Goal: Task Accomplishment & Management: Manage account settings

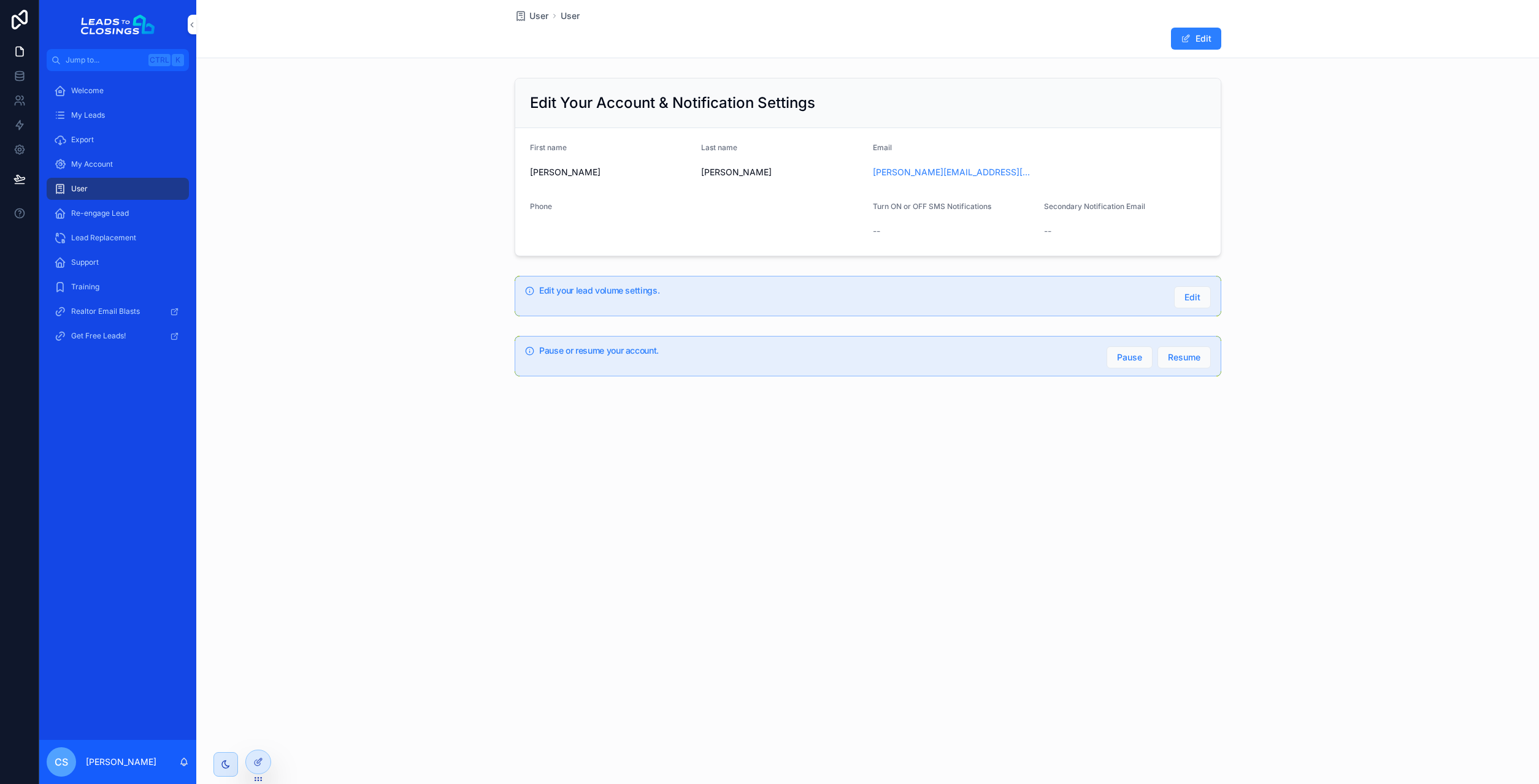
click at [1188, 44] on button "Edit" at bounding box center [1196, 38] width 50 height 22
click at [1094, 232] on input "scrollable content" at bounding box center [1125, 234] width 161 height 17
click at [962, 237] on span "Select a Turn ON or OFF SMS Notifications" at bounding box center [946, 235] width 126 height 12
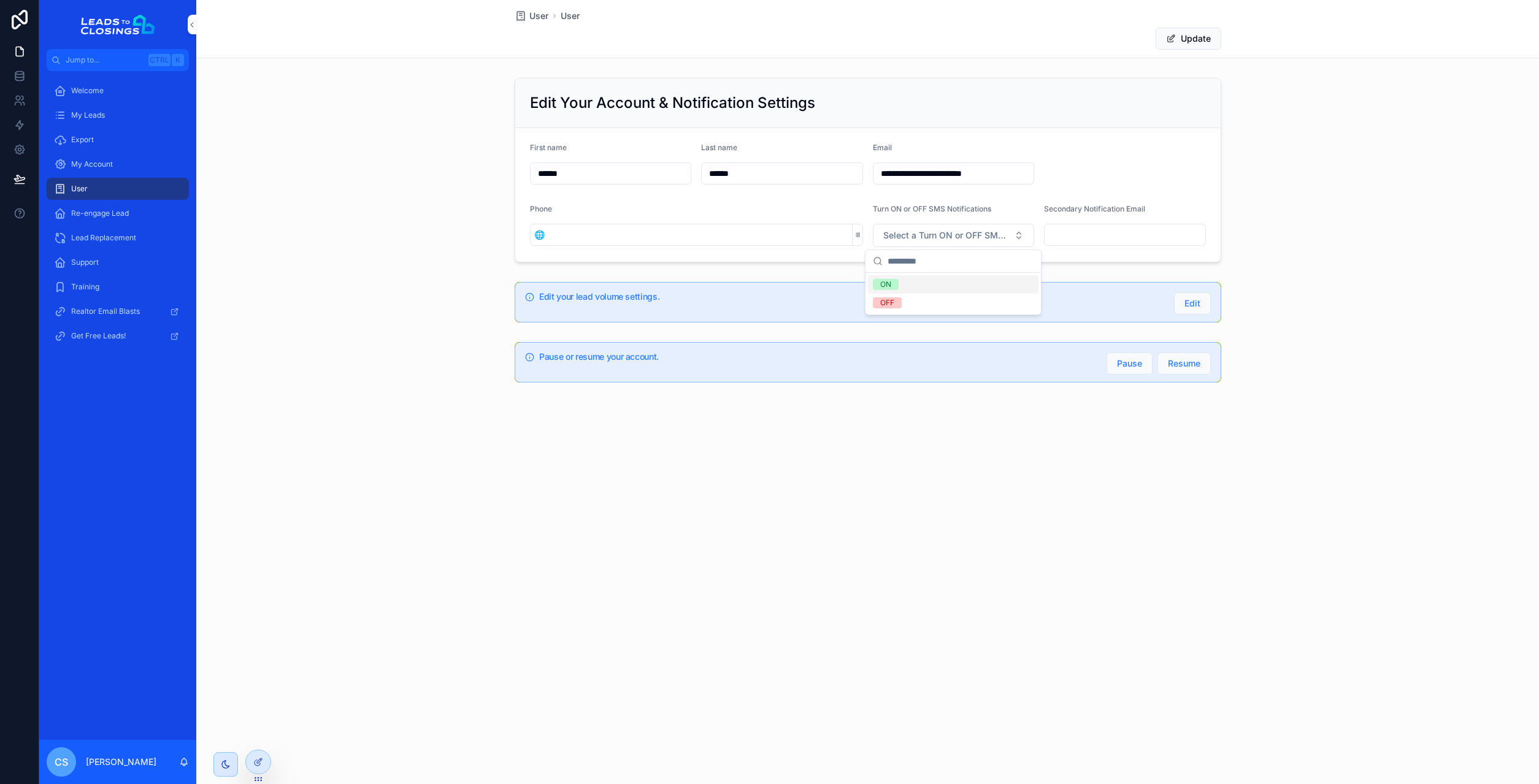
click at [1073, 238] on input "scrollable content" at bounding box center [1125, 234] width 161 height 17
type input "*"
click at [613, 112] on h2 "Edit Your Account & Notification Settings" at bounding box center [672, 103] width 285 height 20
click at [258, 766] on icon at bounding box center [257, 763] width 6 height 6
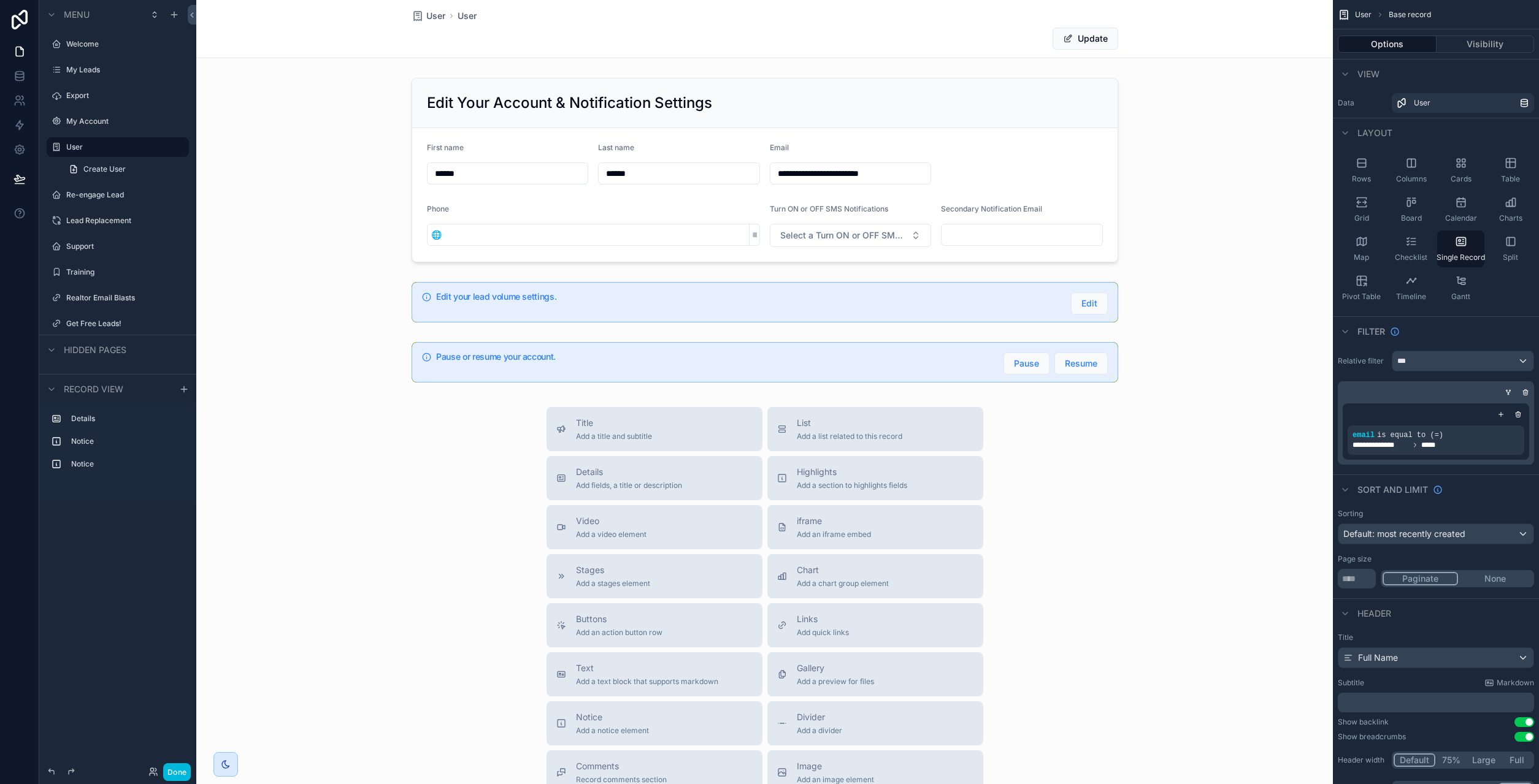
click at [633, 102] on div "scrollable content" at bounding box center [765, 470] width 1137 height 941
click at [561, 115] on div "scrollable content" at bounding box center [765, 170] width 1137 height 194
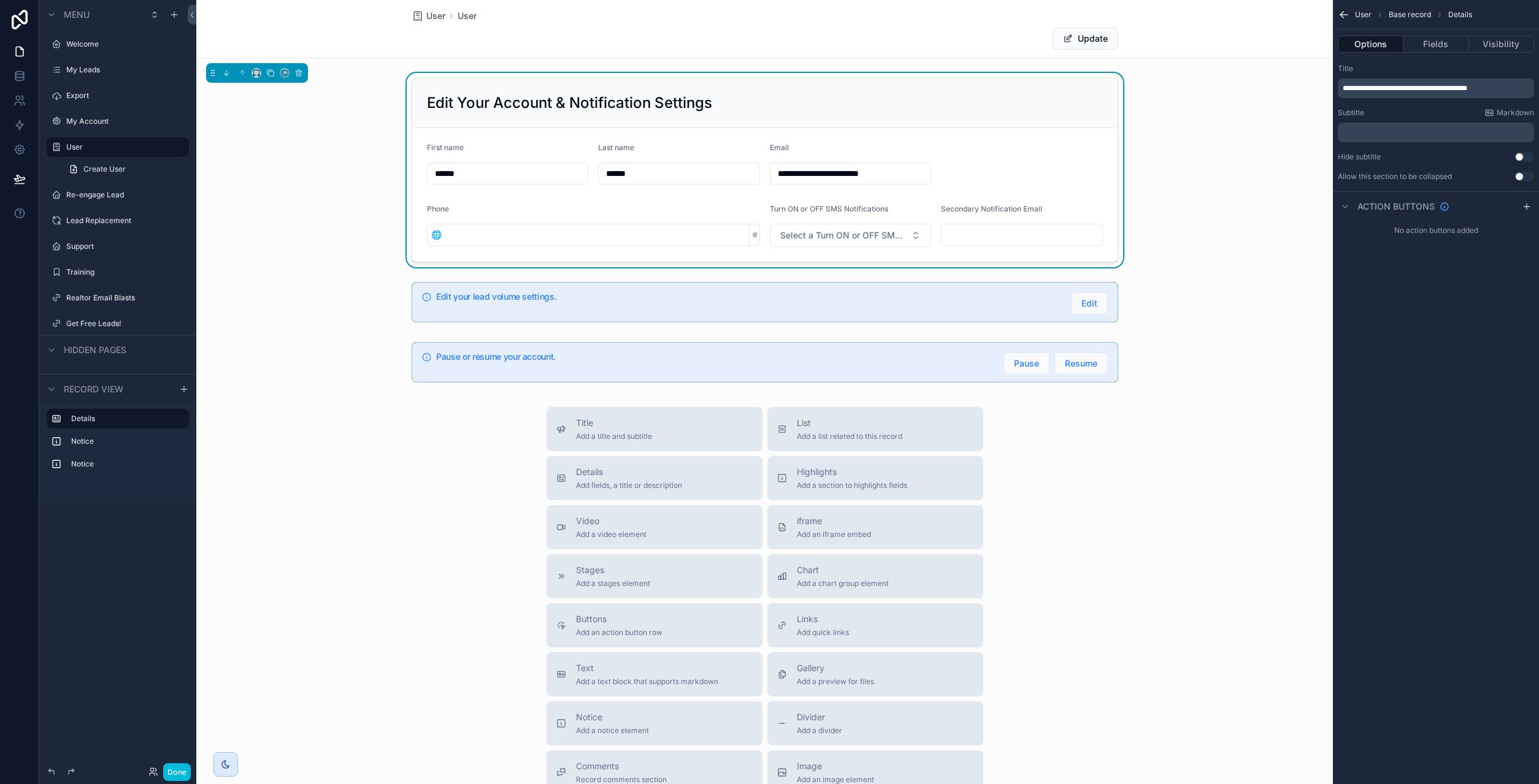
click at [1399, 92] on span "**********" at bounding box center [1405, 88] width 124 height 8
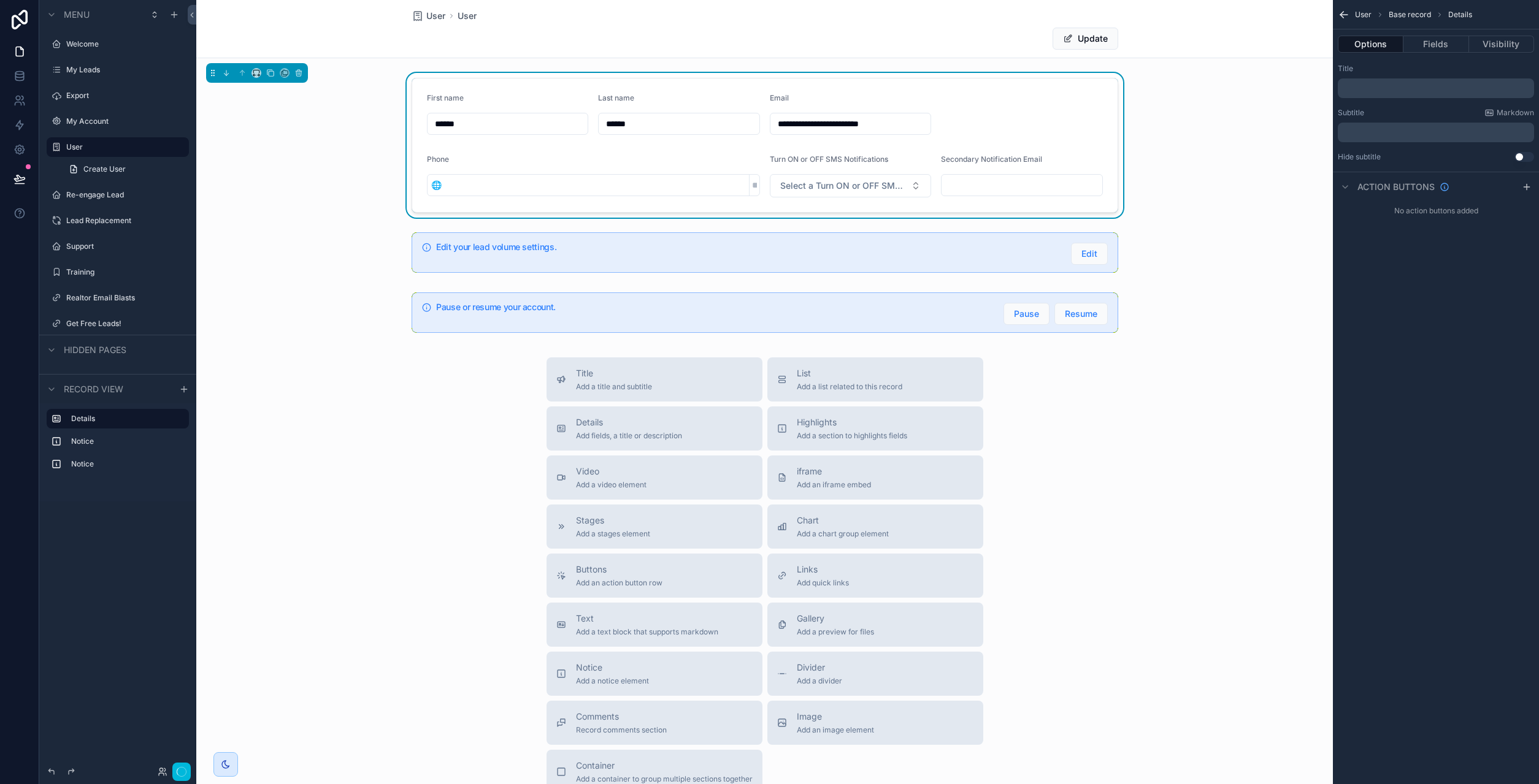
click at [1424, 367] on div "User Base record Details Options Fields Visibility Title ﻿ Subtitle Markdown ﻿ …" at bounding box center [1436, 392] width 206 height 784
click at [635, 371] on span "Title" at bounding box center [614, 373] width 76 height 12
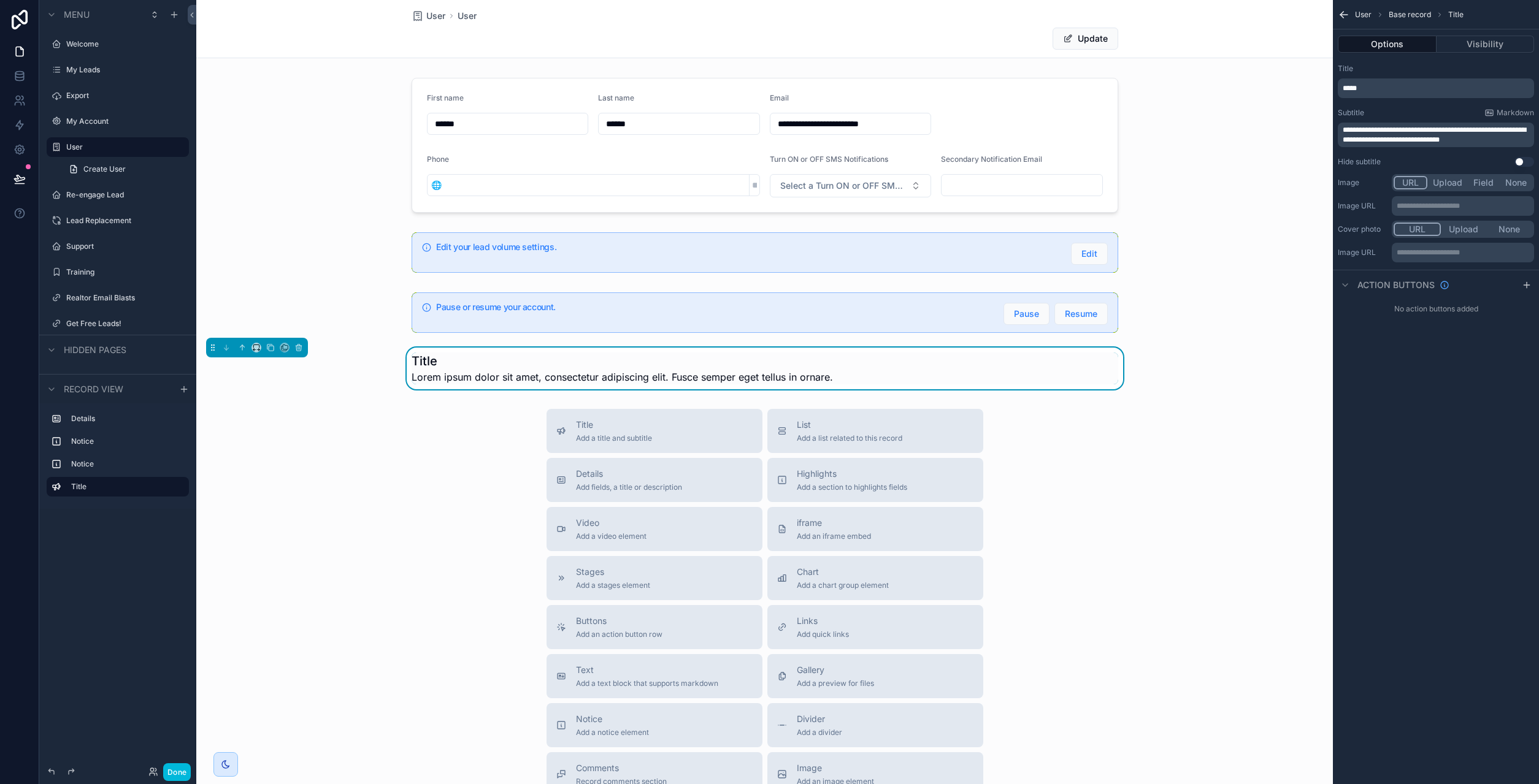
click at [520, 369] on h1 "Title" at bounding box center [622, 361] width 421 height 17
click at [1373, 94] on div "*****" at bounding box center [1435, 88] width 196 height 20
click at [1376, 87] on p "*****" at bounding box center [1437, 88] width 189 height 10
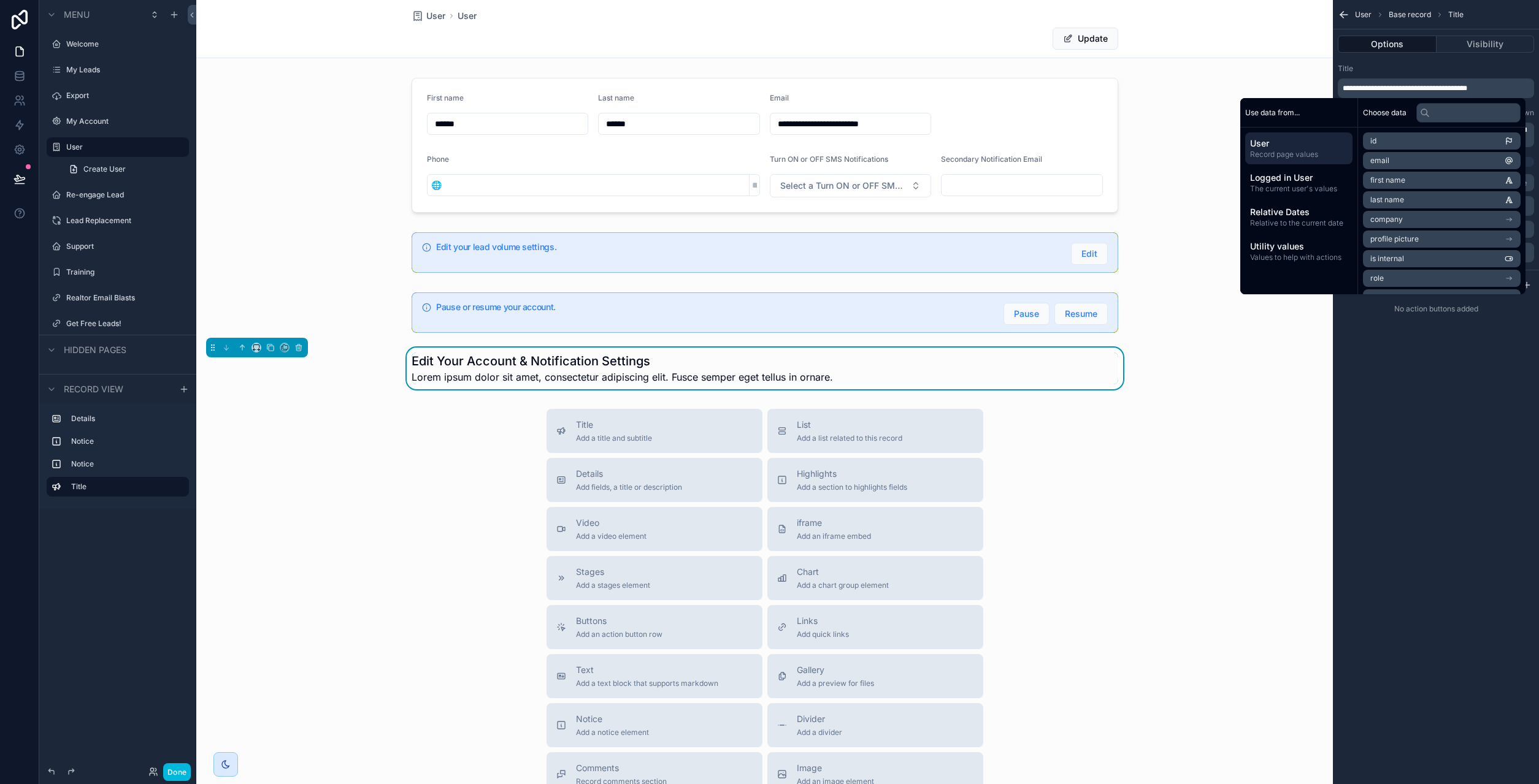
click at [1491, 63] on div "Title" at bounding box center [1435, 68] width 196 height 10
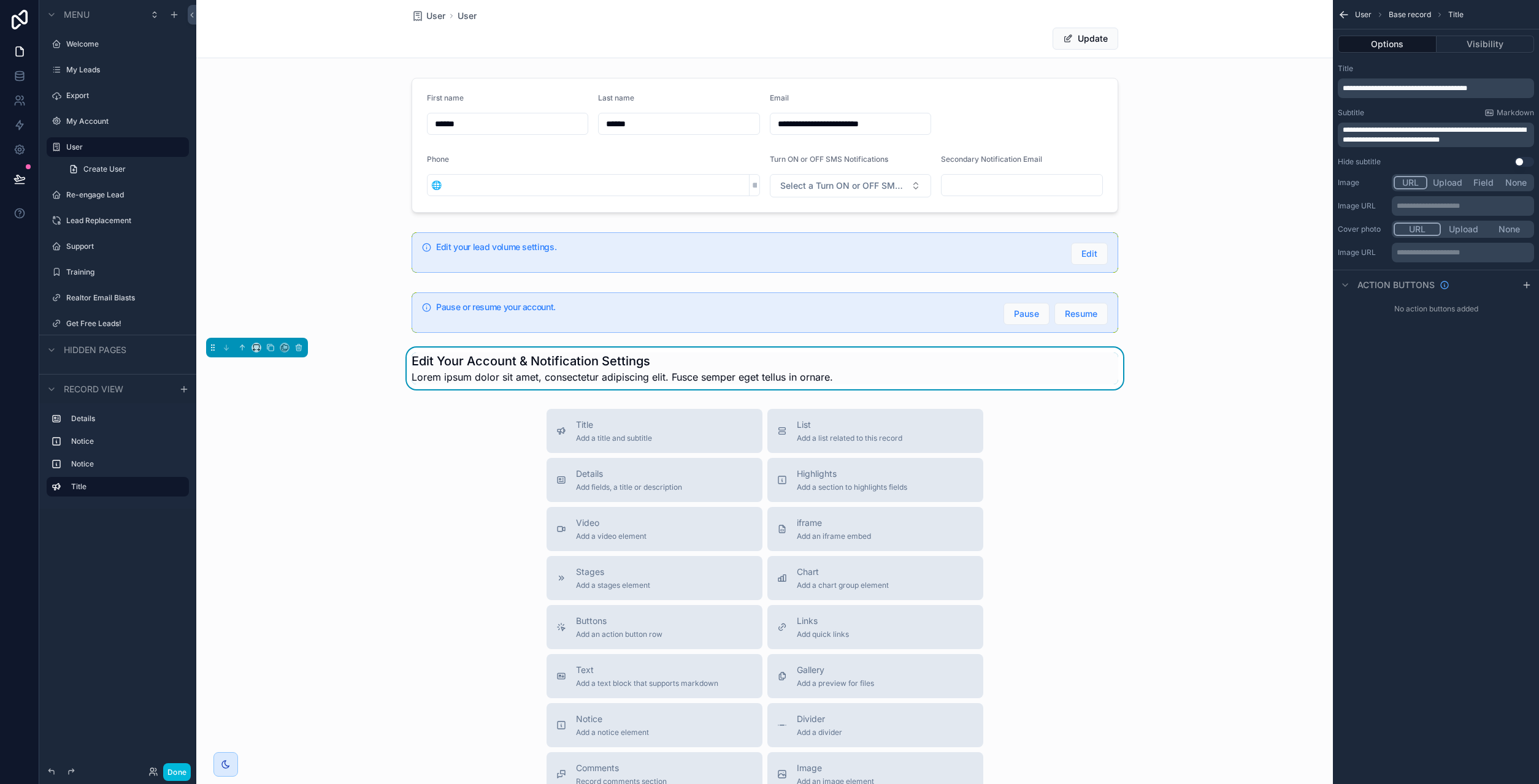
click at [1439, 124] on div "**********" at bounding box center [1435, 135] width 196 height 25
click at [1439, 124] on div "**********" at bounding box center [1435, 135] width 196 height 25
click at [1442, 132] on span "**********" at bounding box center [1434, 135] width 184 height 17
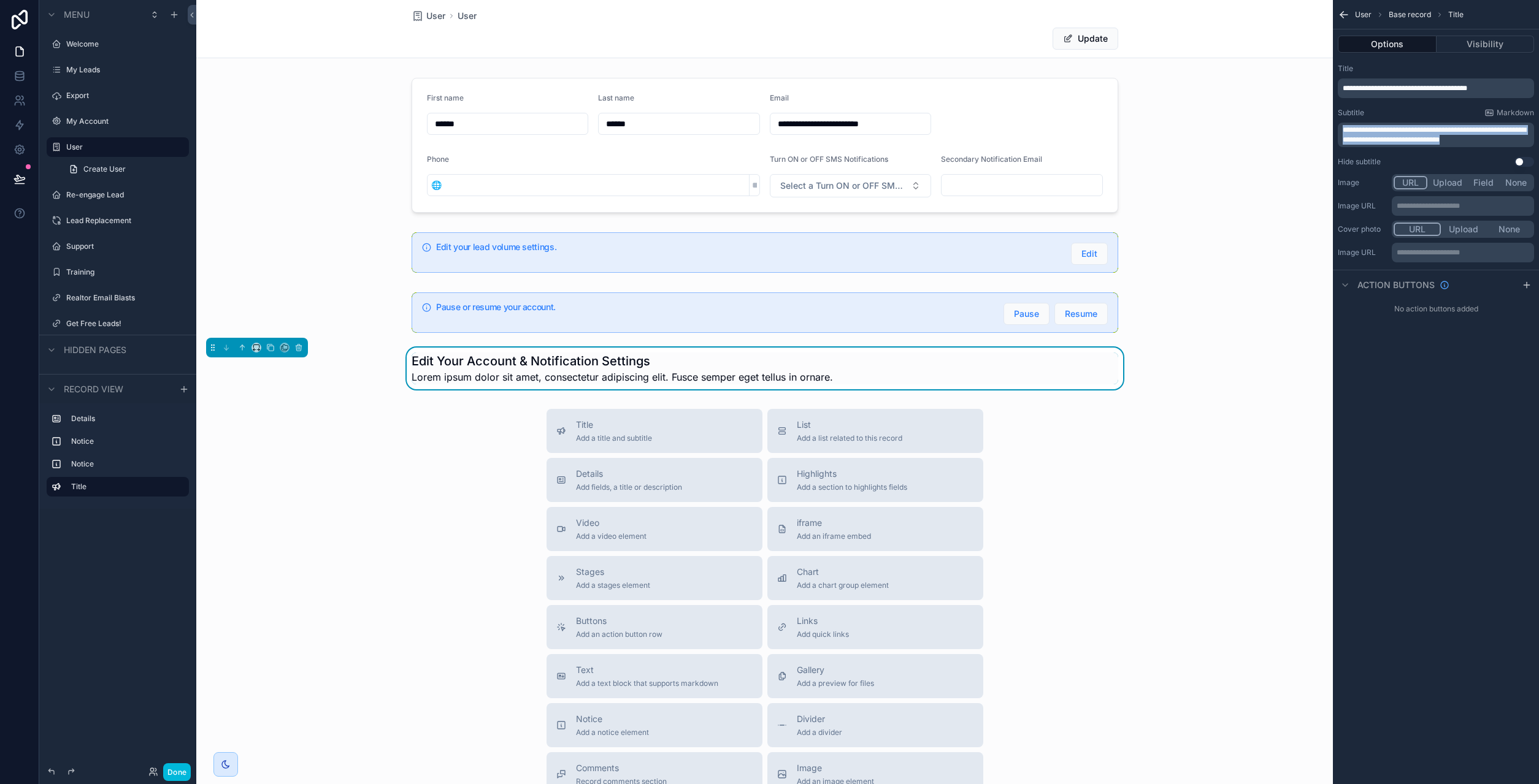
click at [1442, 132] on span "**********" at bounding box center [1434, 135] width 184 height 17
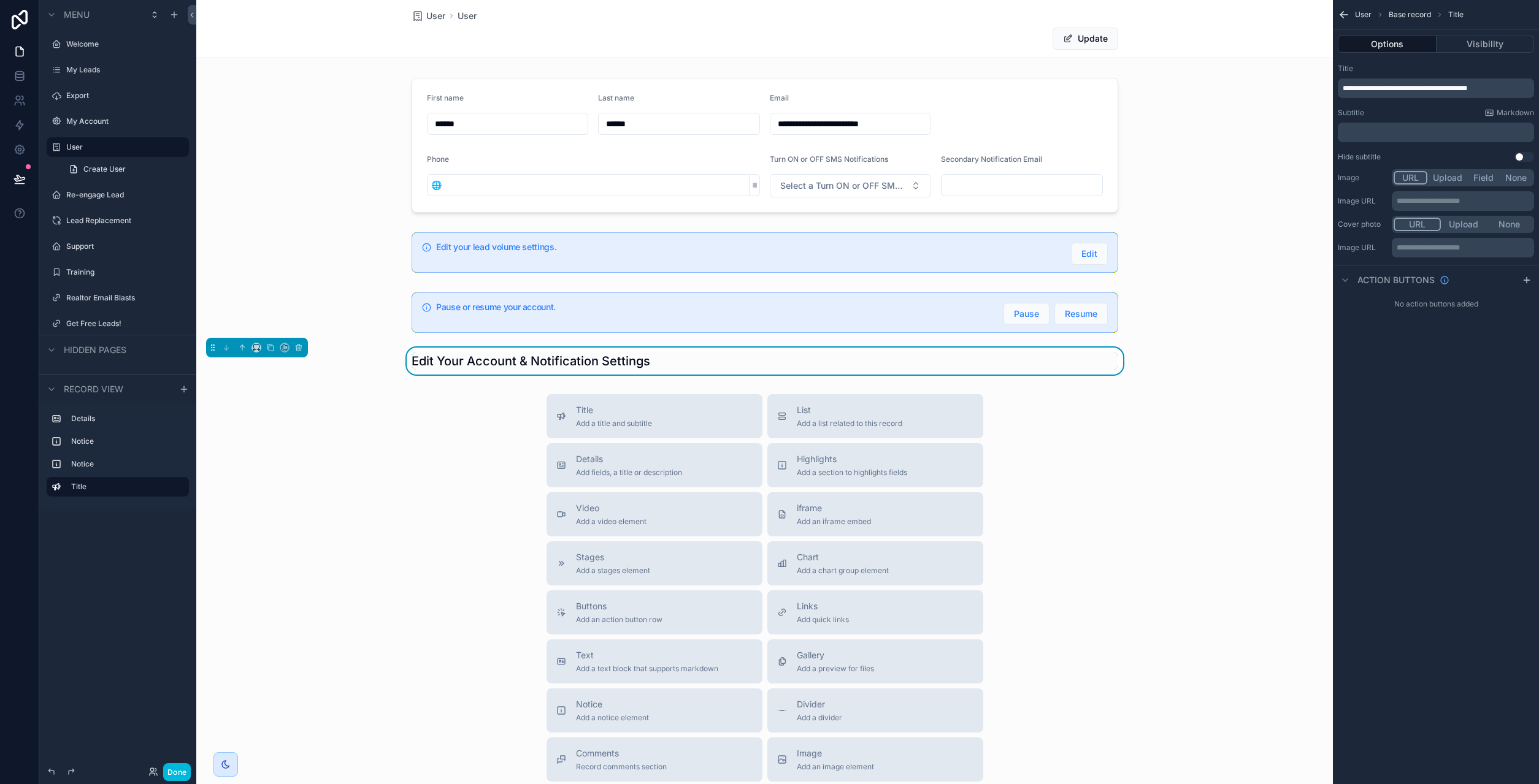
click at [1428, 502] on div "**********" at bounding box center [1436, 392] width 206 height 784
drag, startPoint x: 942, startPoint y: 359, endPoint x: 922, endPoint y: 325, distance: 39.4
click at [922, 352] on div "Edit Your Account & Notification Settings" at bounding box center [765, 361] width 707 height 17
click at [242, 345] on icon "scrollable content" at bounding box center [242, 347] width 3 height 3
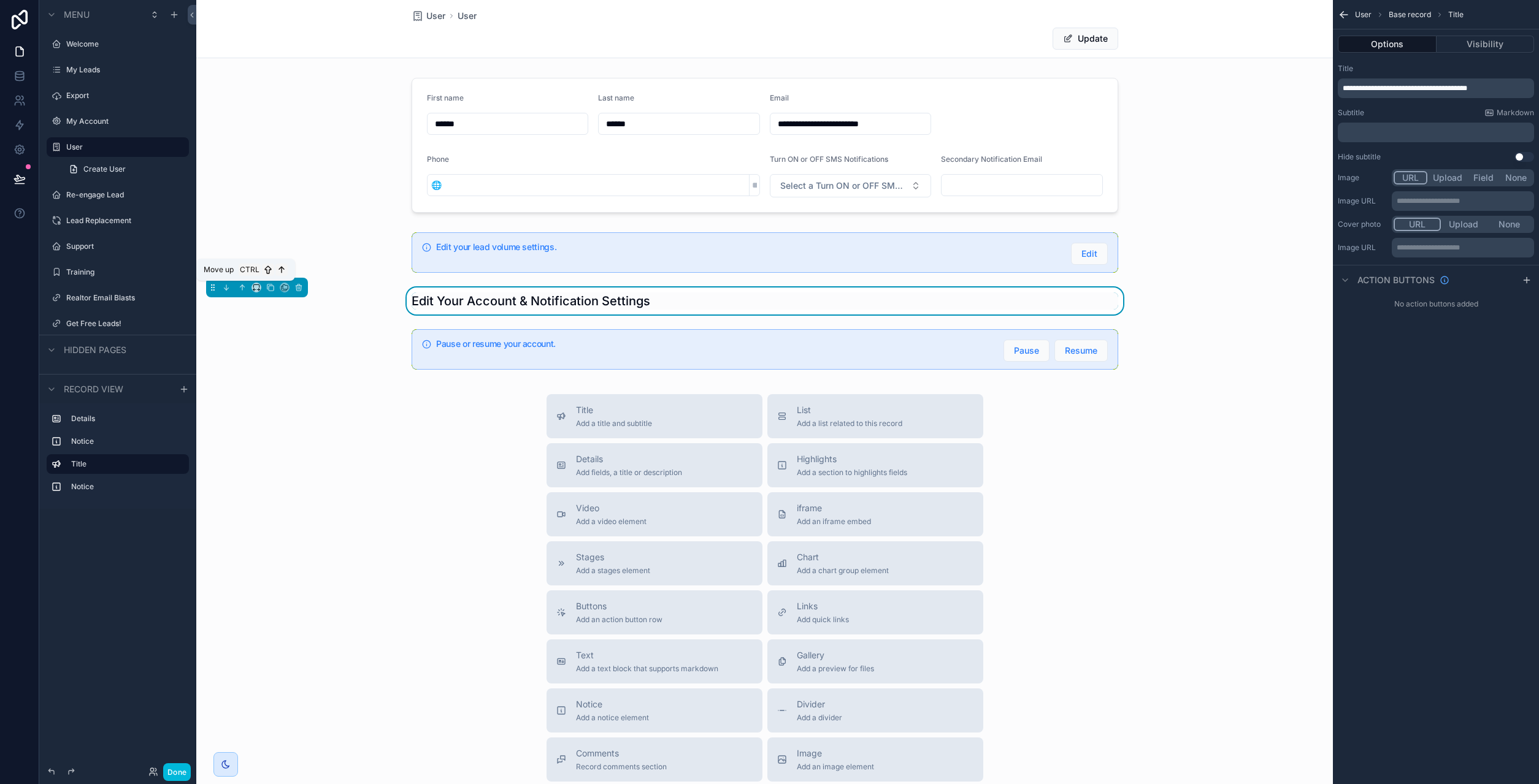
click at [242, 287] on icon "scrollable content" at bounding box center [242, 288] width 0 height 5
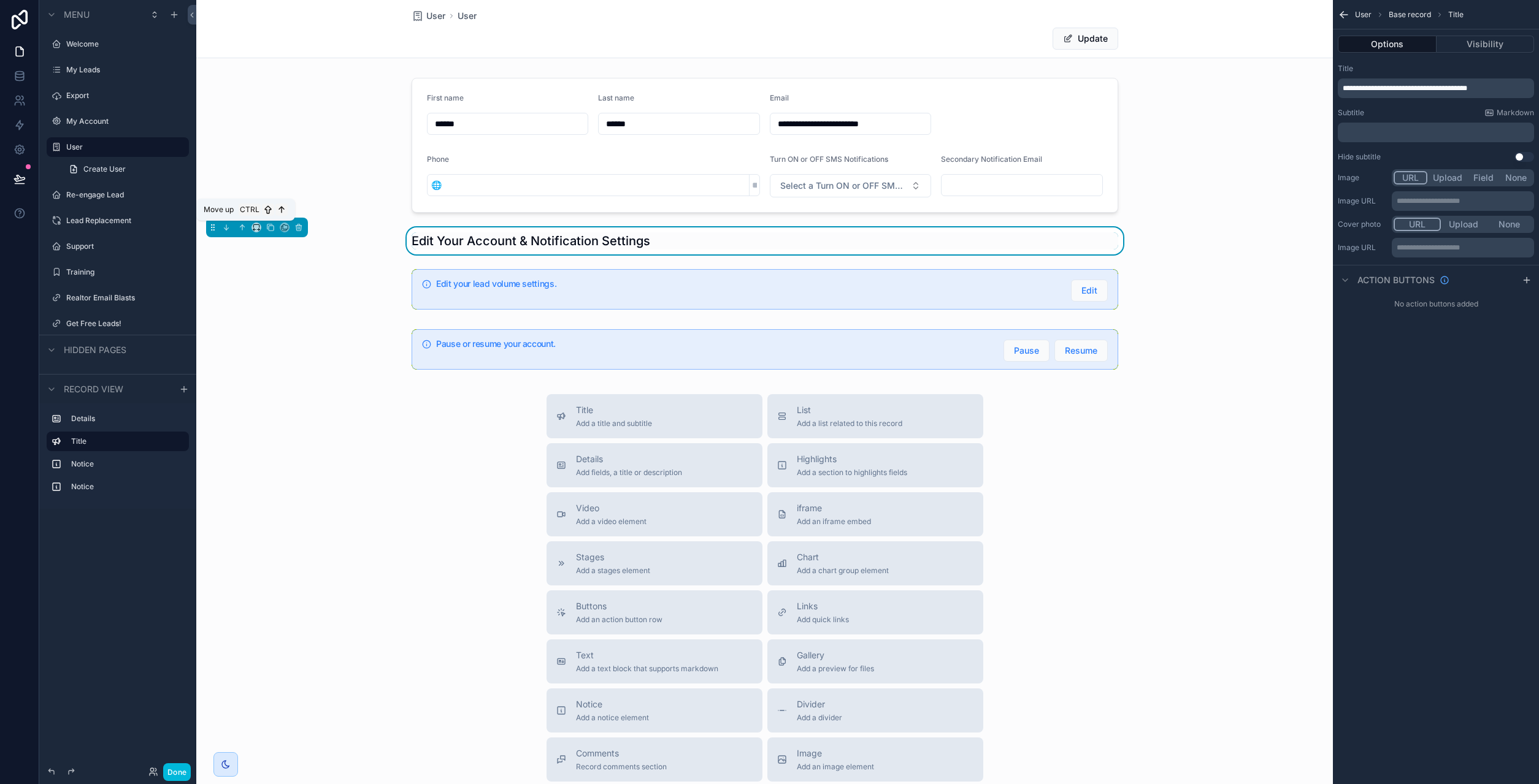
click at [243, 225] on icon "scrollable content" at bounding box center [243, 228] width 9 height 9
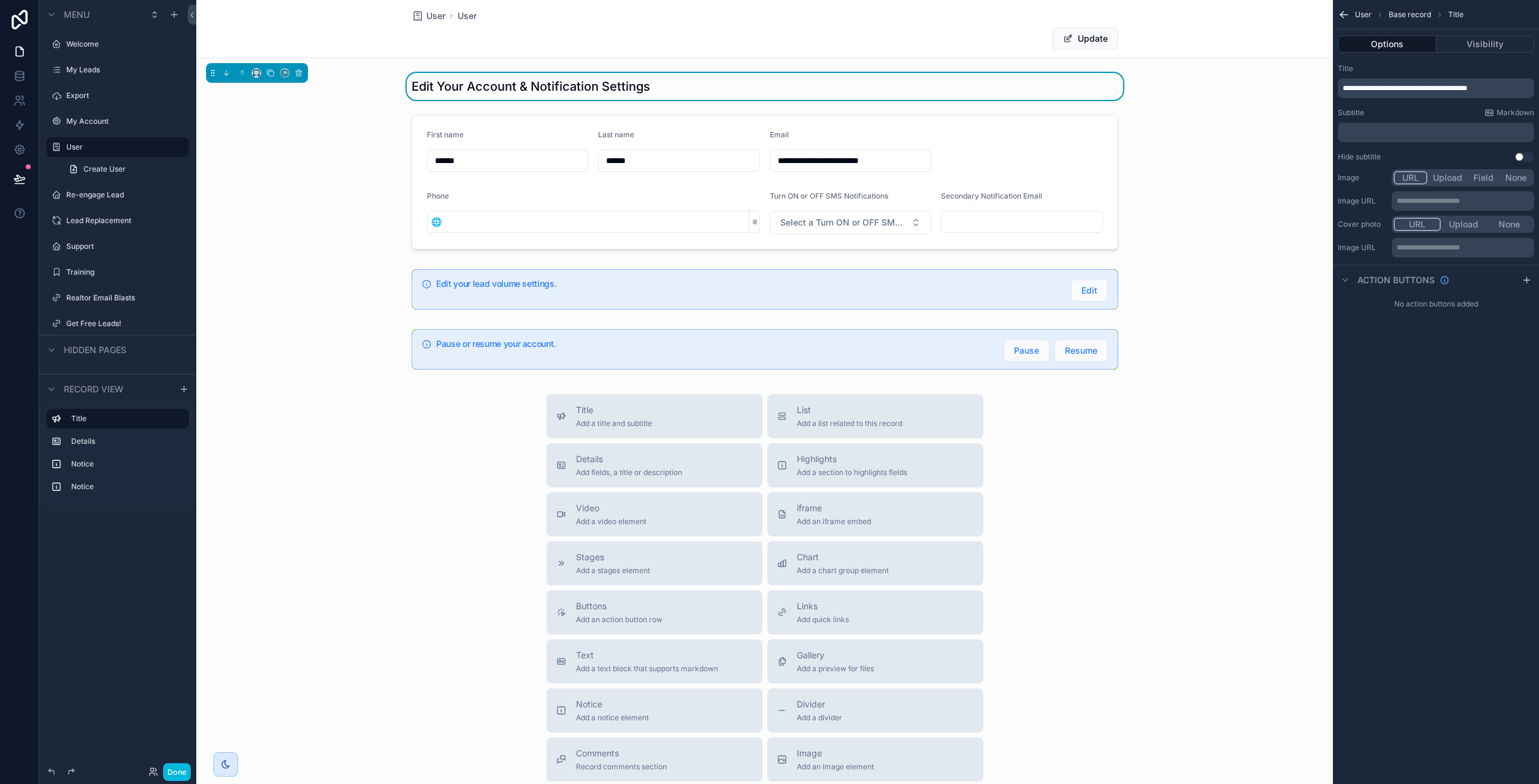
click at [1131, 467] on div "Title Add a title and subtitle List Add a list related to this record Details A…" at bounding box center [765, 613] width 1137 height 437
click at [177, 769] on button "Done" at bounding box center [177, 772] width 27 height 18
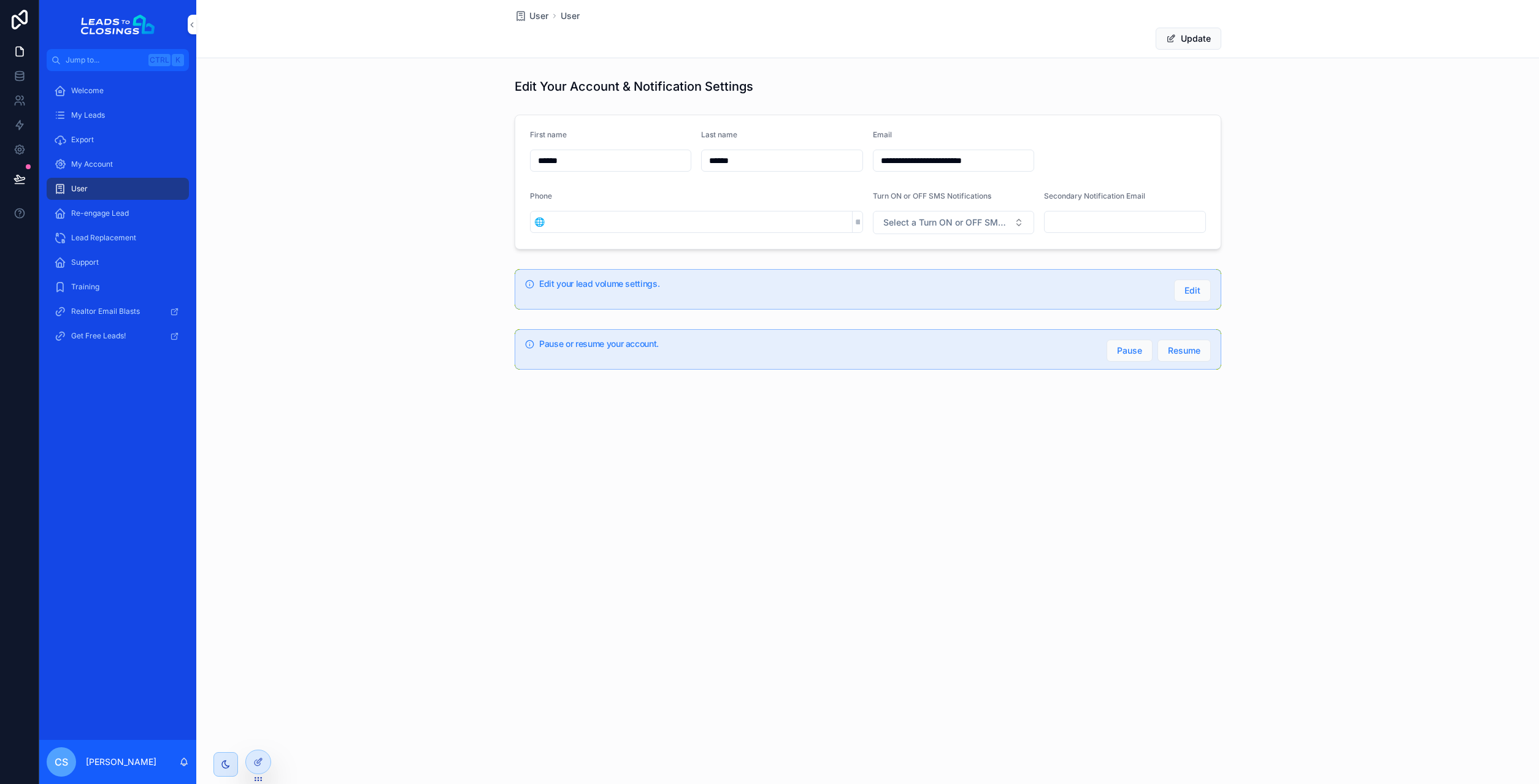
click at [259, 756] on div at bounding box center [258, 762] width 25 height 23
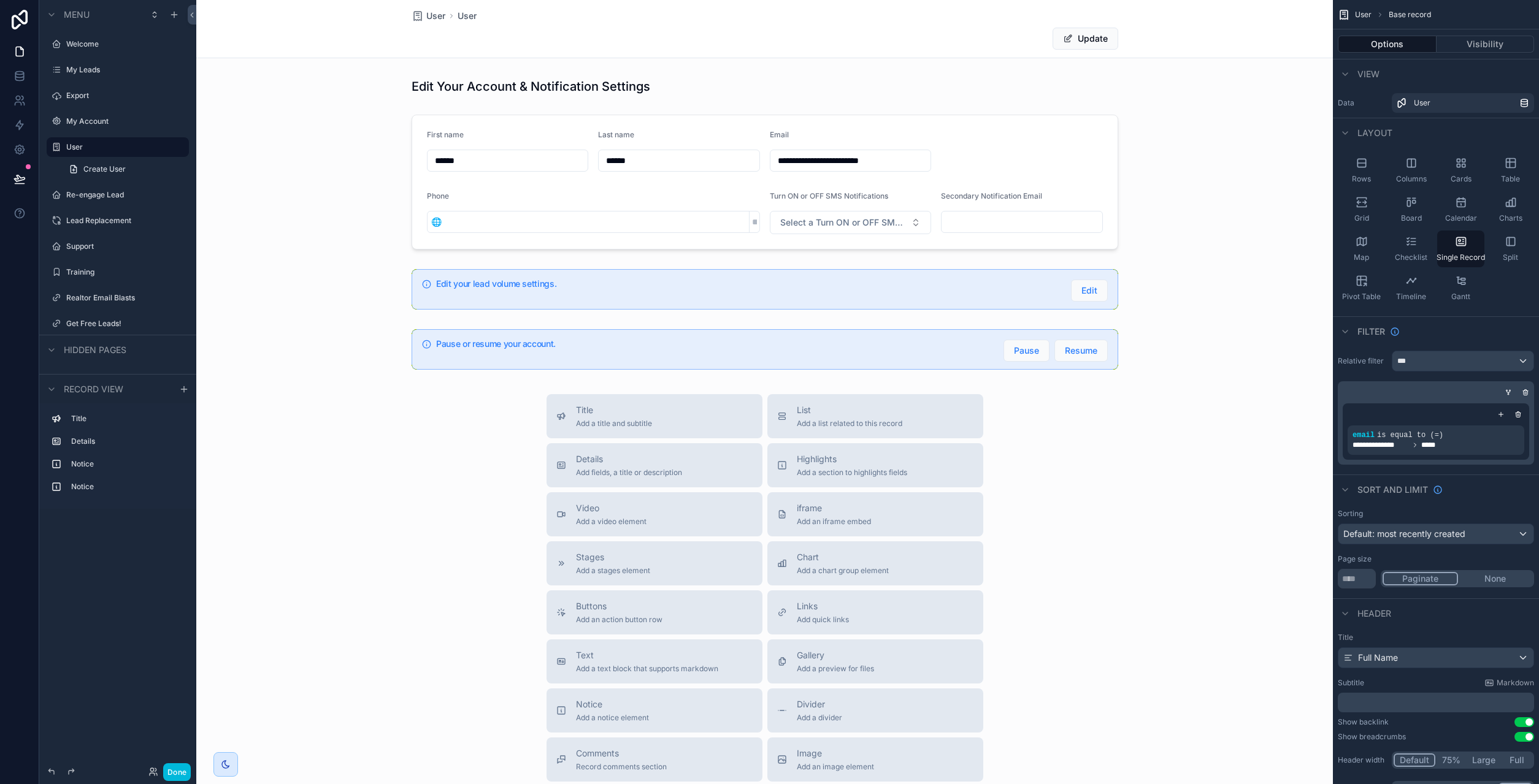
click at [522, 194] on div "scrollable content" at bounding box center [765, 464] width 1137 height 929
click at [594, 182] on div "scrollable content" at bounding box center [765, 182] width 1137 height 145
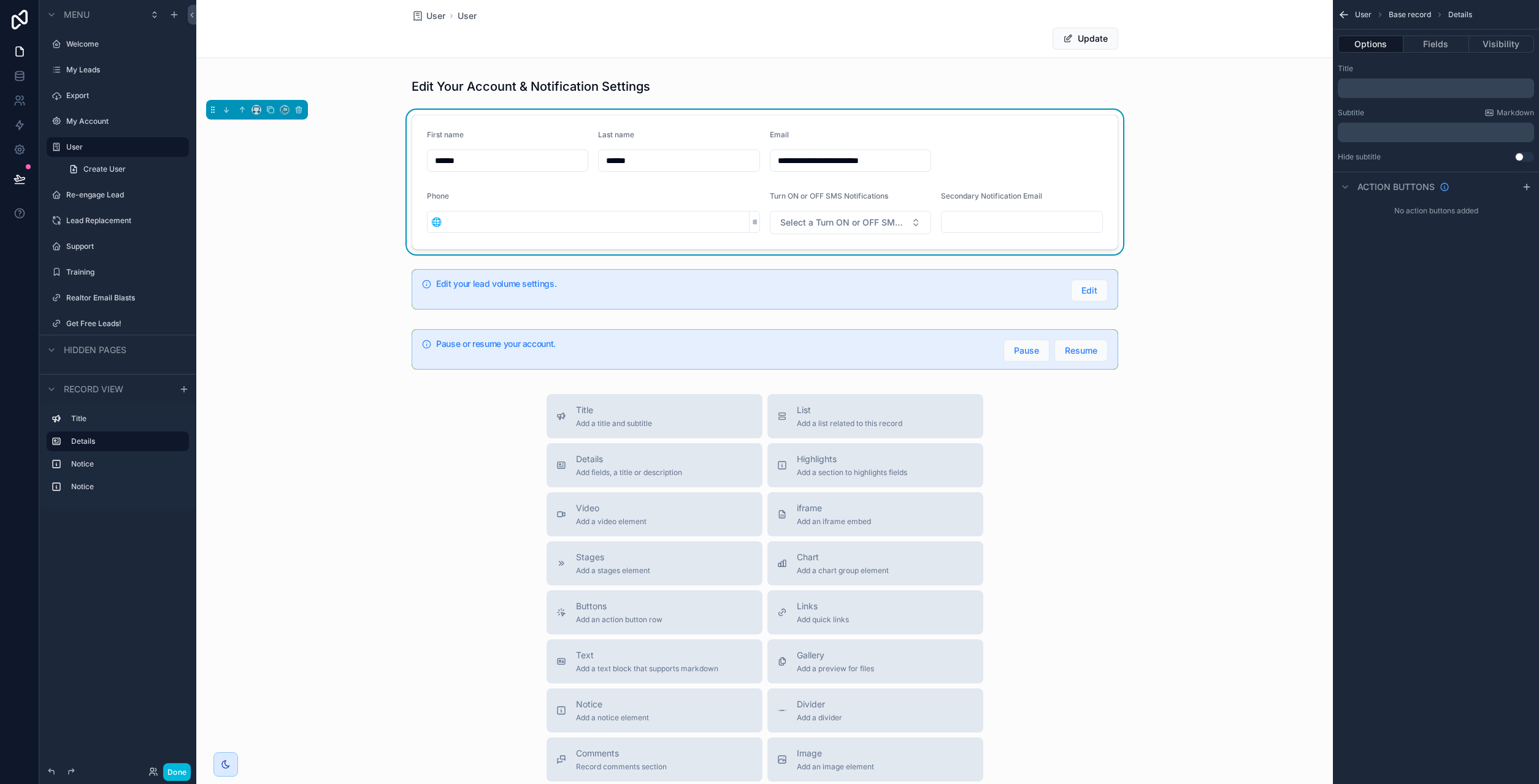
click at [1429, 43] on button "Fields" at bounding box center [1436, 44] width 65 height 17
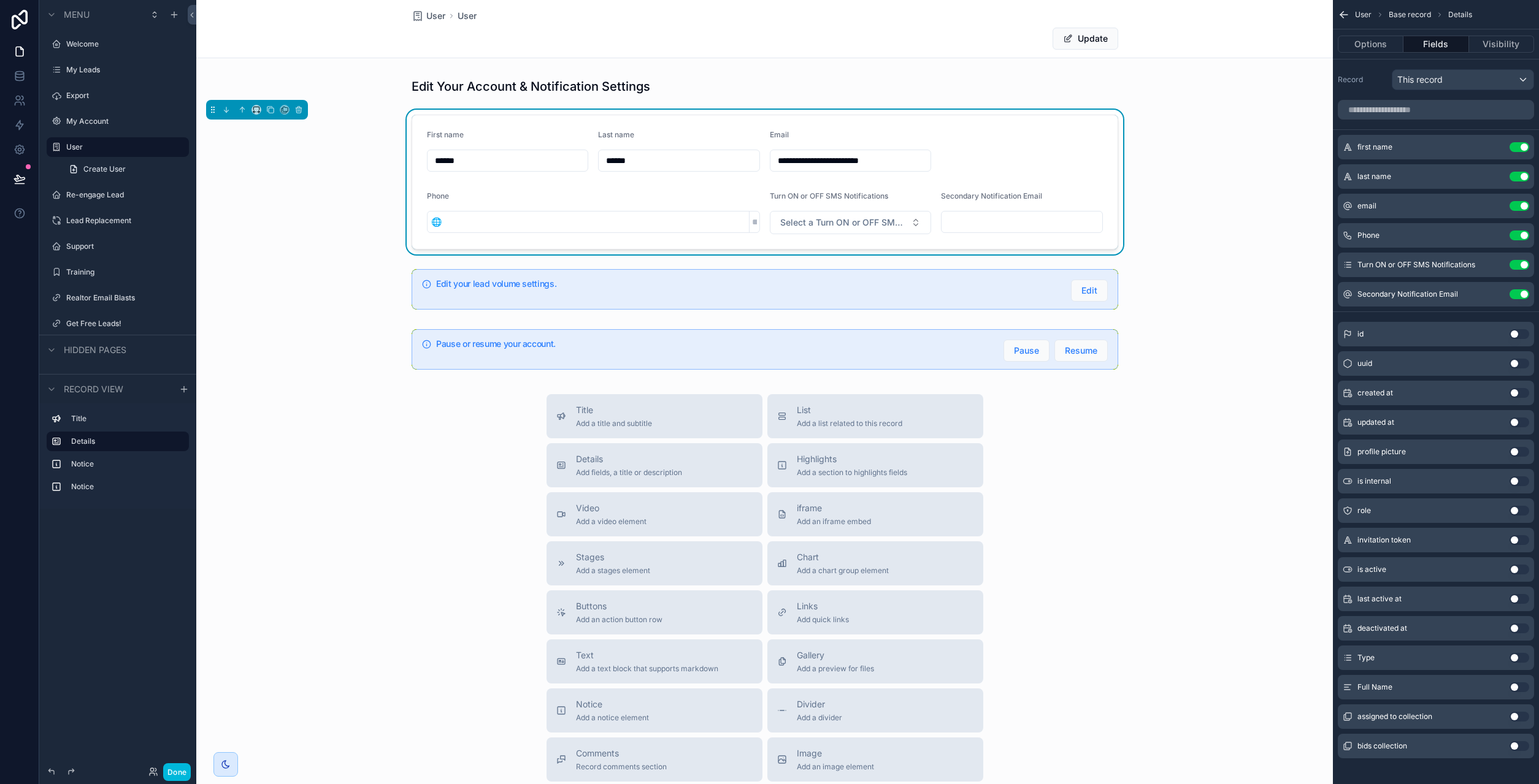
click at [1517, 686] on button "Use setting" at bounding box center [1519, 687] width 20 height 10
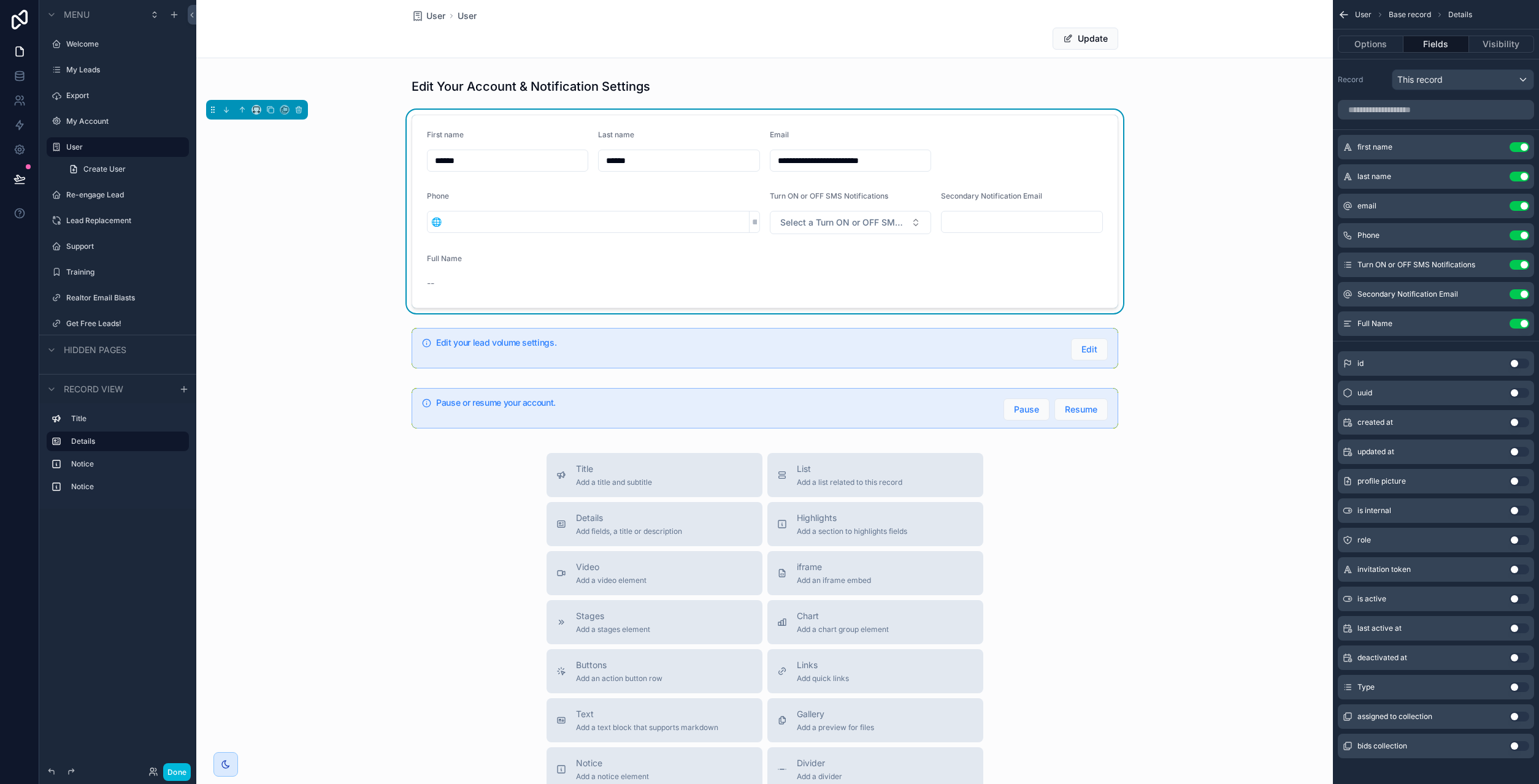
click at [1519, 147] on button "Use setting" at bounding box center [1519, 147] width 20 height 10
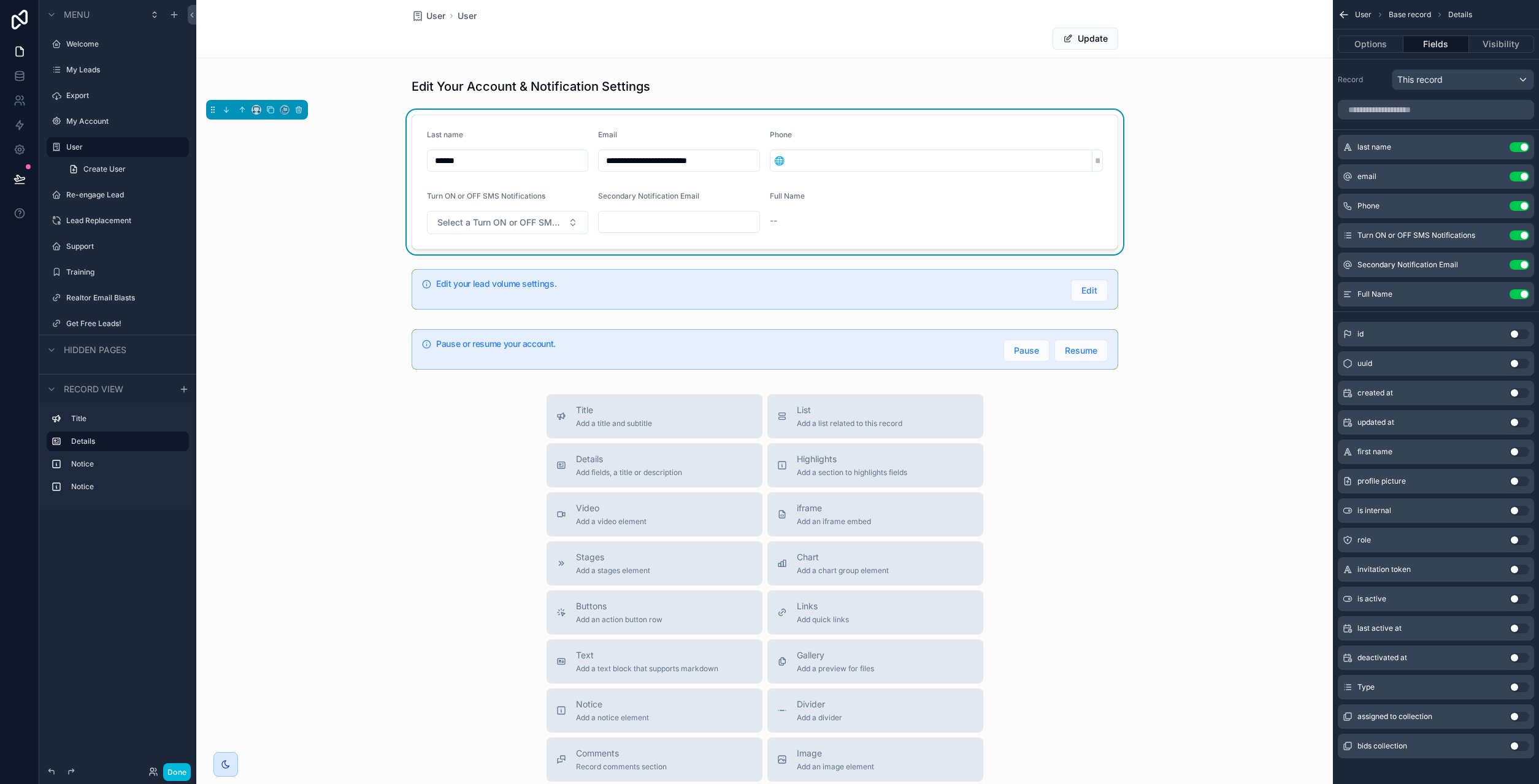
click at [1520, 147] on button "Use setting" at bounding box center [1519, 147] width 20 height 10
click at [1340, 15] on icon "scrollable content" at bounding box center [1341, 16] width 3 height 3
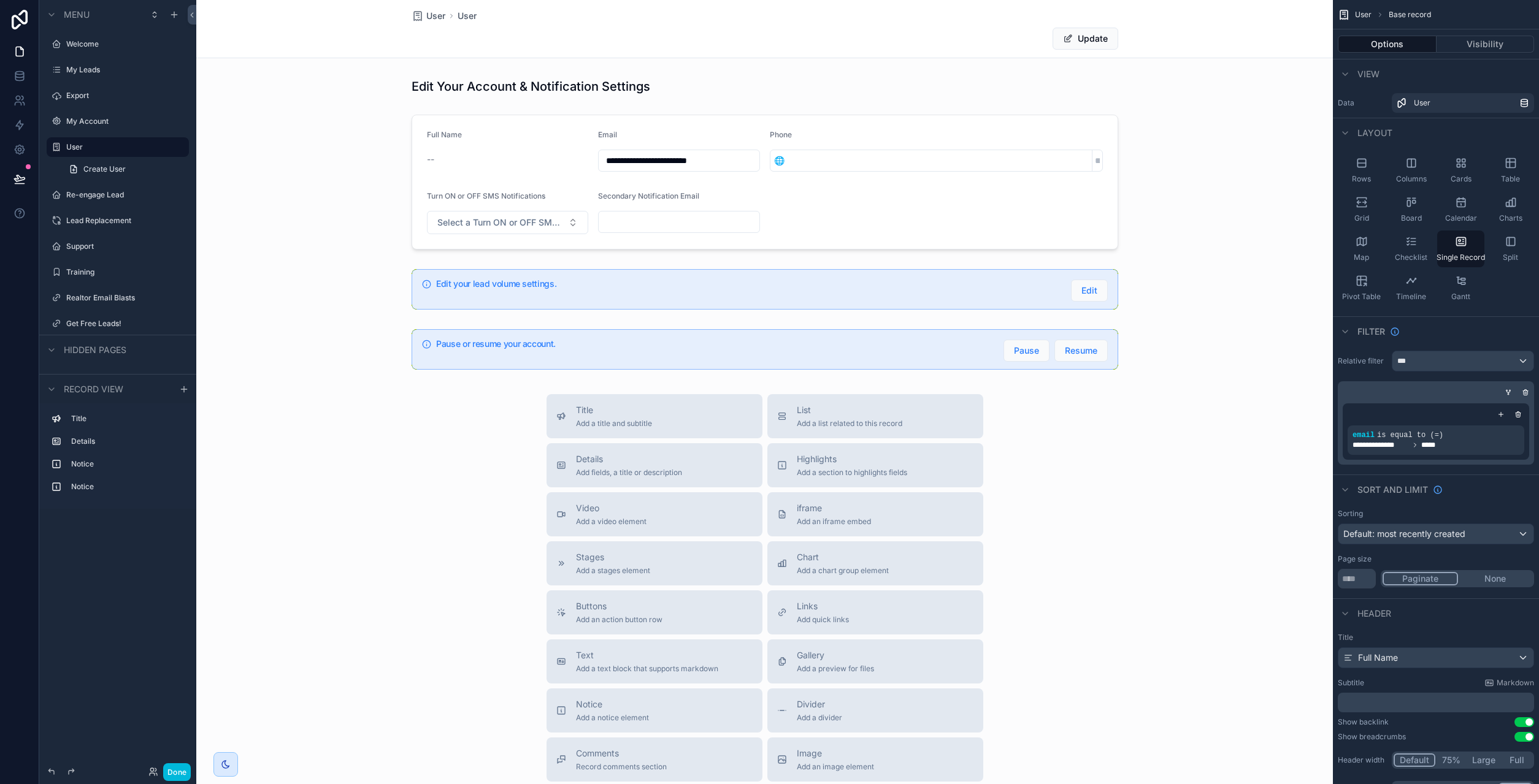
click at [1247, 234] on div "scrollable content" at bounding box center [765, 182] width 1137 height 145
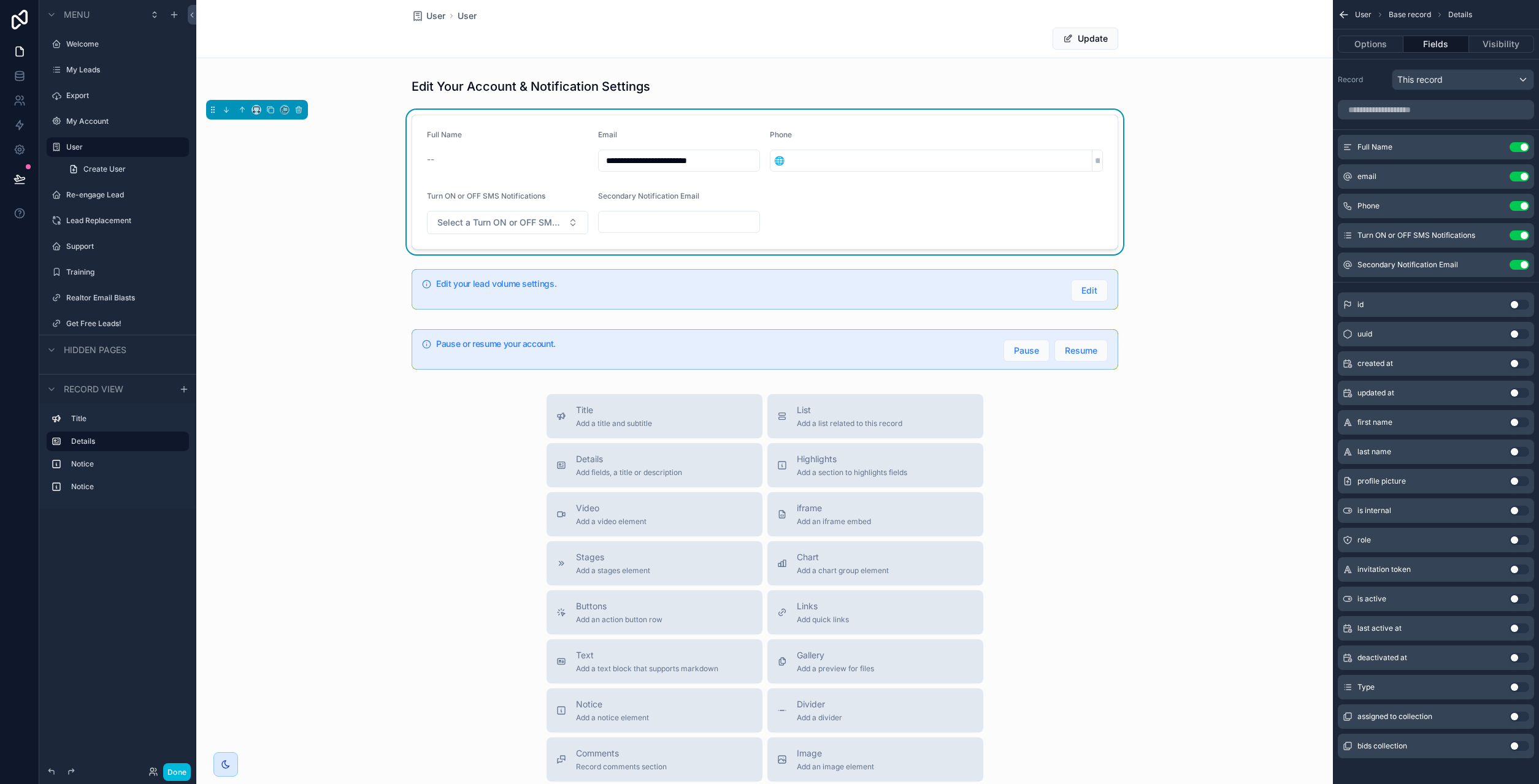
click at [175, 769] on button "Done" at bounding box center [177, 772] width 27 height 18
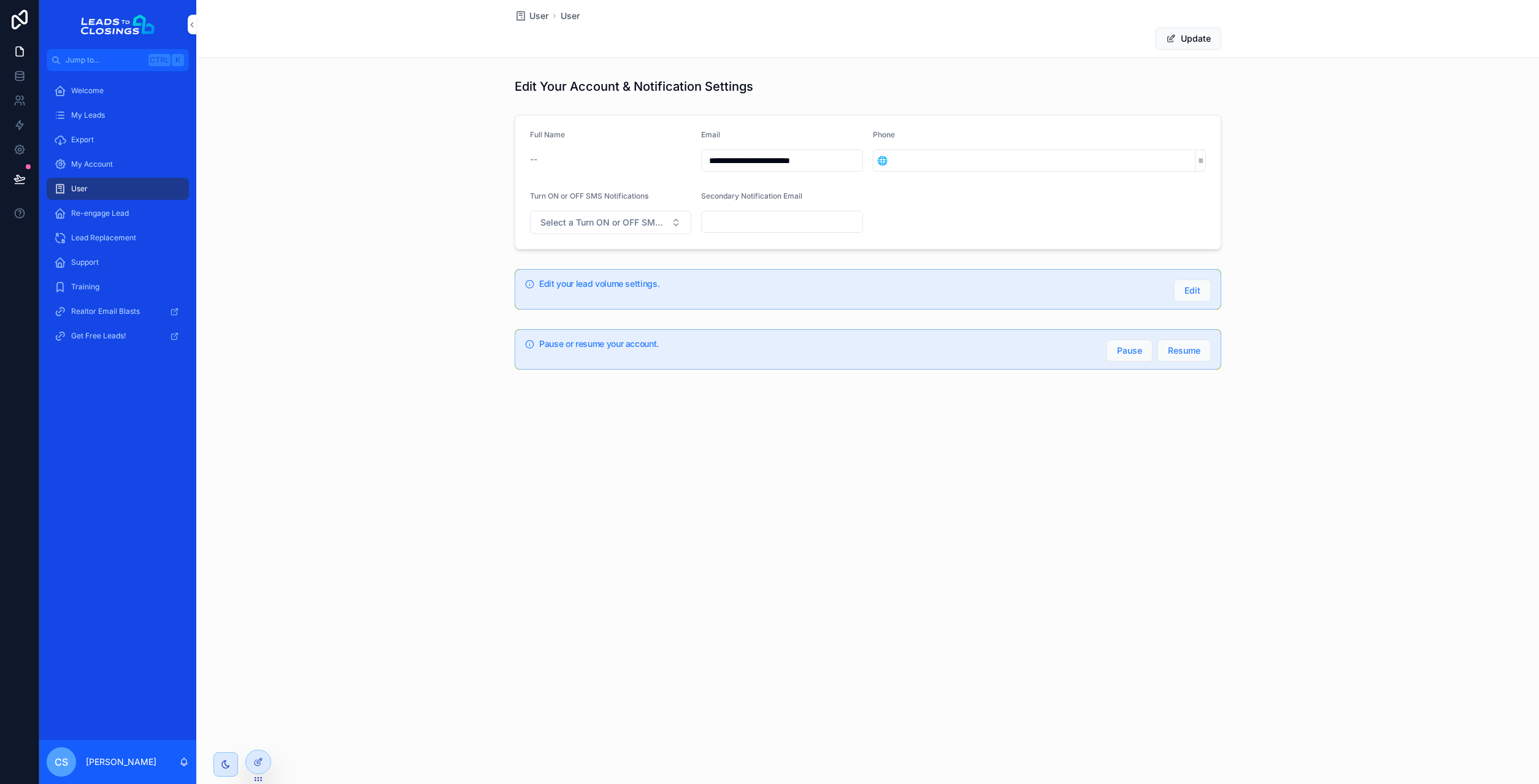
click at [1183, 44] on button "Update" at bounding box center [1188, 38] width 65 height 22
click at [627, 169] on div "--" at bounding box center [610, 159] width 162 height 20
click at [1188, 41] on span "scrollable content" at bounding box center [1185, 38] width 10 height 10
click at [253, 764] on icon at bounding box center [258, 762] width 10 height 10
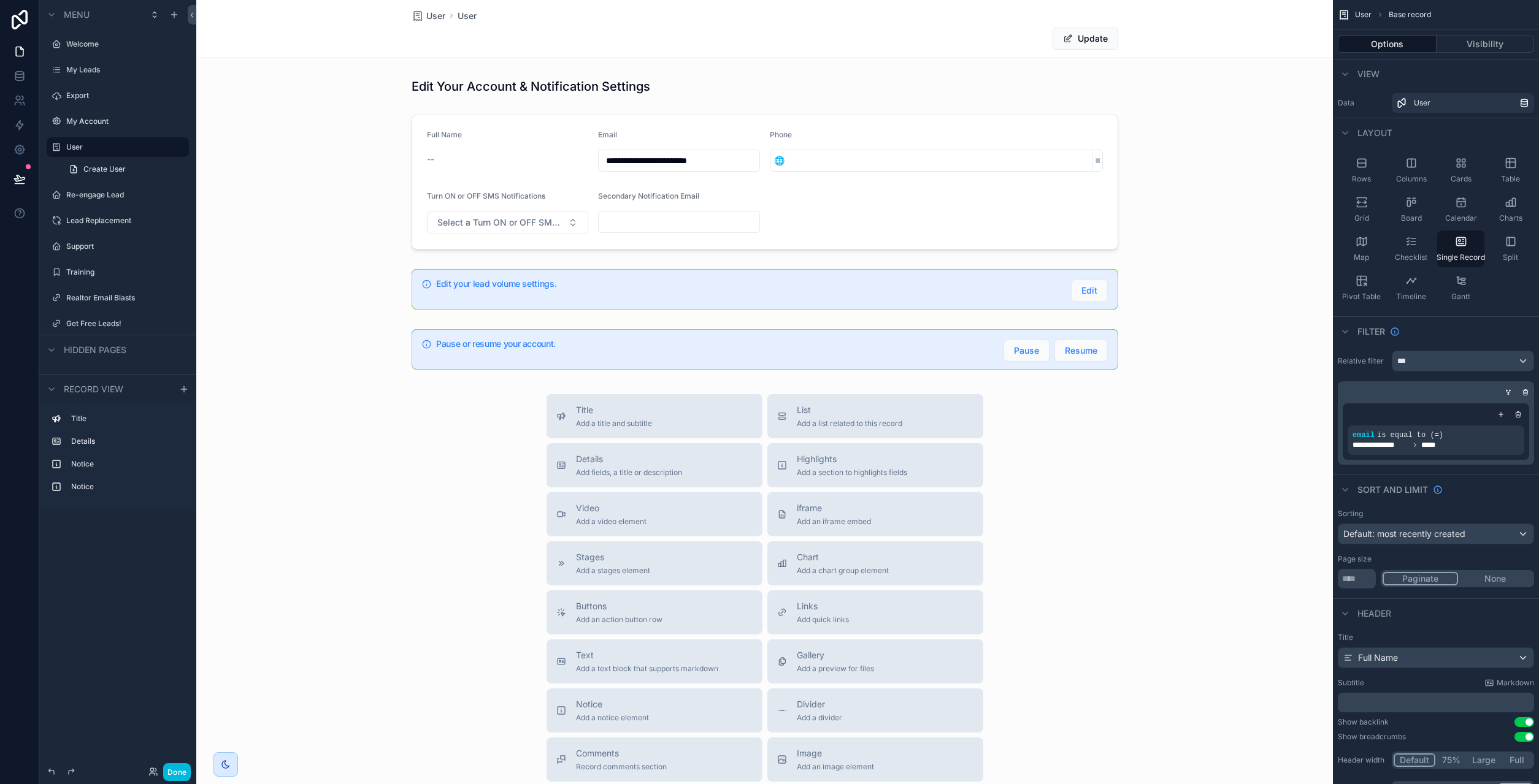
click at [527, 180] on div "scrollable content" at bounding box center [765, 464] width 1137 height 929
click at [583, 180] on div "scrollable content" at bounding box center [765, 182] width 1137 height 145
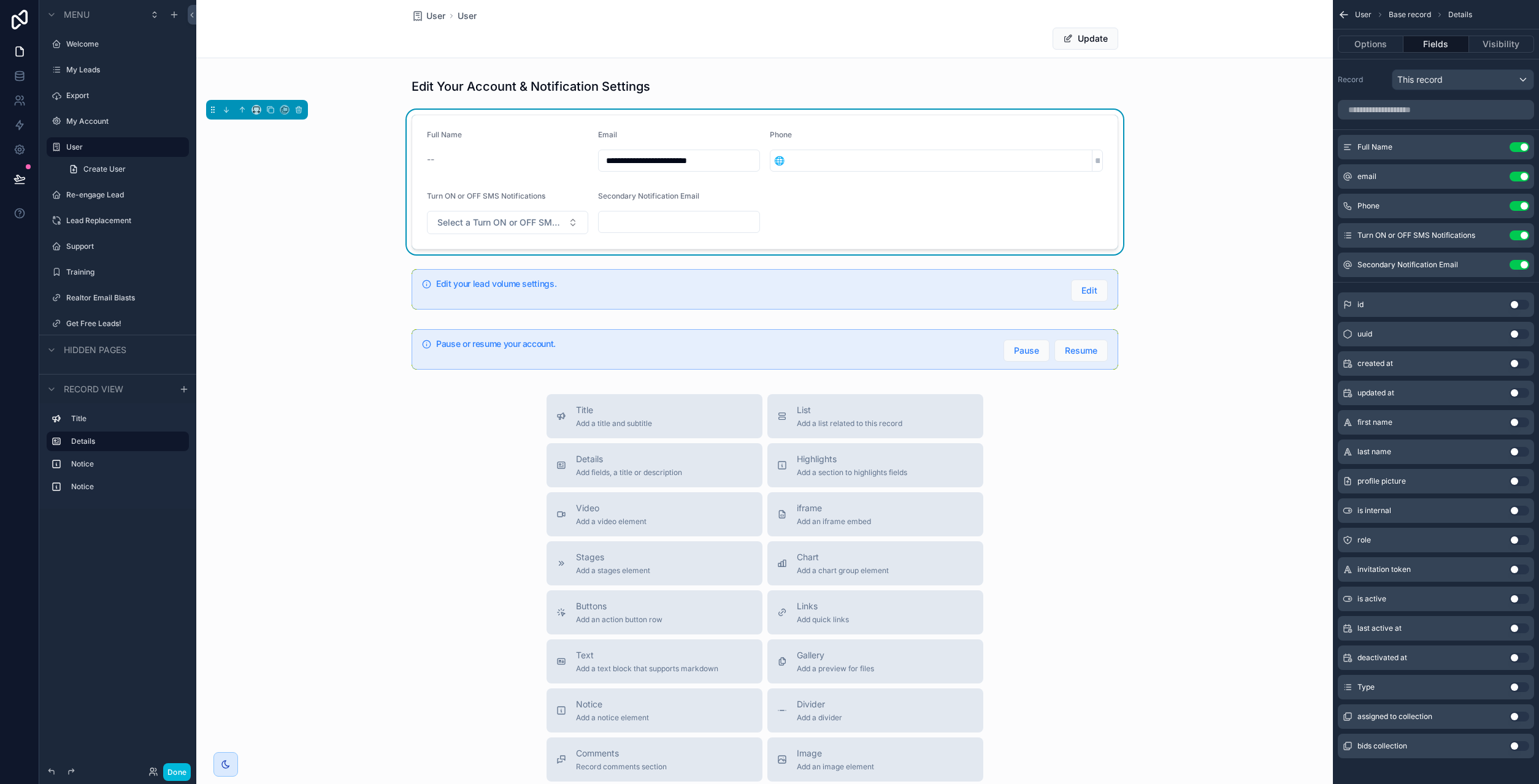
click at [1518, 425] on button "Use setting" at bounding box center [1519, 422] width 20 height 10
click at [1525, 450] on button "Use setting" at bounding box center [1519, 451] width 20 height 10
click at [1517, 149] on button "Use setting" at bounding box center [1519, 147] width 20 height 10
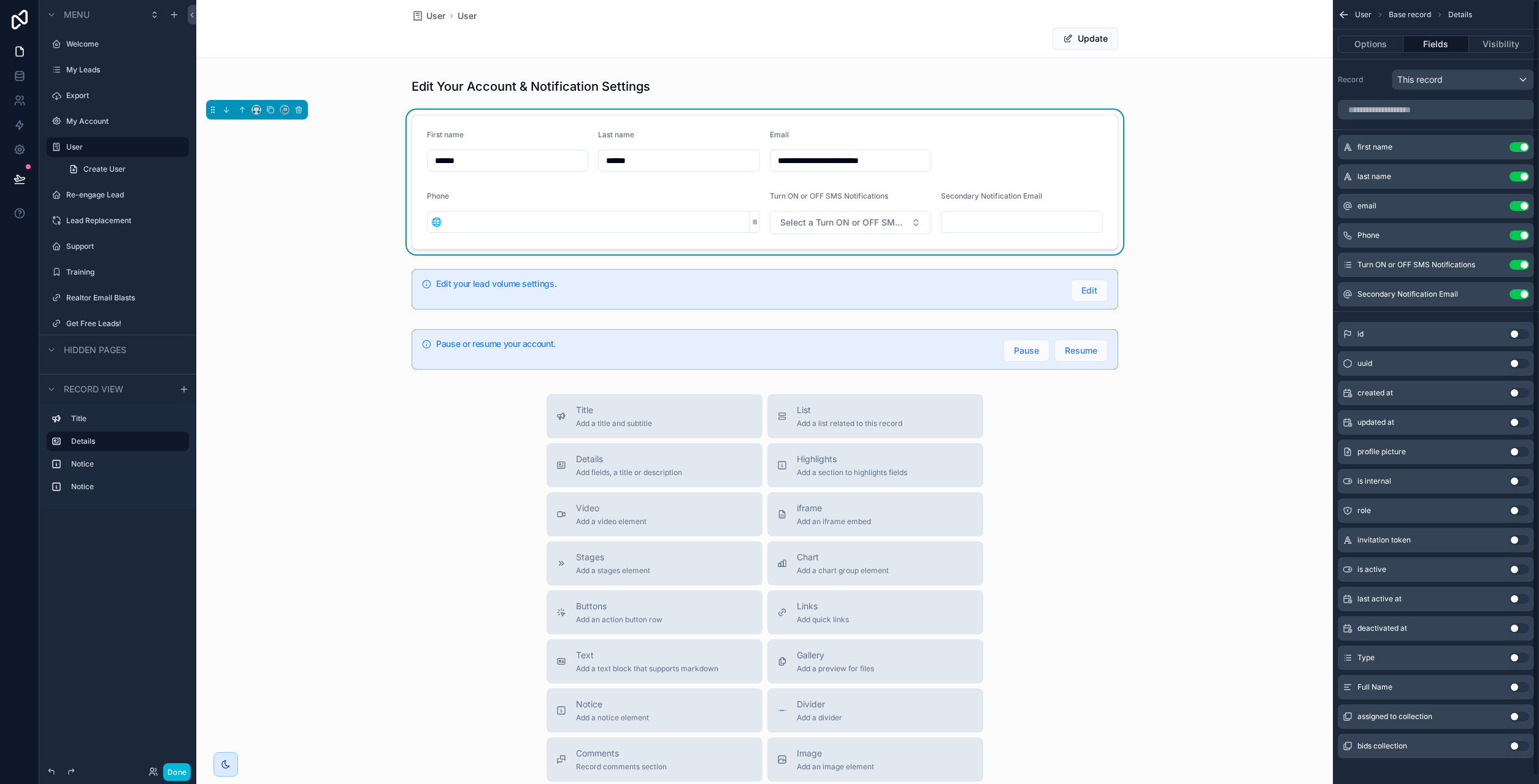
click at [185, 771] on button "Done" at bounding box center [177, 772] width 27 height 18
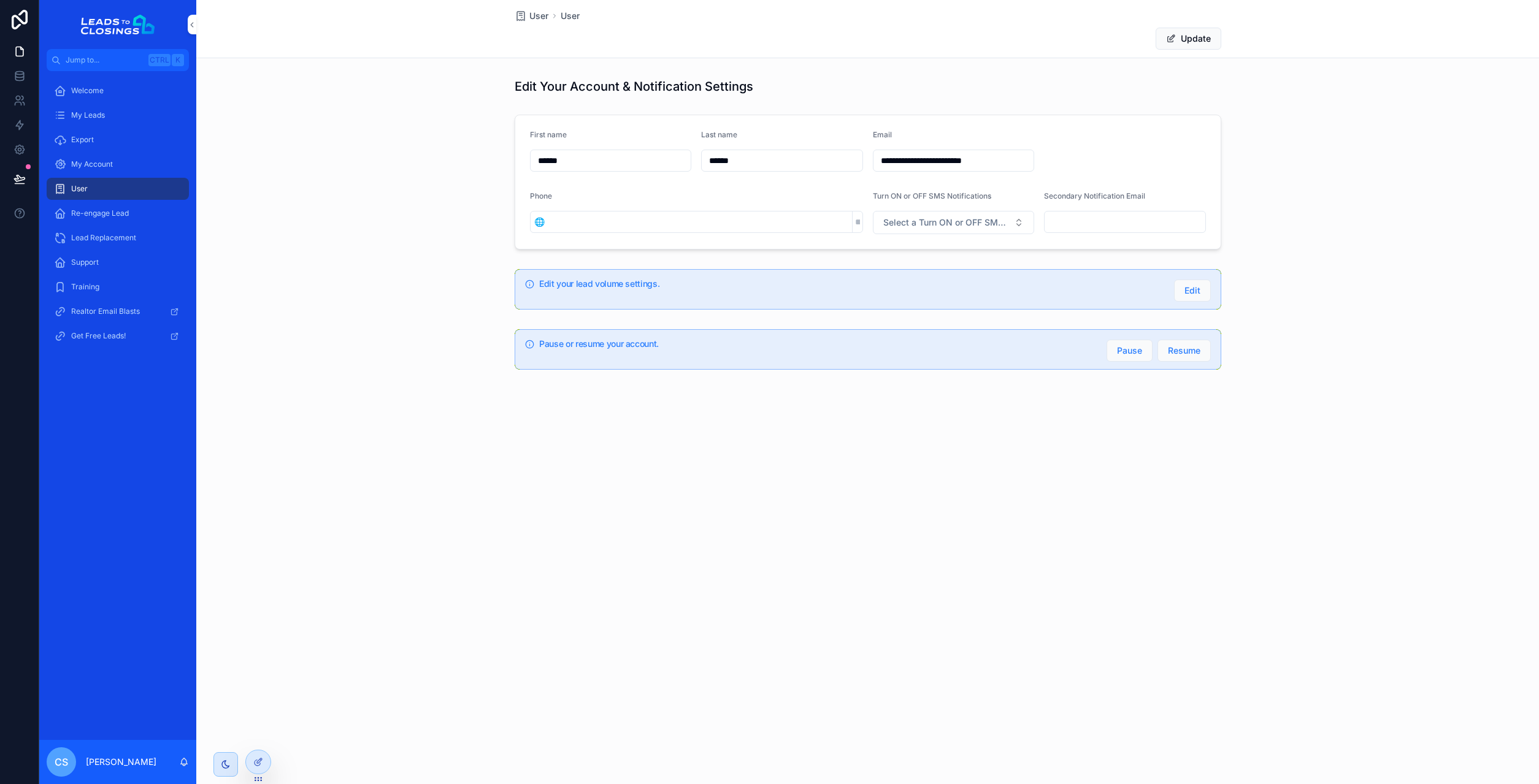
click at [738, 164] on input "******" at bounding box center [782, 161] width 161 height 17
click at [657, 156] on input "******" at bounding box center [610, 161] width 161 height 17
click at [429, 220] on div "**********" at bounding box center [868, 182] width 1343 height 145
click at [20, 173] on icon at bounding box center [19, 178] width 12 height 12
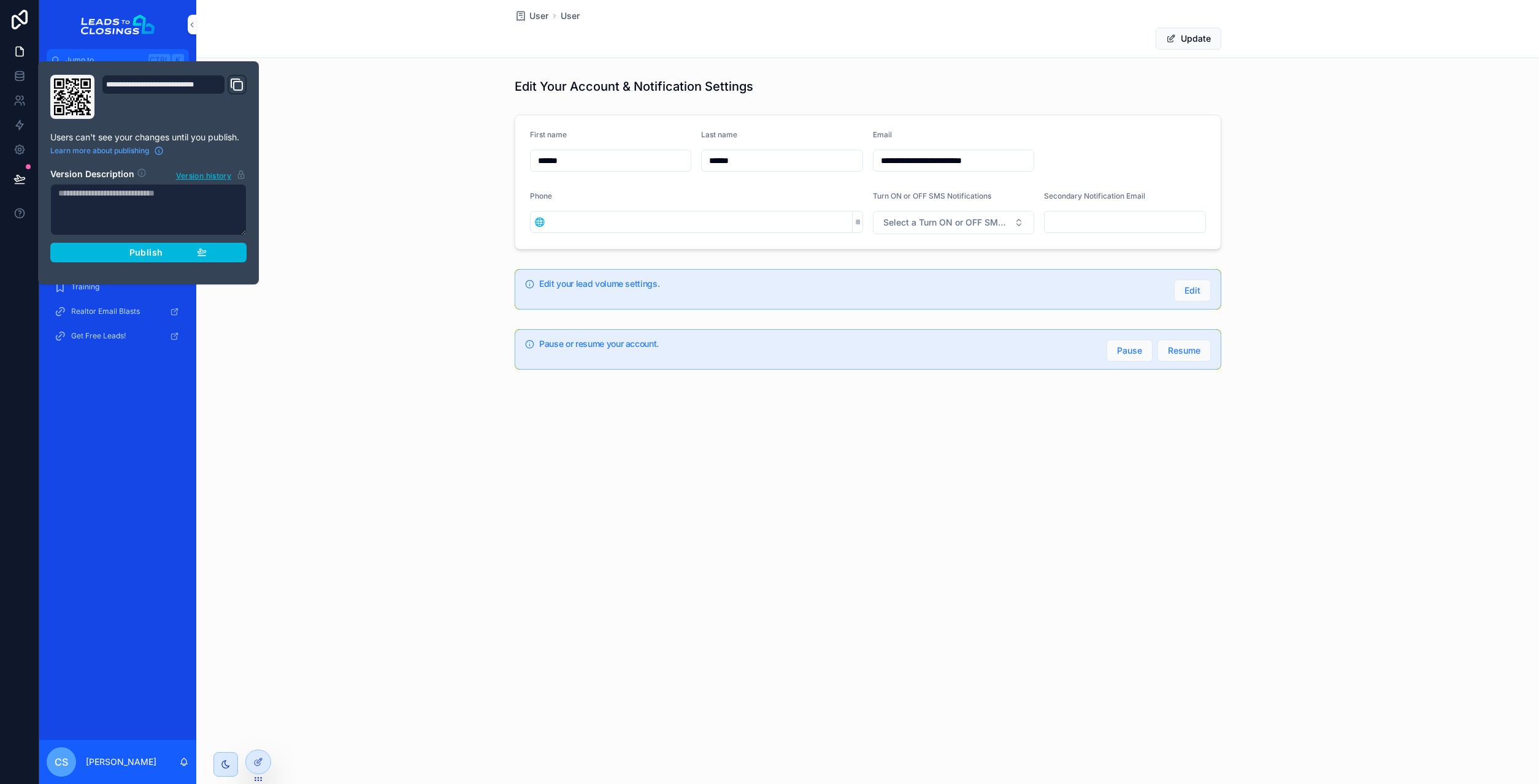
click at [189, 251] on div "Publish" at bounding box center [148, 252] width 116 height 11
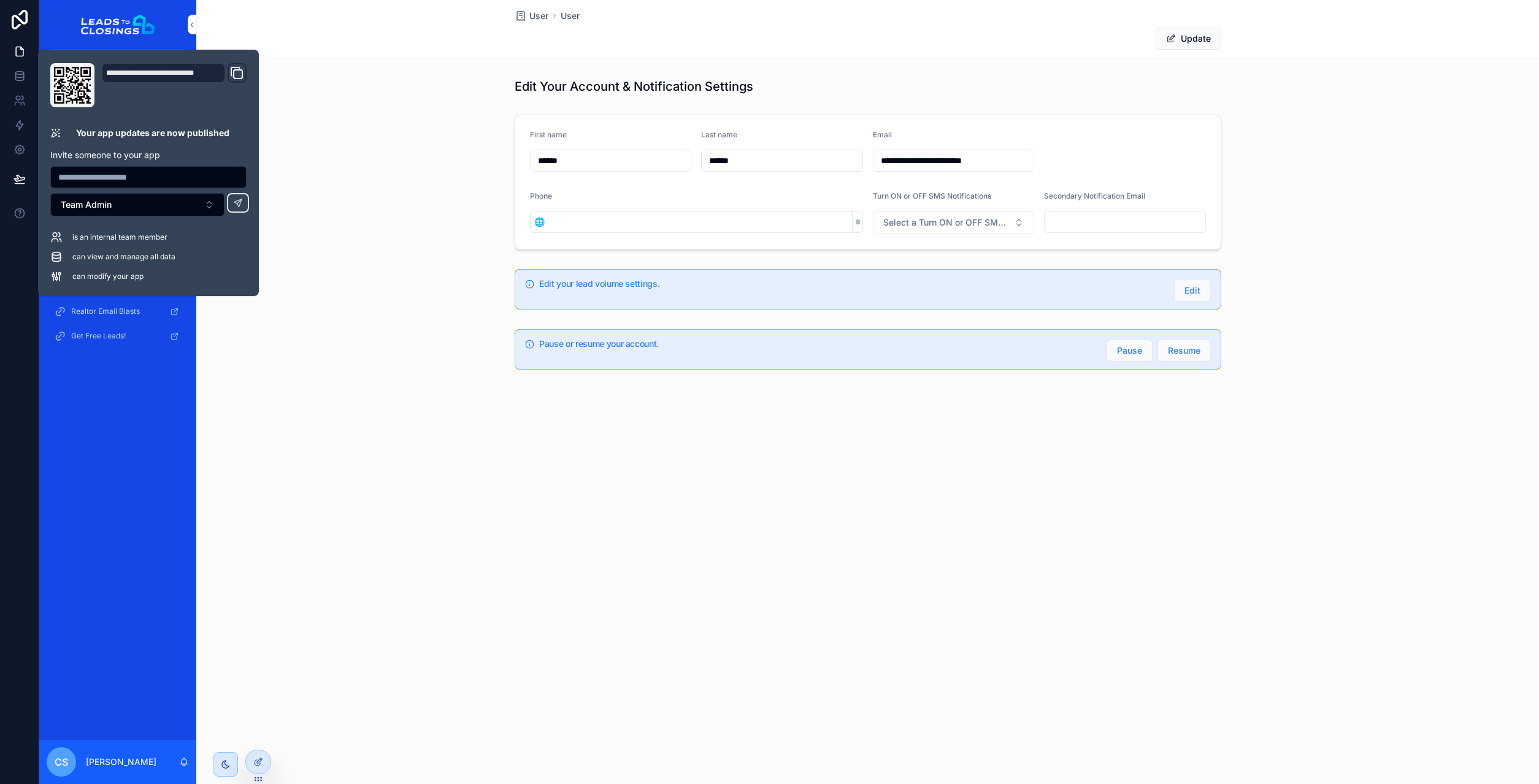
click at [65, 479] on div "Welcome My Leads Export My Account User Re-engage Lead Lead Replacement Support…" at bounding box center [118, 406] width 157 height 669
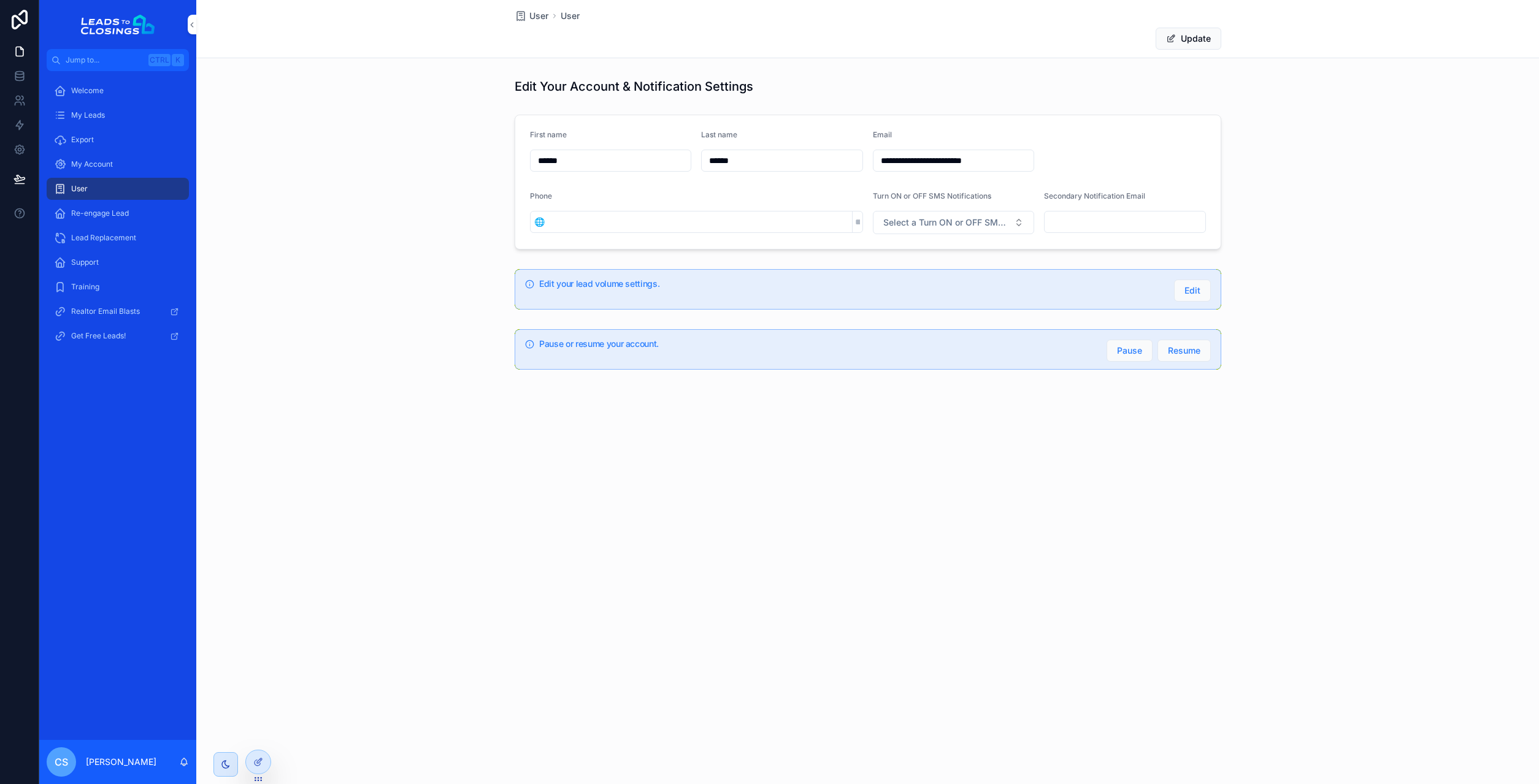
click at [1072, 221] on input "scrollable content" at bounding box center [1125, 222] width 161 height 17
click at [1157, 170] on form "**********" at bounding box center [868, 182] width 706 height 134
click at [19, 174] on icon at bounding box center [19, 178] width 12 height 12
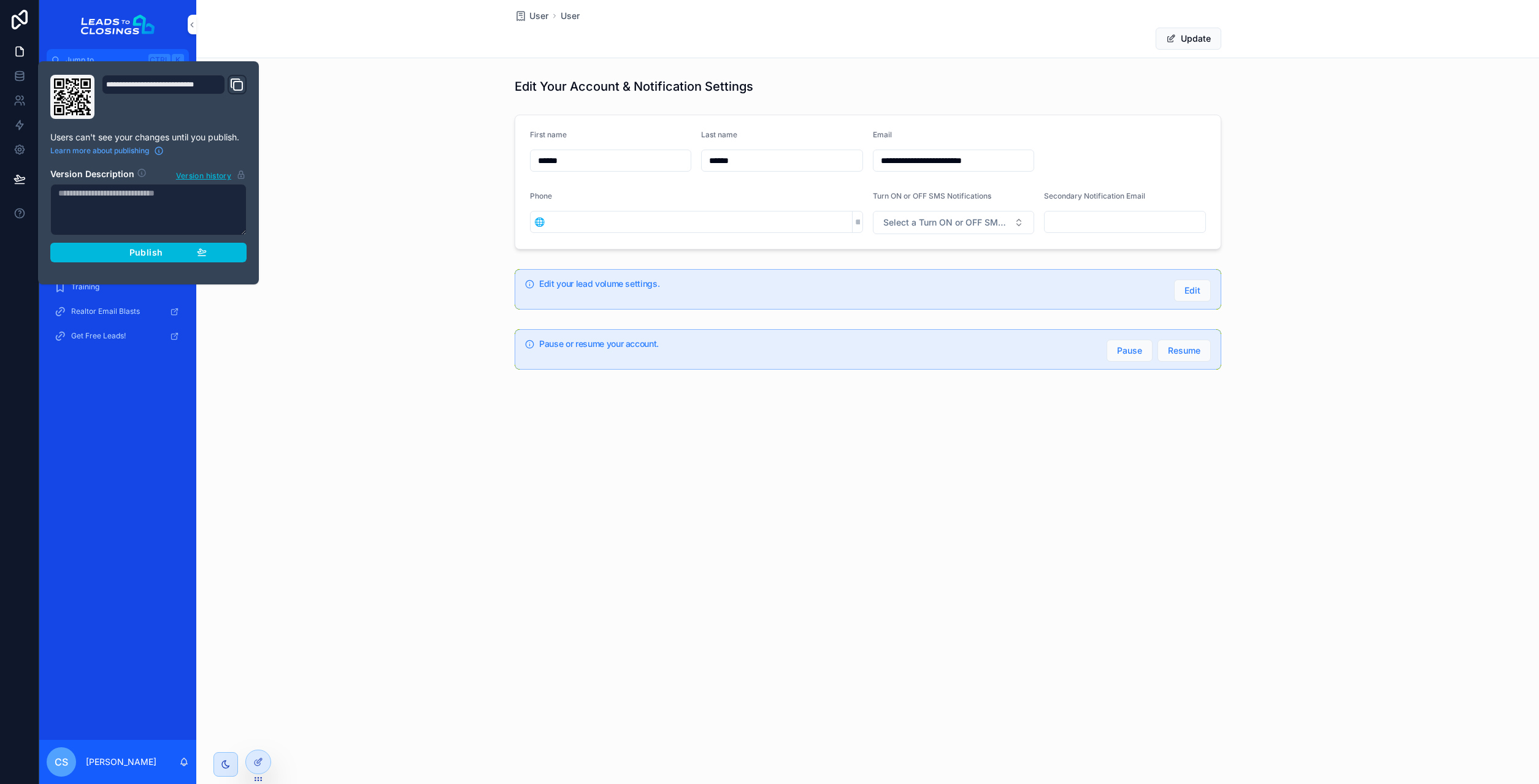
click at [162, 256] on span "Publish" at bounding box center [146, 252] width 33 height 11
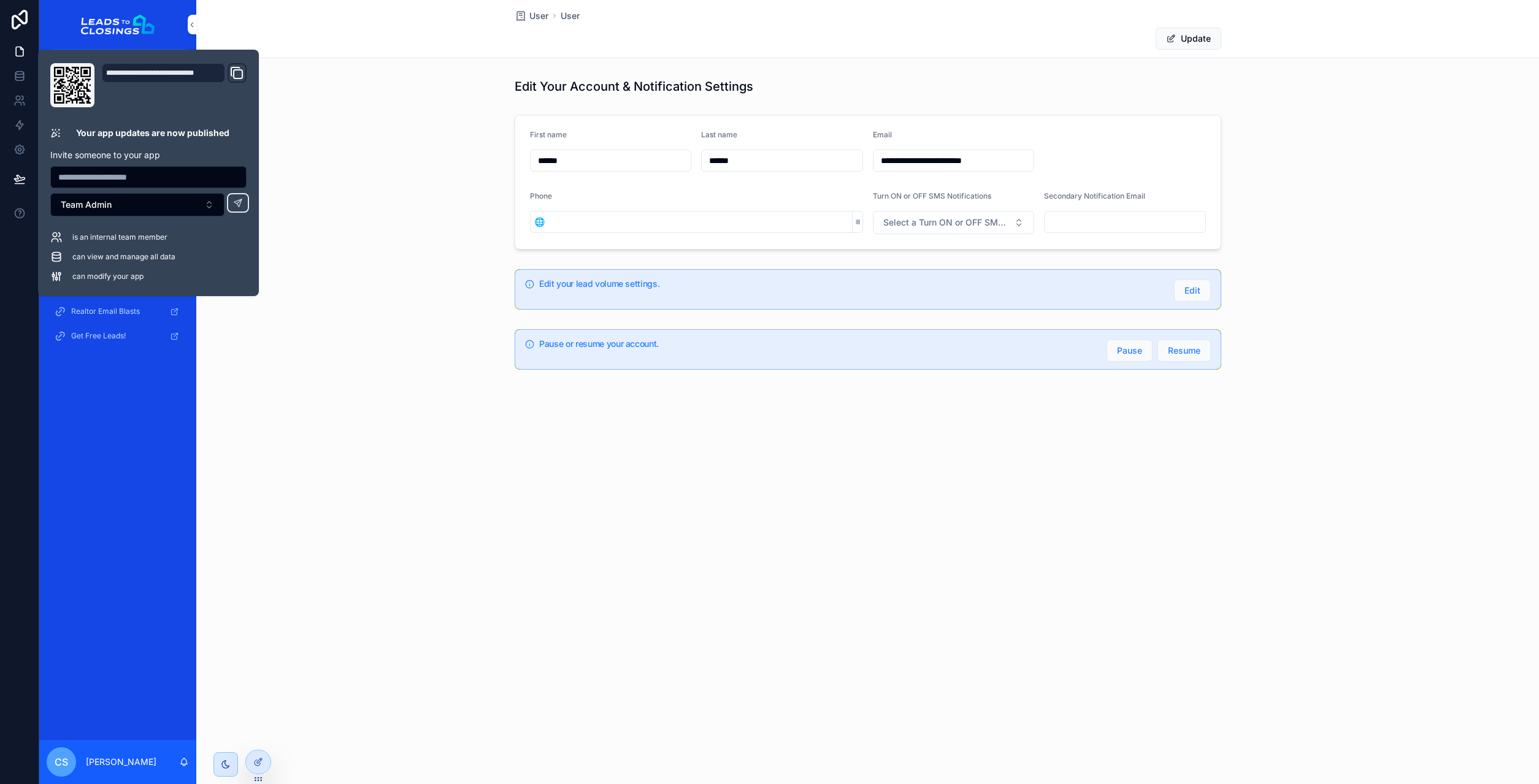
click at [241, 74] on icon "Domain and Custom Link" at bounding box center [236, 72] width 15 height 15
click at [134, 496] on div "Welcome My Leads Export My Account User Re-engage Lead Lead Replacement Support…" at bounding box center [118, 406] width 157 height 669
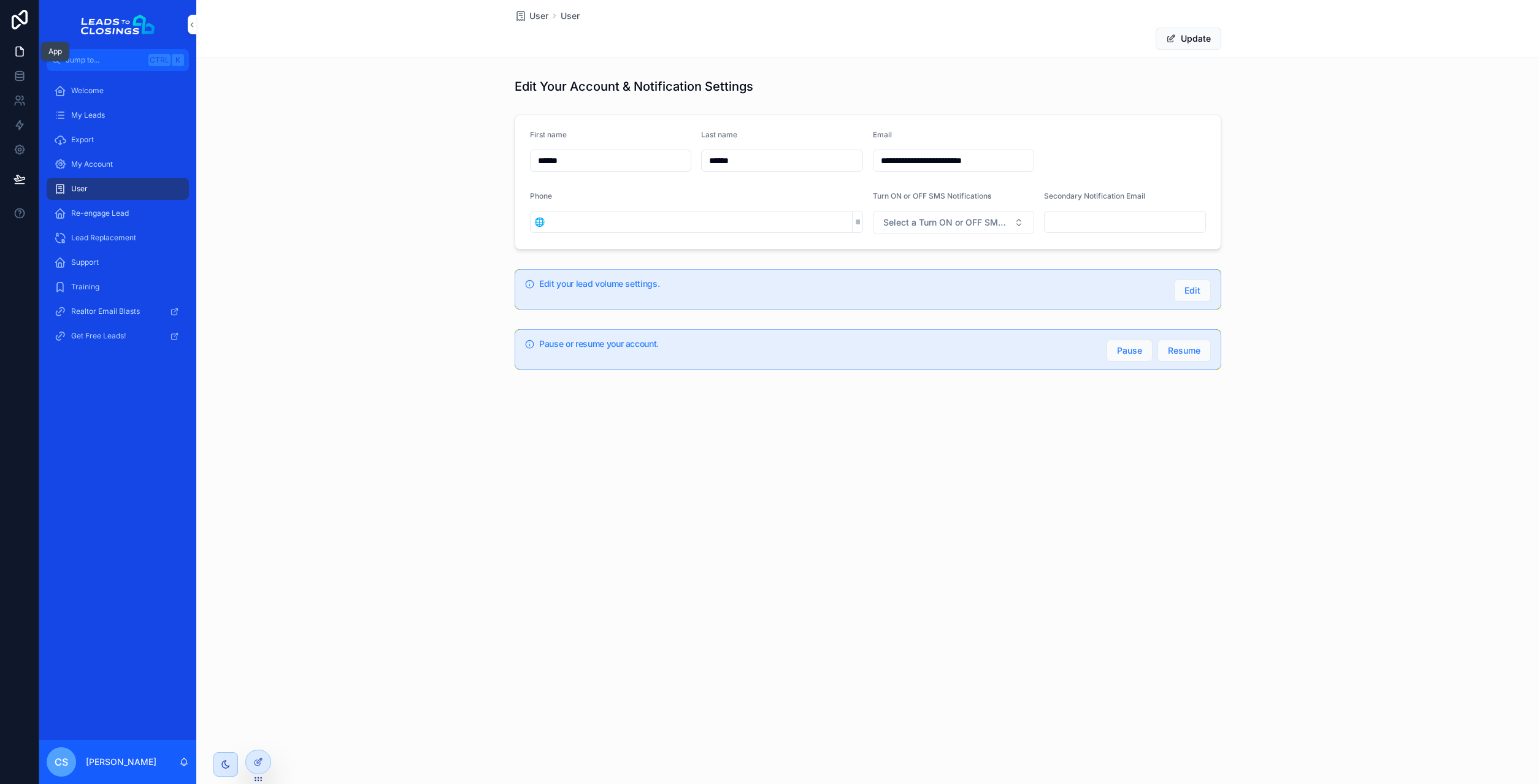
click at [24, 50] on icon at bounding box center [20, 51] width 8 height 9
click at [261, 760] on icon at bounding box center [258, 762] width 10 height 10
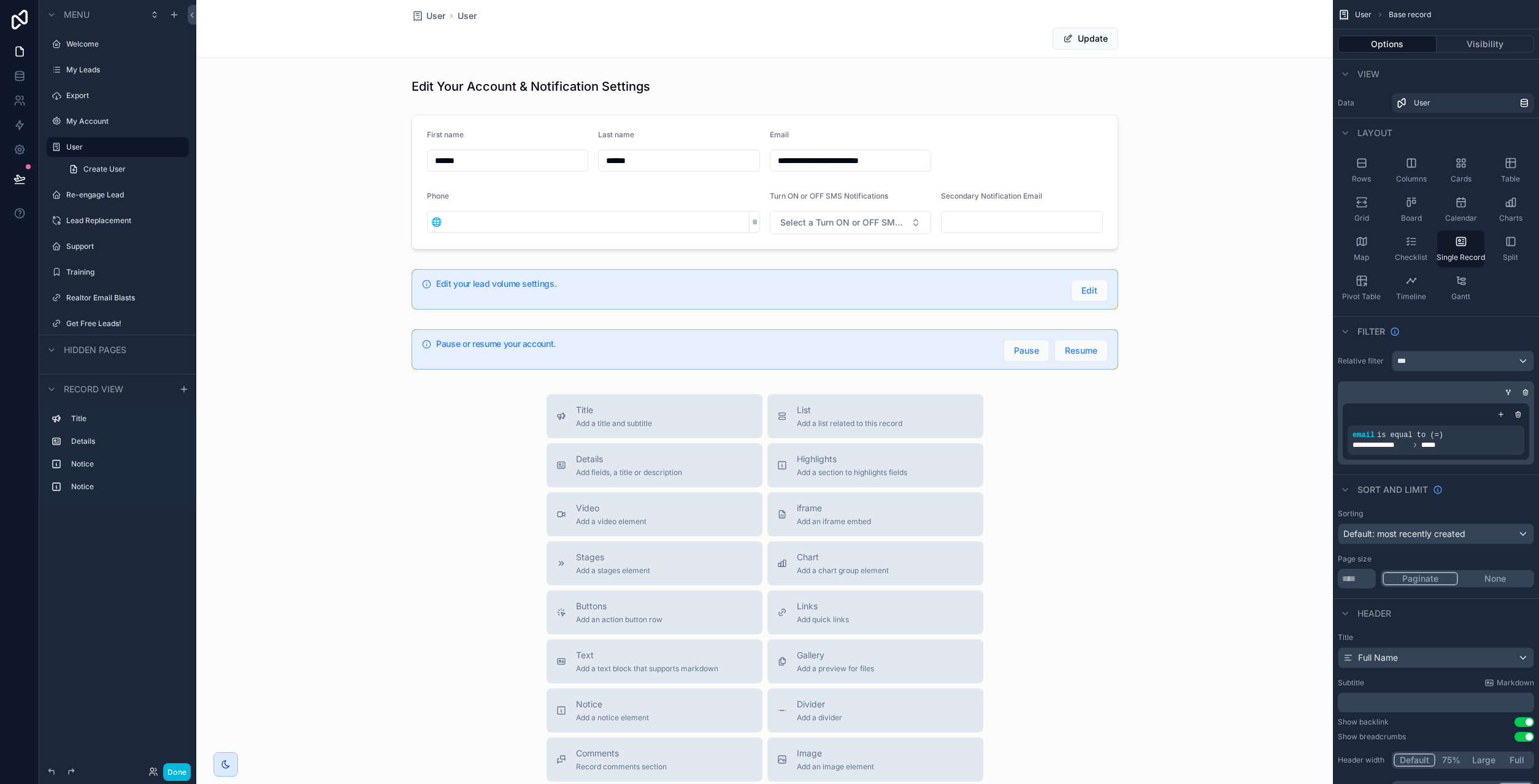
click at [997, 220] on div "scrollable content" at bounding box center [765, 464] width 1137 height 929
click at [1010, 208] on div "scrollable content" at bounding box center [765, 182] width 1137 height 145
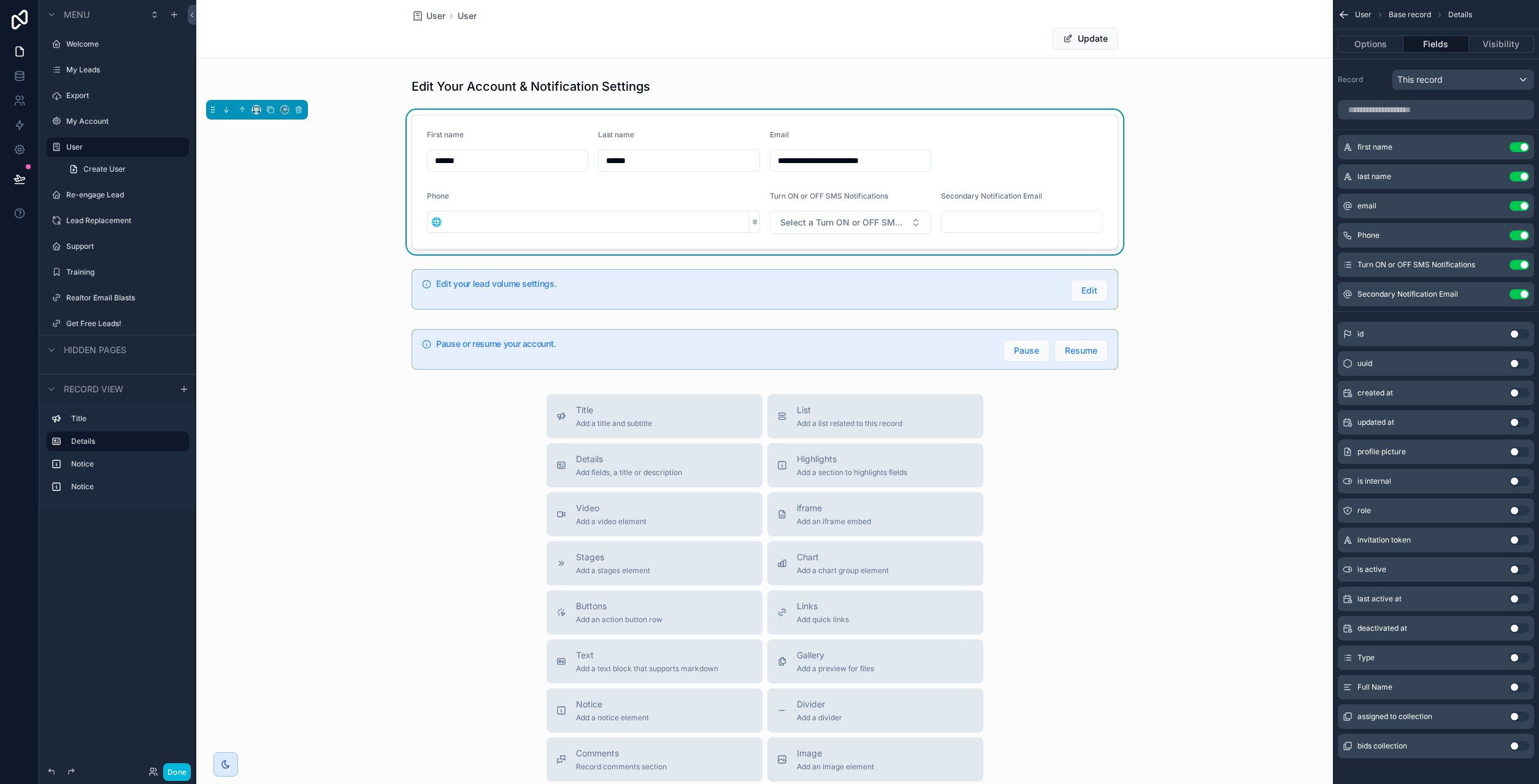
click at [1519, 295] on button "Use setting" at bounding box center [1519, 294] width 20 height 10
click at [1519, 684] on button "Use setting" at bounding box center [1519, 687] width 20 height 10
click at [179, 772] on button "Done" at bounding box center [177, 772] width 27 height 18
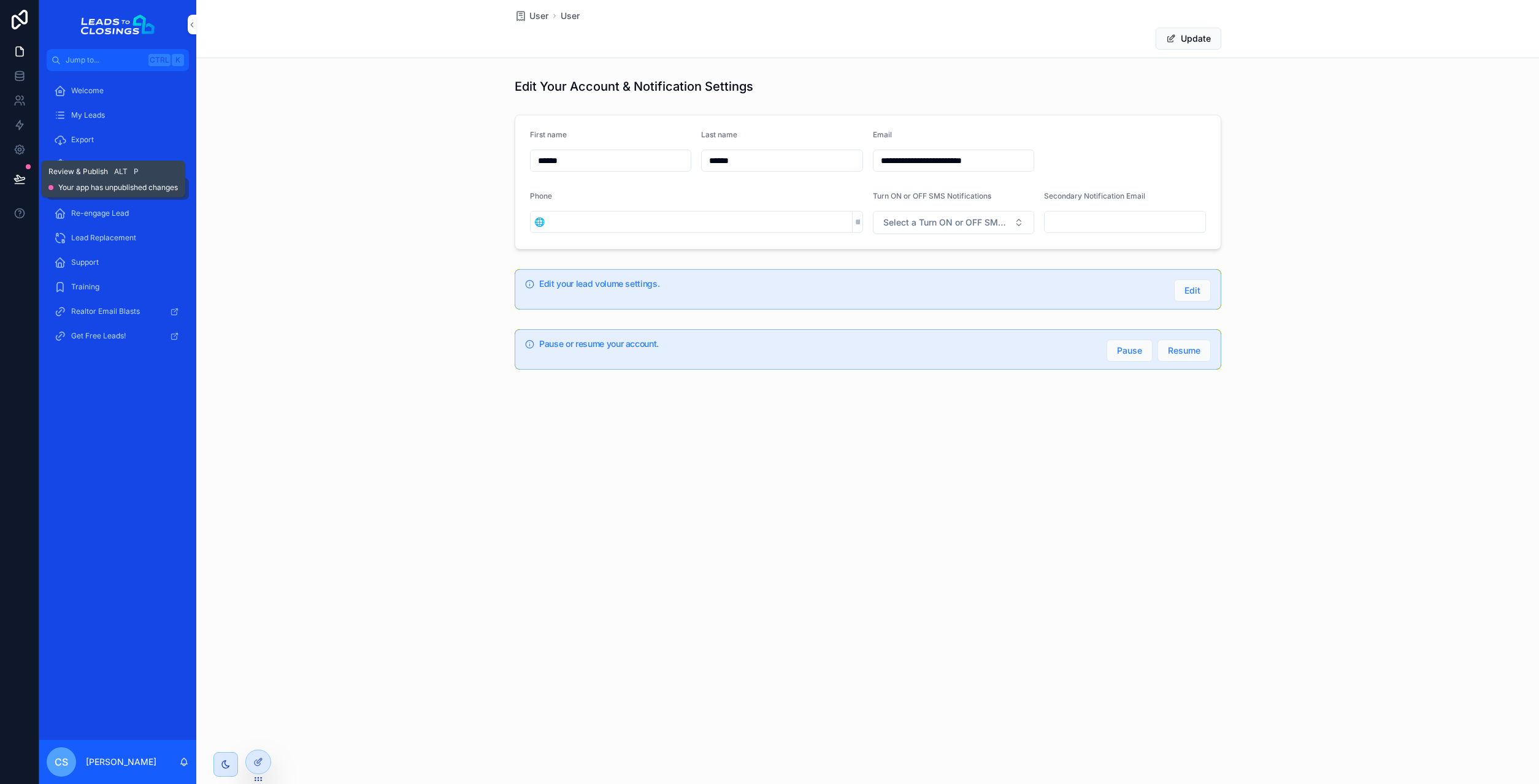
click at [24, 179] on icon at bounding box center [19, 178] width 12 height 12
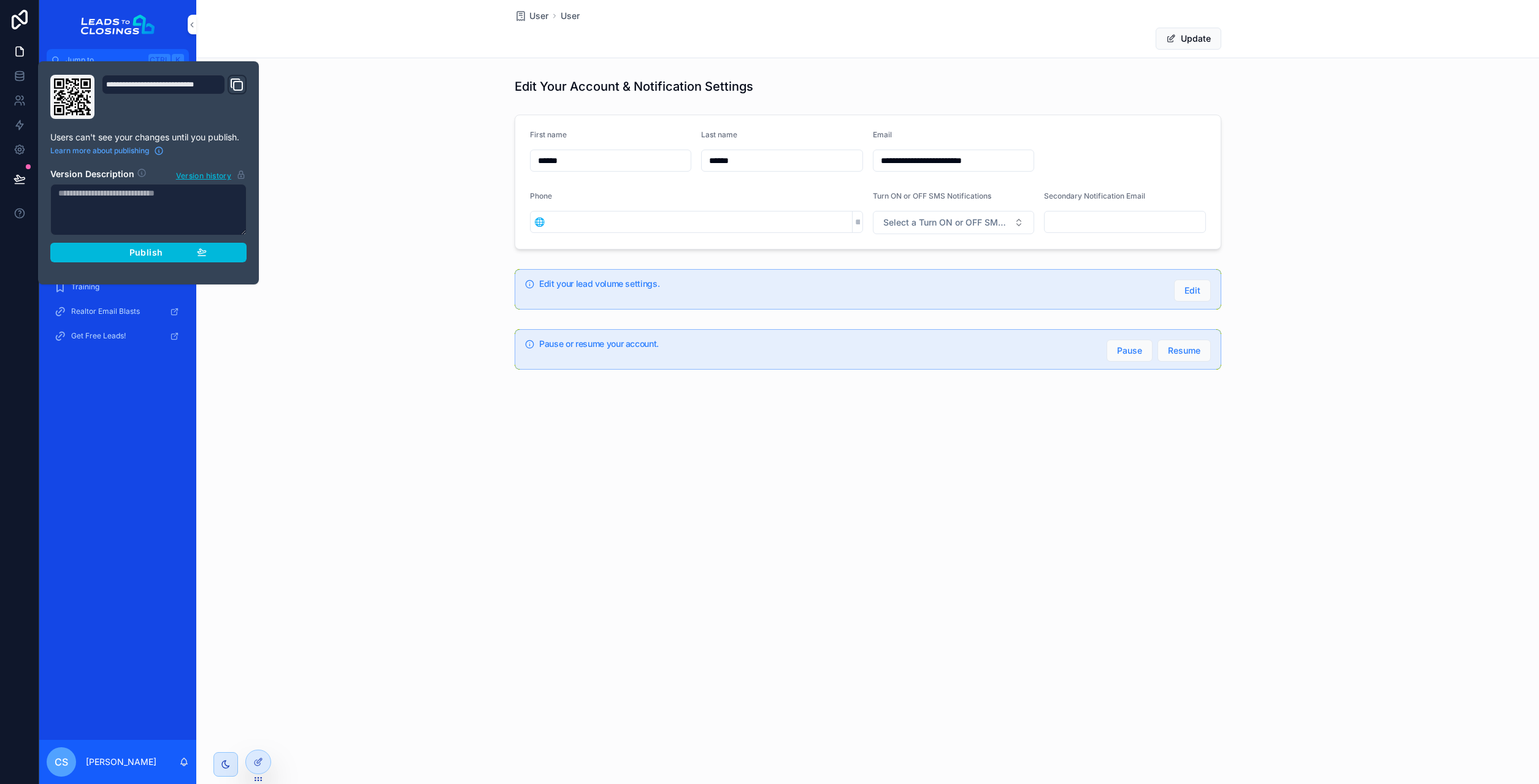
click at [162, 258] on span "Publish" at bounding box center [146, 252] width 33 height 11
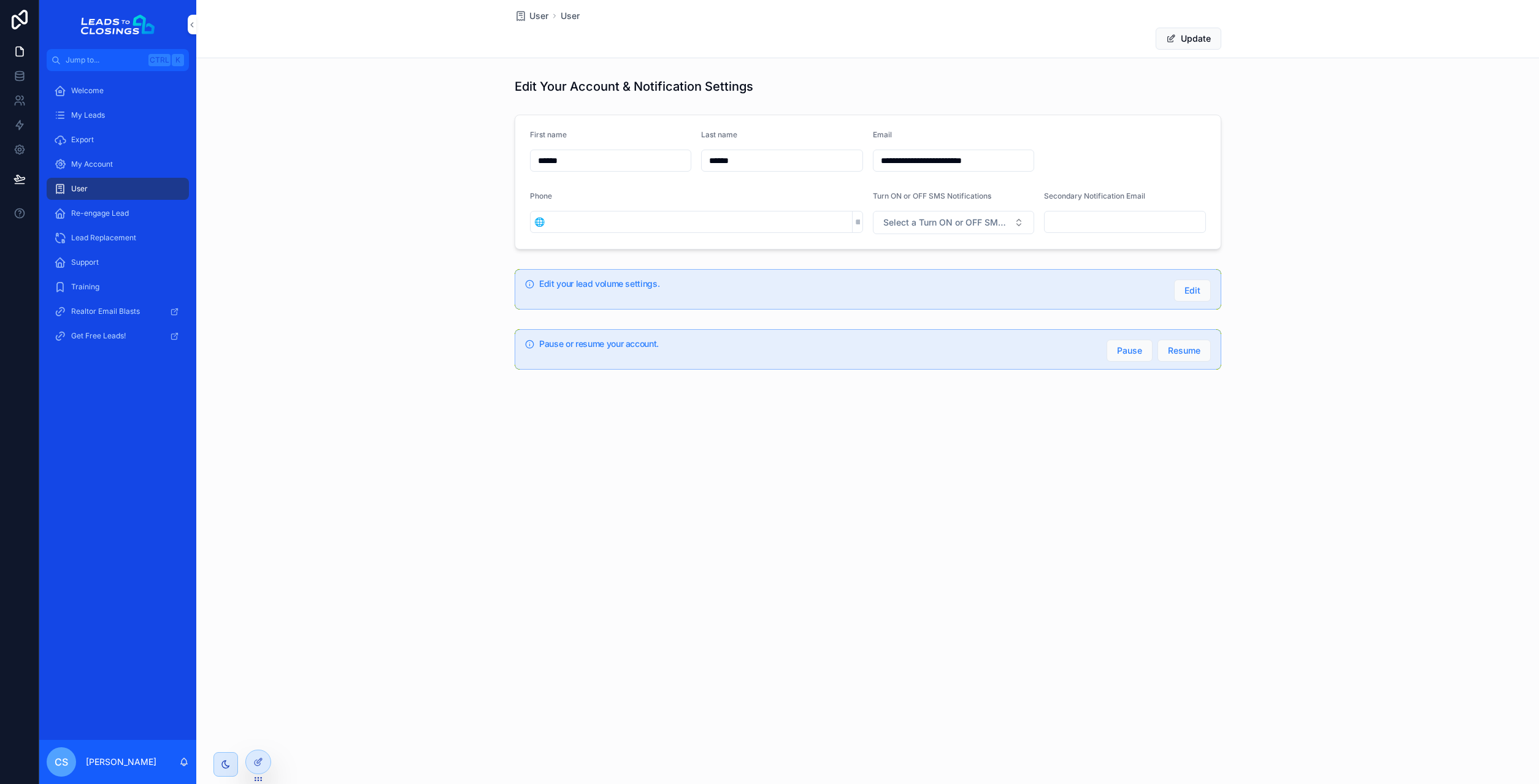
click at [109, 474] on div "Welcome My Leads Export My Account User Re-engage Lead Lead Replacement Support…" at bounding box center [118, 406] width 157 height 669
click at [1102, 220] on input "scrollable content" at bounding box center [1125, 222] width 161 height 17
click at [1120, 181] on form "**********" at bounding box center [868, 182] width 706 height 134
click at [21, 74] on icon at bounding box center [19, 76] width 12 height 12
click at [1339, 192] on div "**********" at bounding box center [868, 182] width 1343 height 145
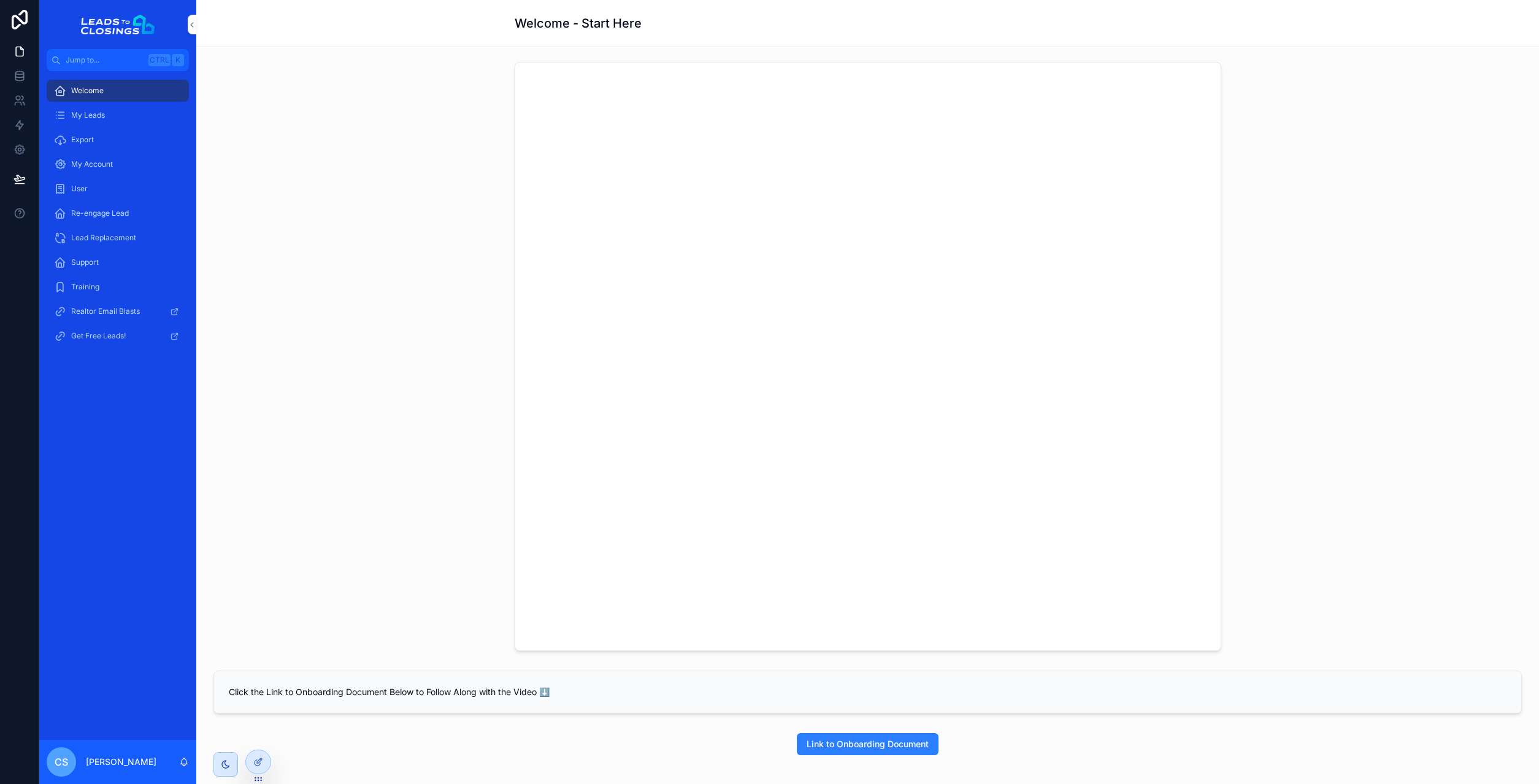
click at [114, 166] on div "My Account" at bounding box center [118, 164] width 128 height 20
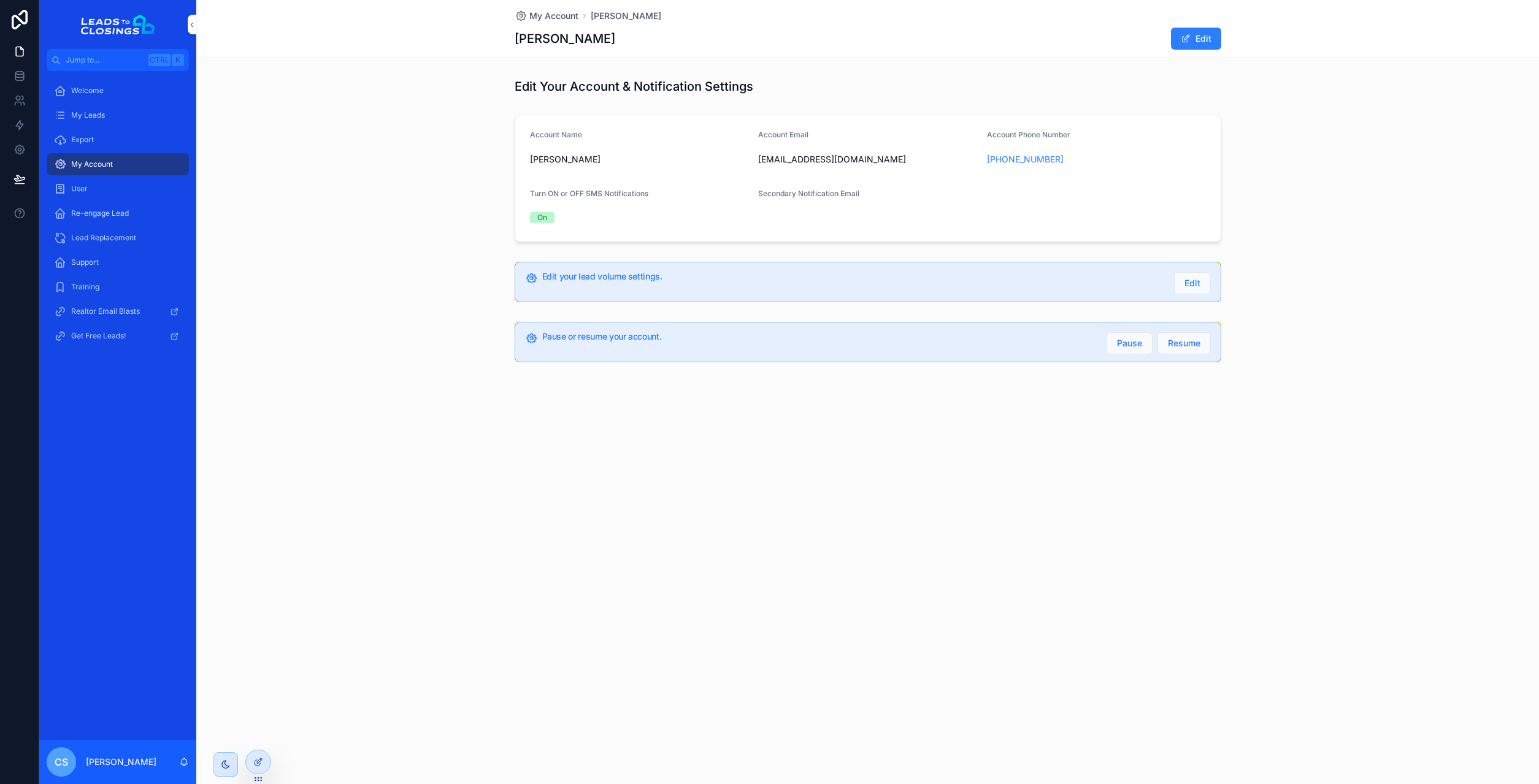
click at [628, 81] on h1 "Edit Your Account & Notification Settings" at bounding box center [634, 86] width 239 height 17
click at [344, 178] on div "Account Name ROXANNE P DUHARTE Account Email Estatesbyroxanne@gmail.com Account…" at bounding box center [868, 178] width 1343 height 137
click at [260, 752] on div at bounding box center [258, 762] width 25 height 23
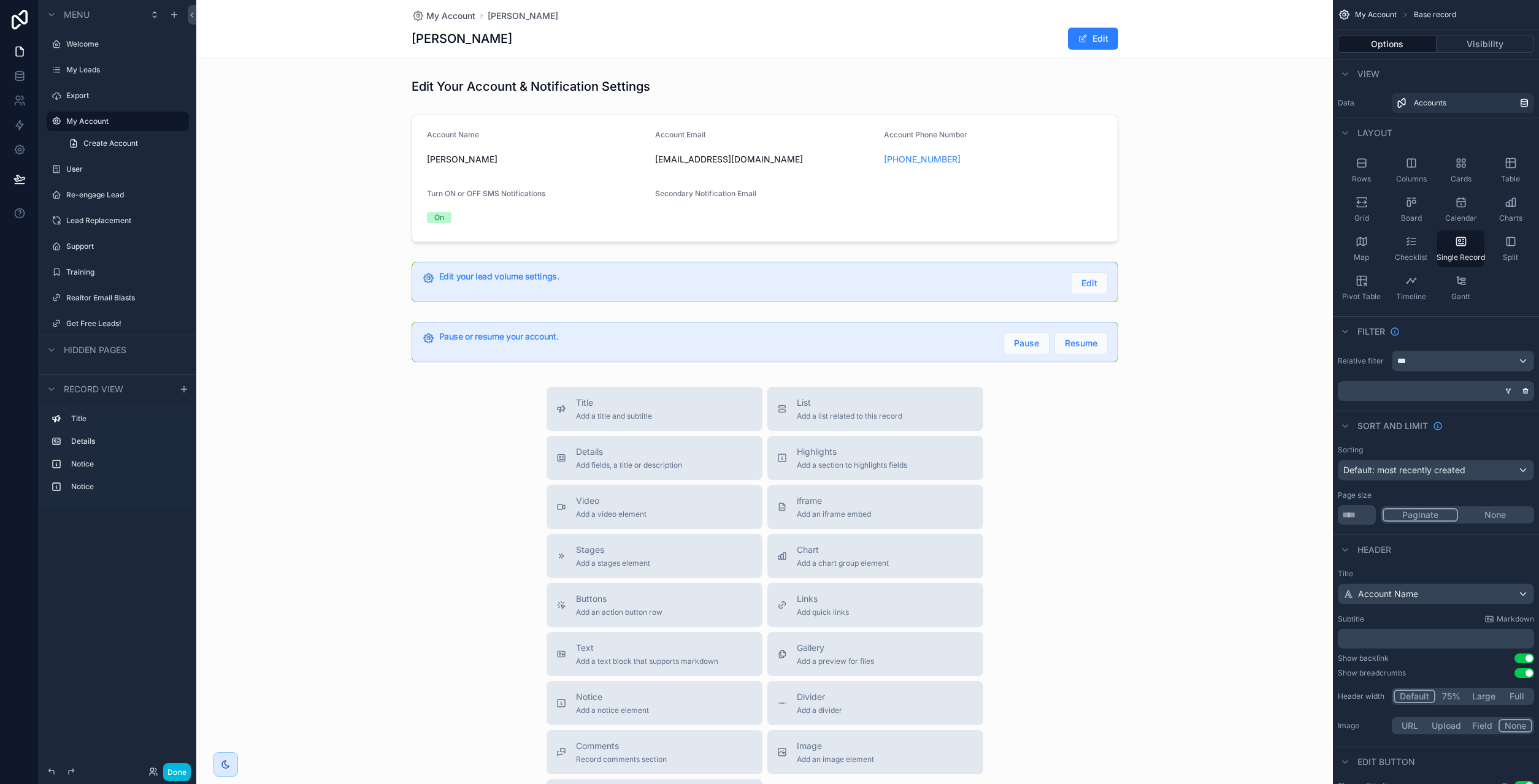
click at [560, 90] on div "scrollable content" at bounding box center [765, 461] width 1137 height 922
click at [564, 88] on div "scrollable content" at bounding box center [765, 86] width 1137 height 27
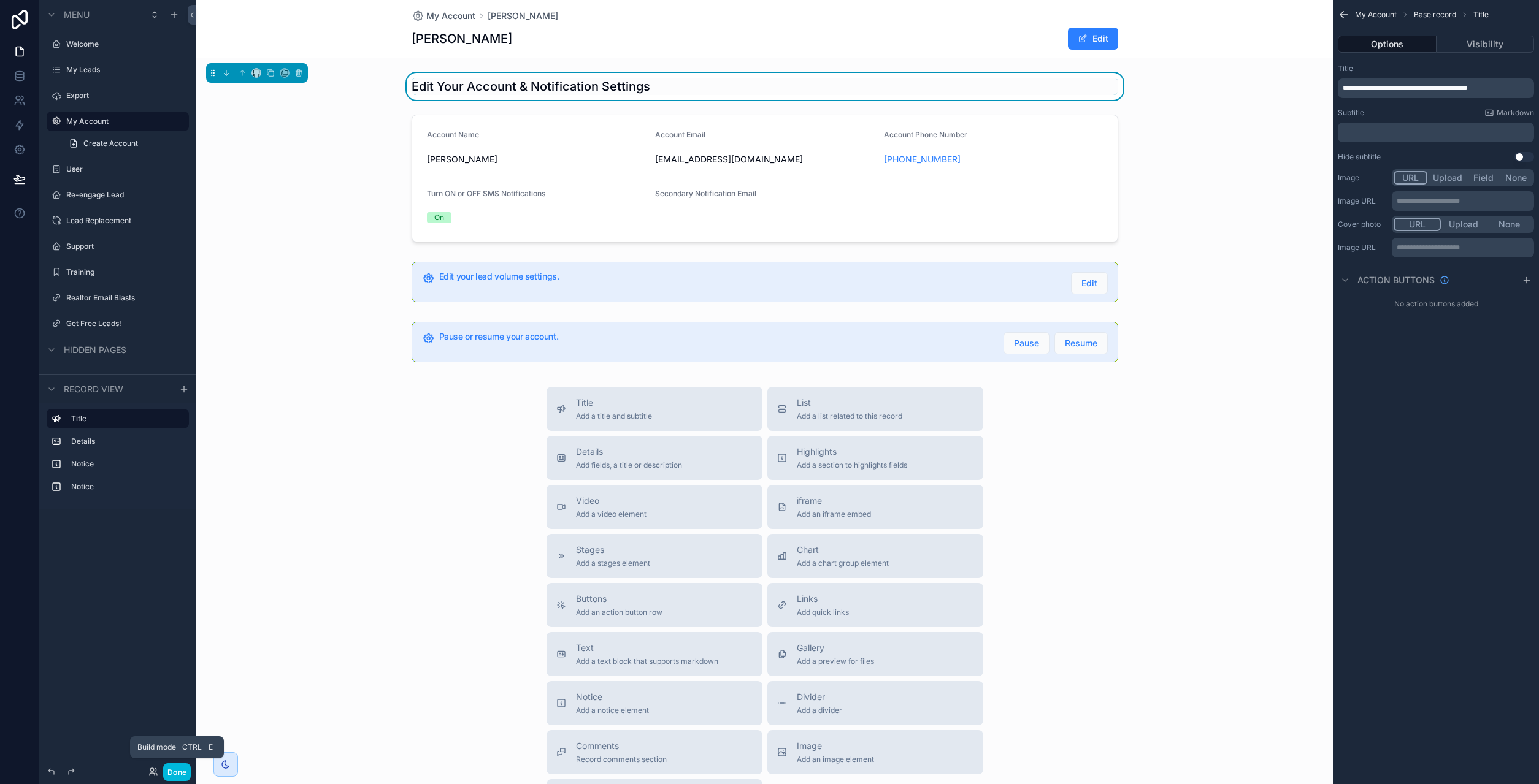
click at [177, 773] on button "Done" at bounding box center [177, 772] width 27 height 18
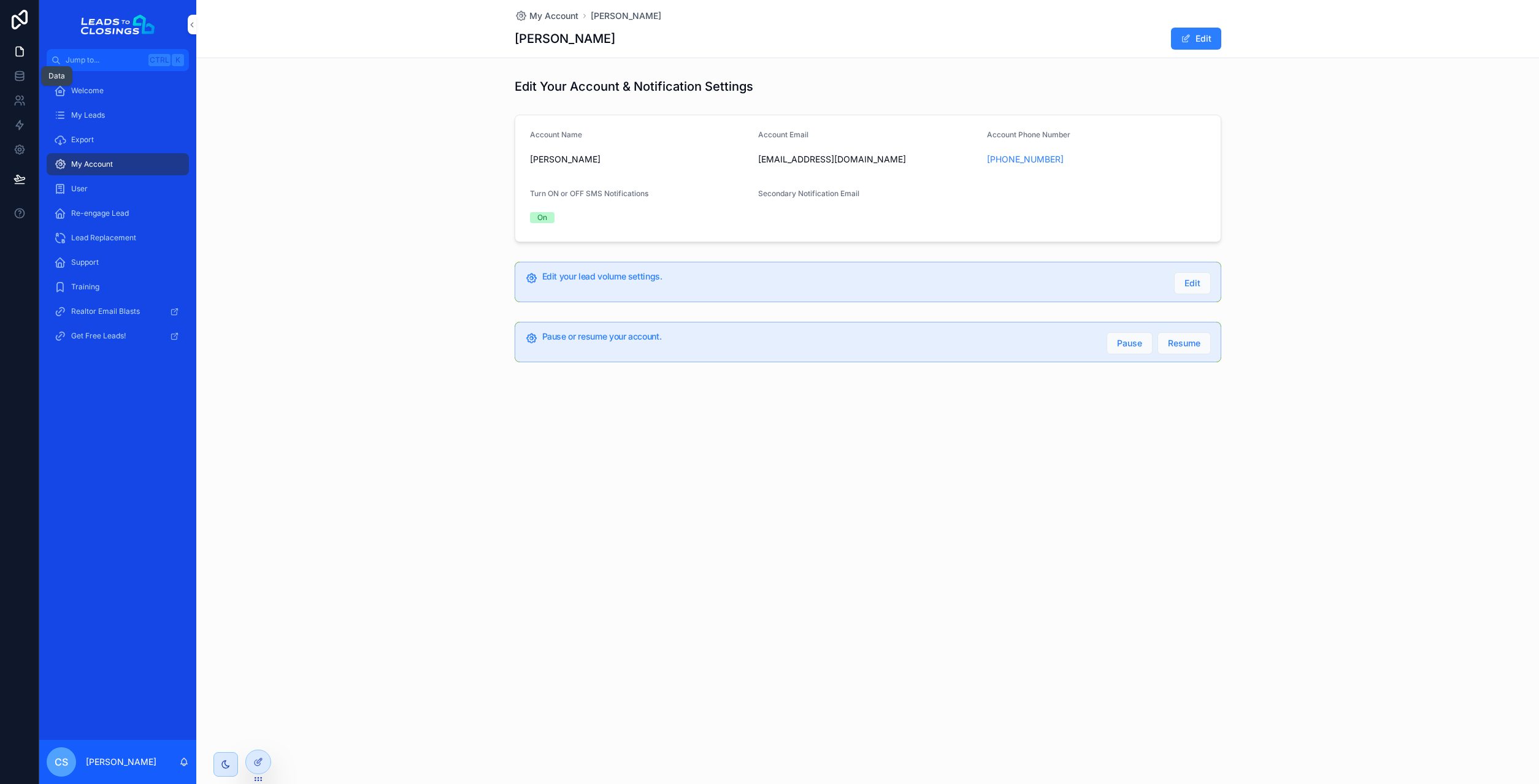
click at [27, 70] on link at bounding box center [19, 76] width 39 height 25
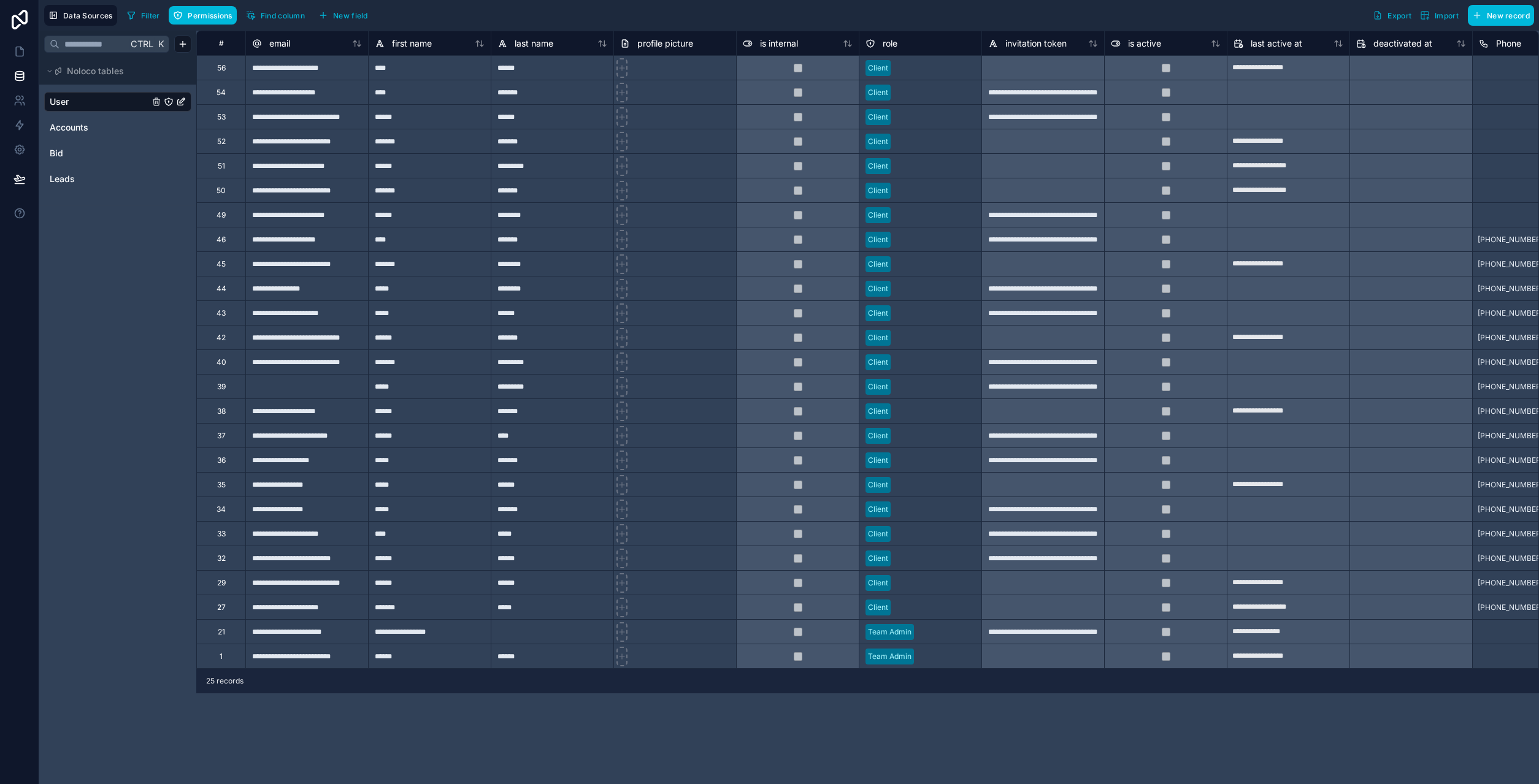
click at [421, 44] on span "first name" at bounding box center [412, 43] width 40 height 12
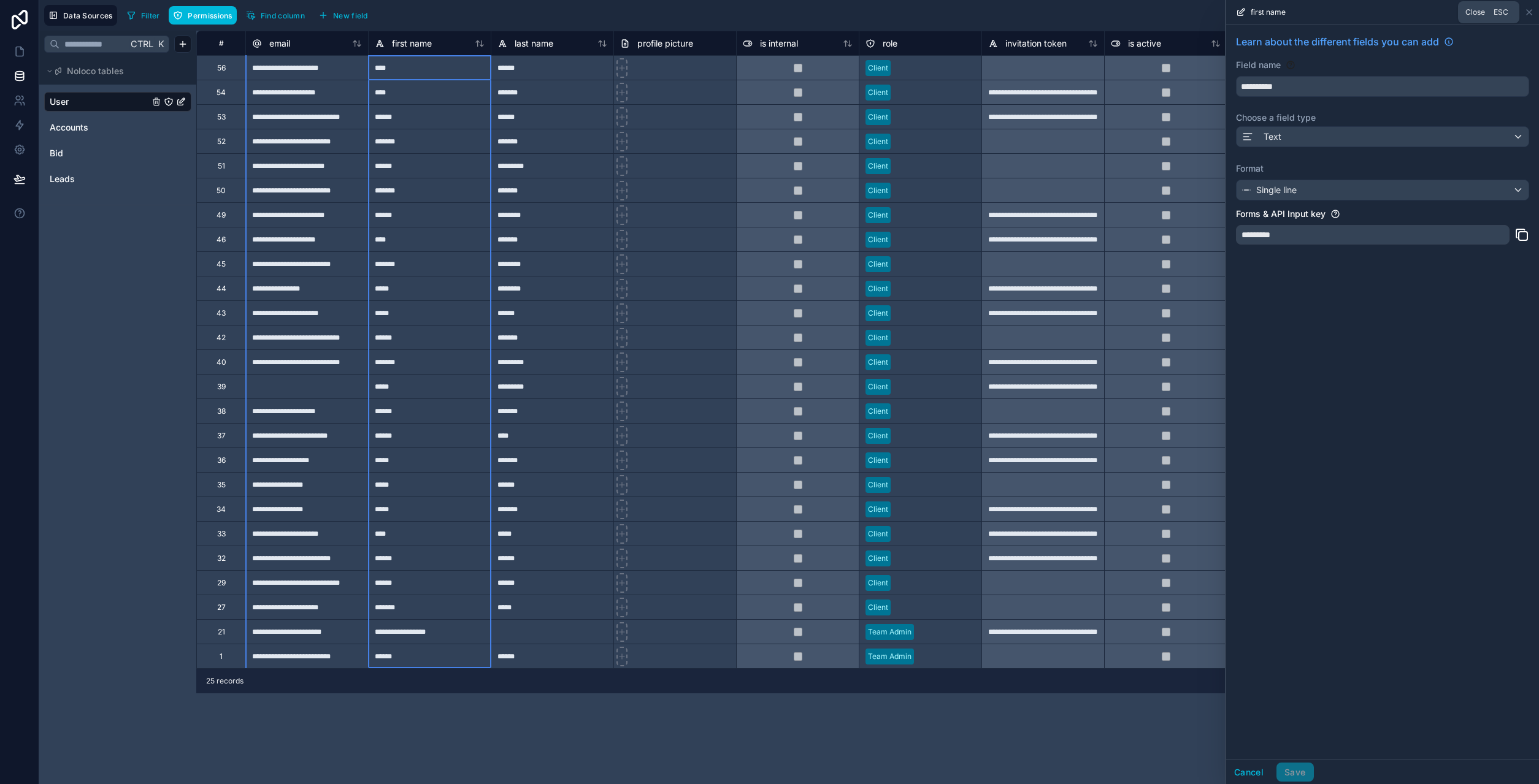
click at [1530, 15] on icon at bounding box center [1529, 12] width 10 height 10
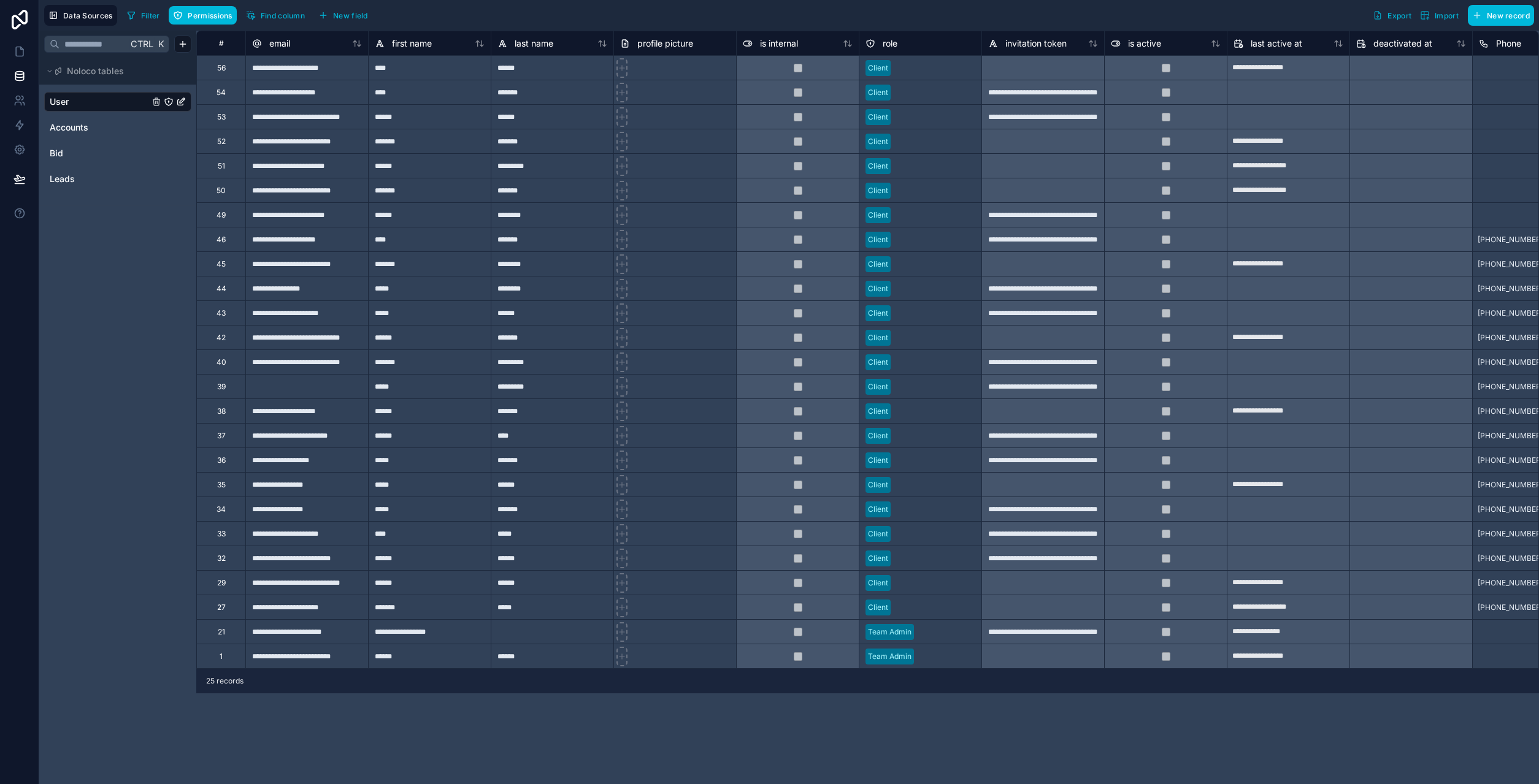
click at [206, 22] on button "Permissions" at bounding box center [203, 15] width 67 height 18
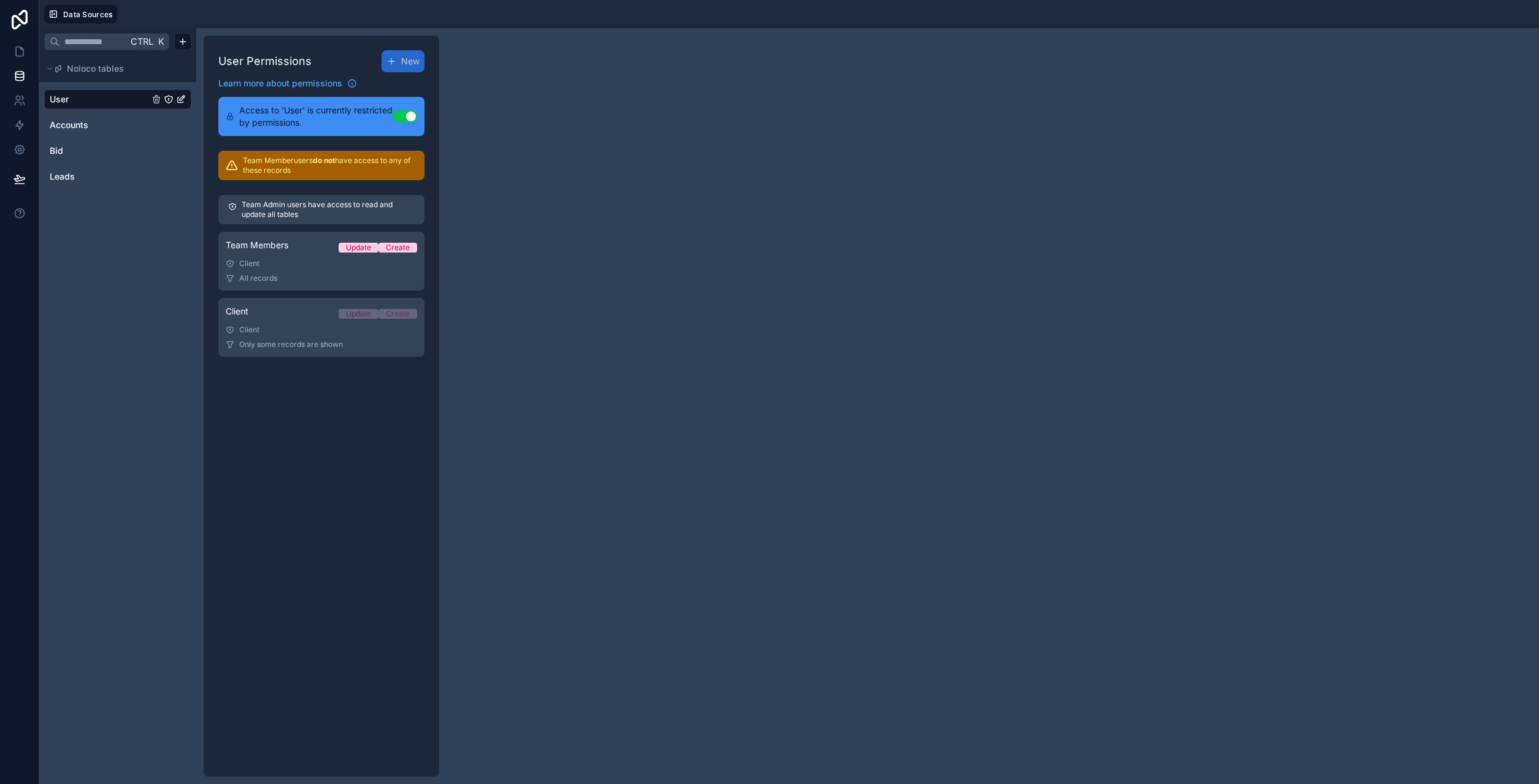
click at [180, 100] on icon "User" at bounding box center [182, 98] width 5 height 5
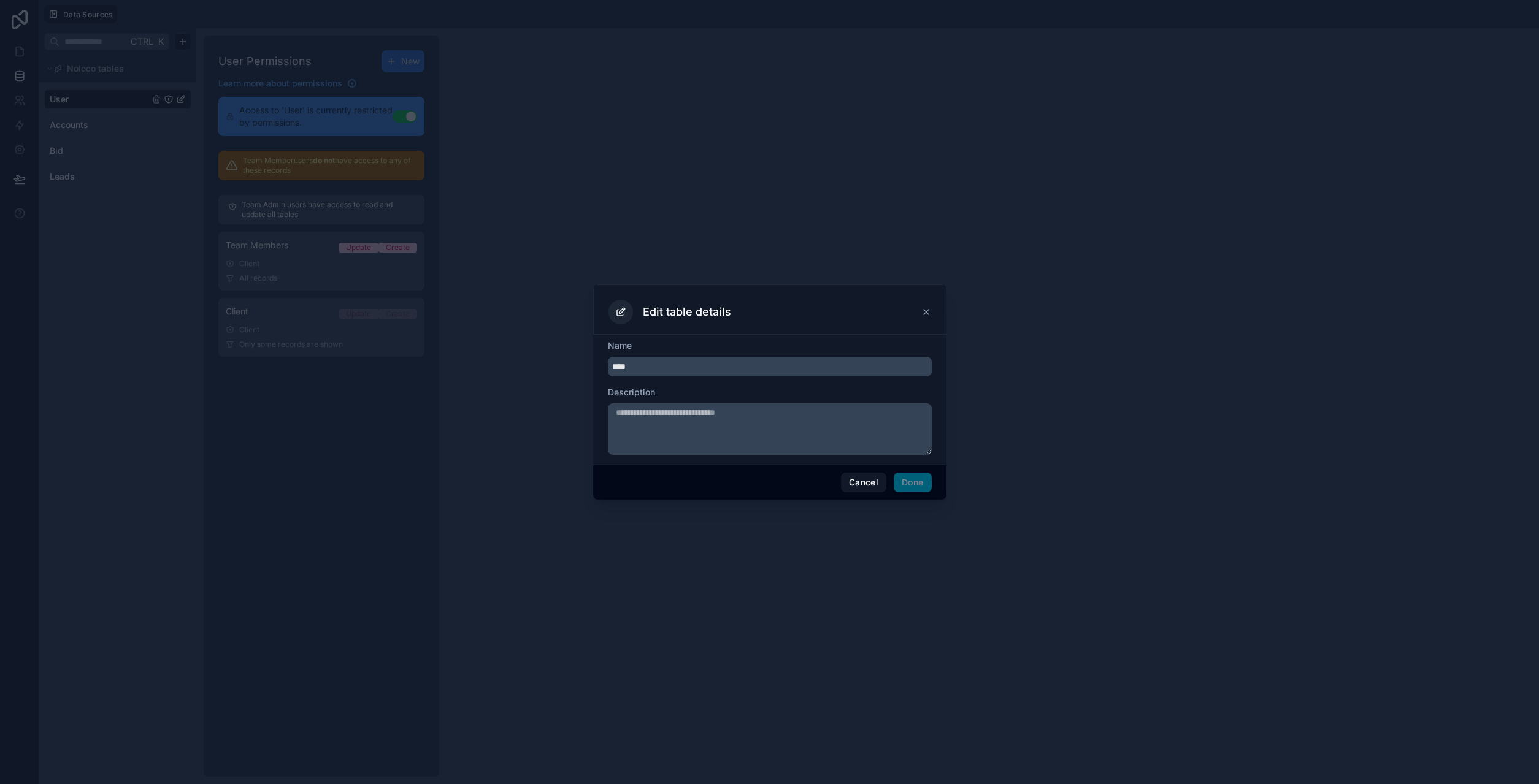
click at [871, 487] on button "Cancel" at bounding box center [863, 482] width 45 height 20
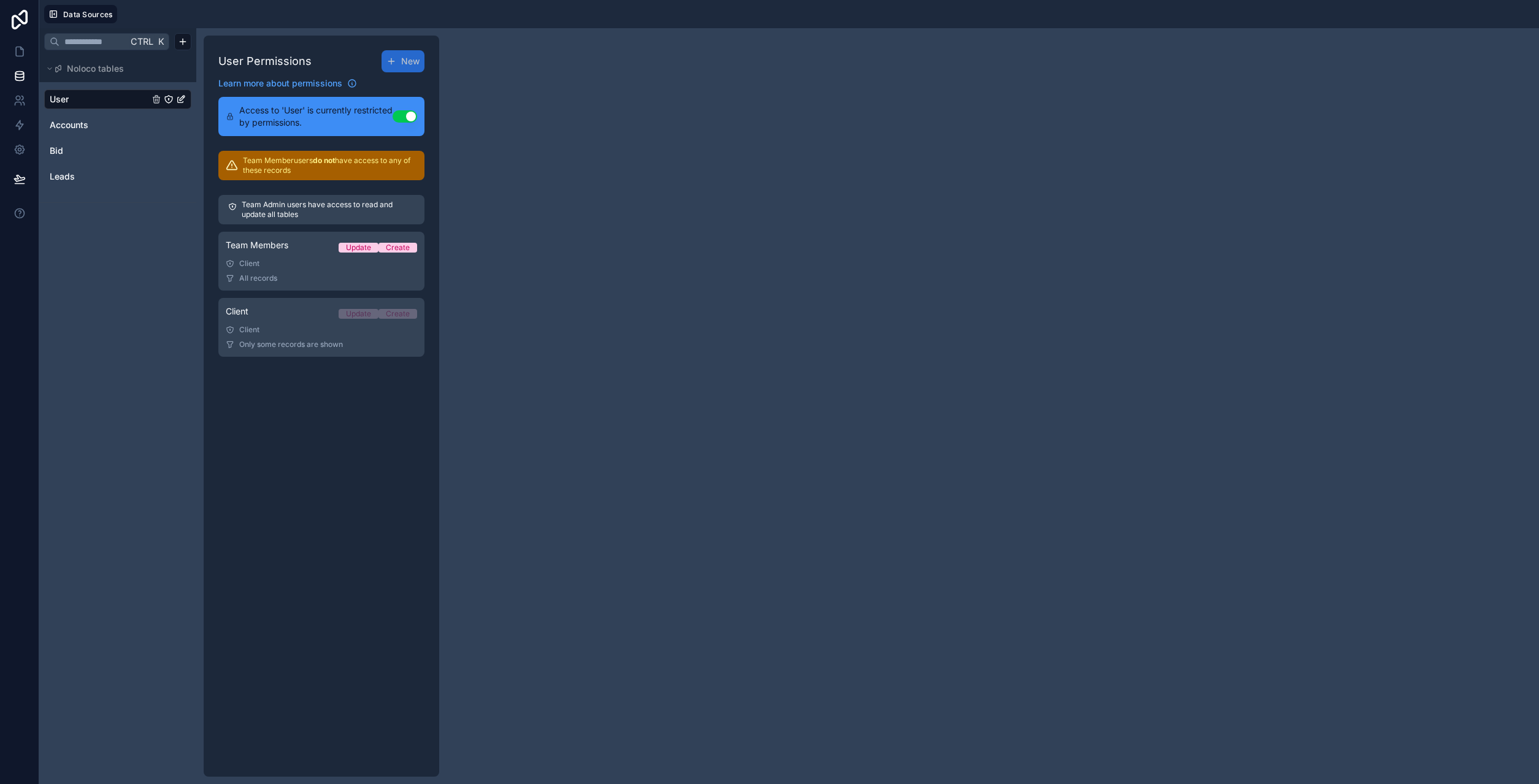
click at [72, 128] on span "Accounts" at bounding box center [69, 124] width 39 height 12
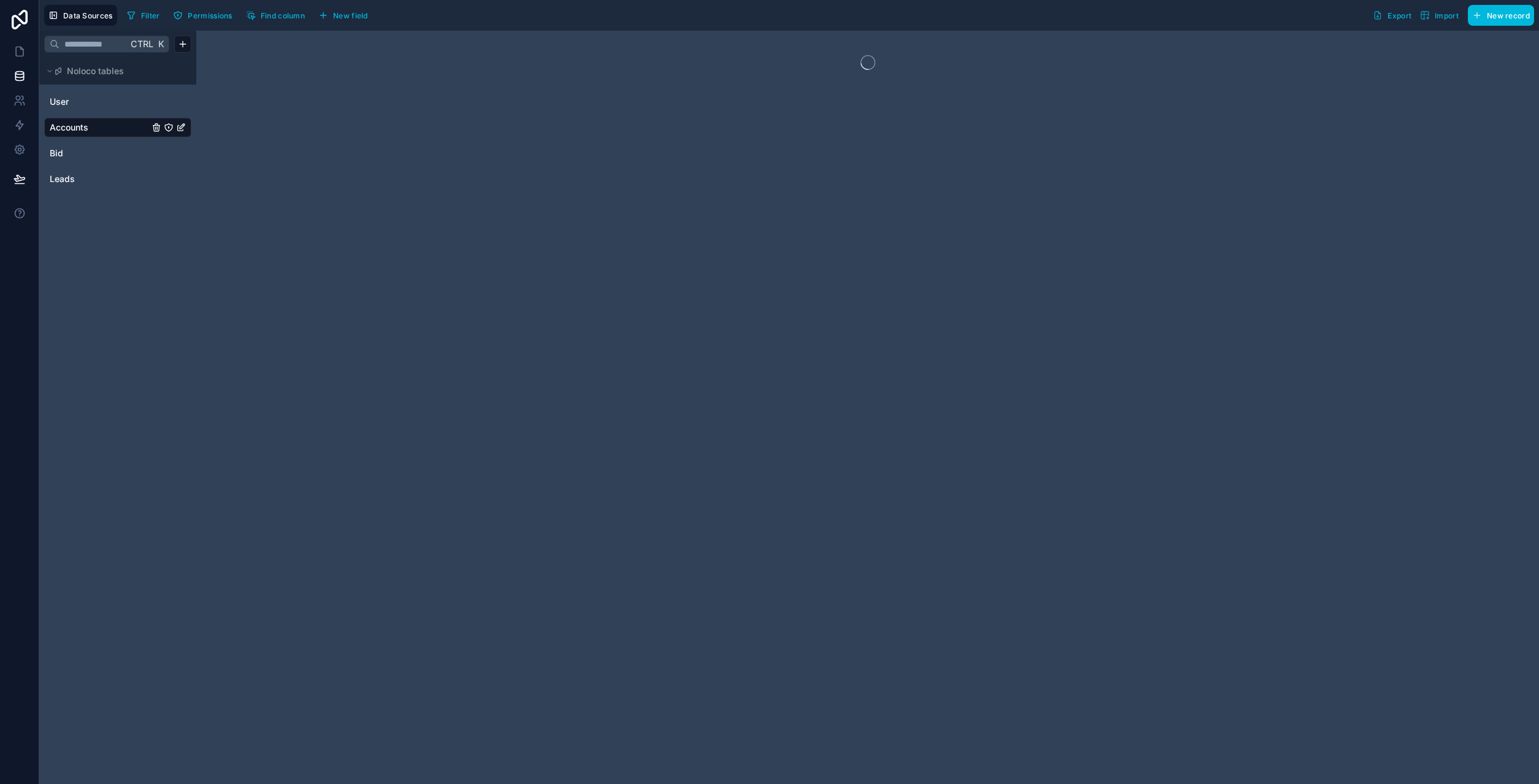
click at [75, 107] on link "User" at bounding box center [99, 102] width 99 height 12
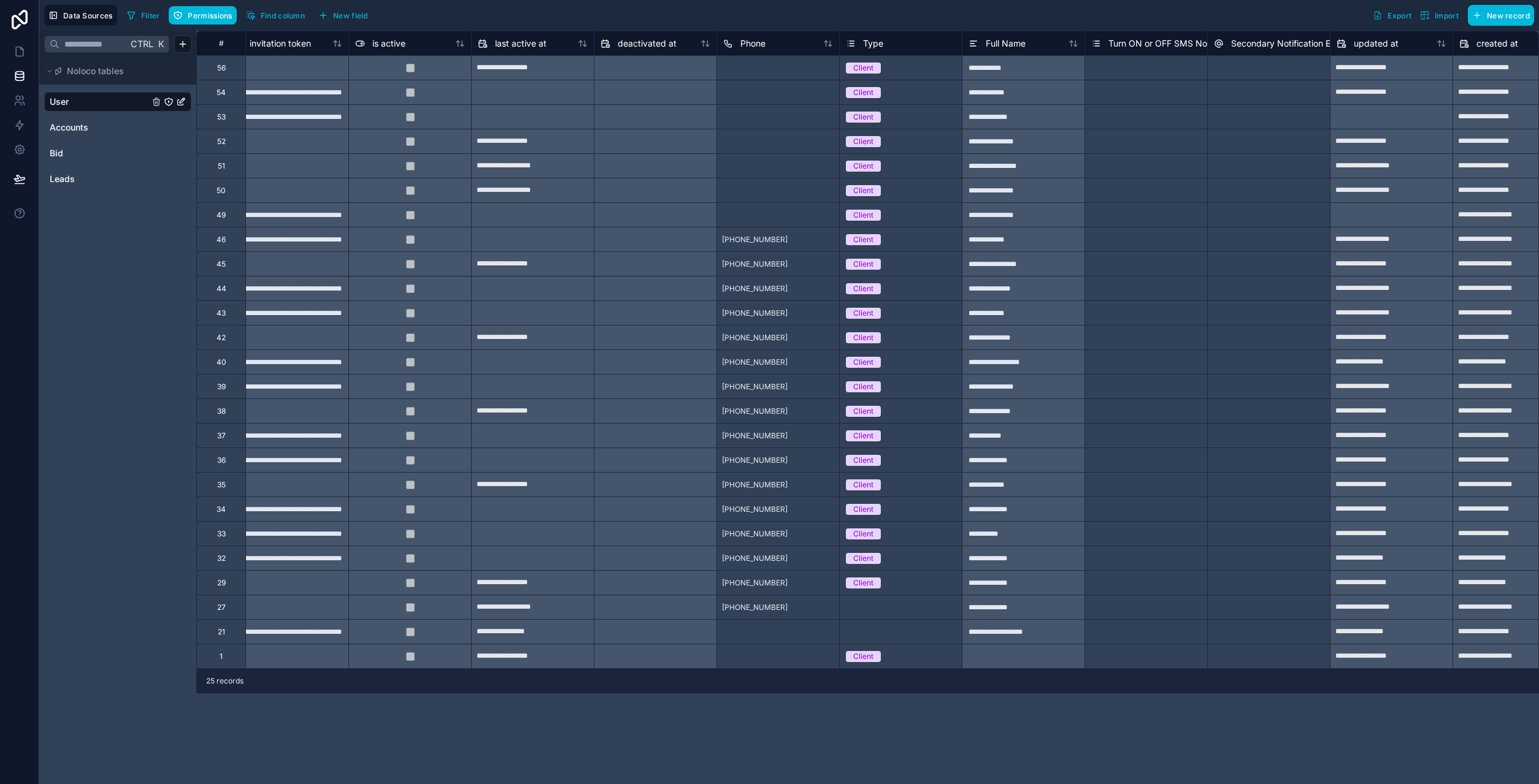
scroll to position [0, 781]
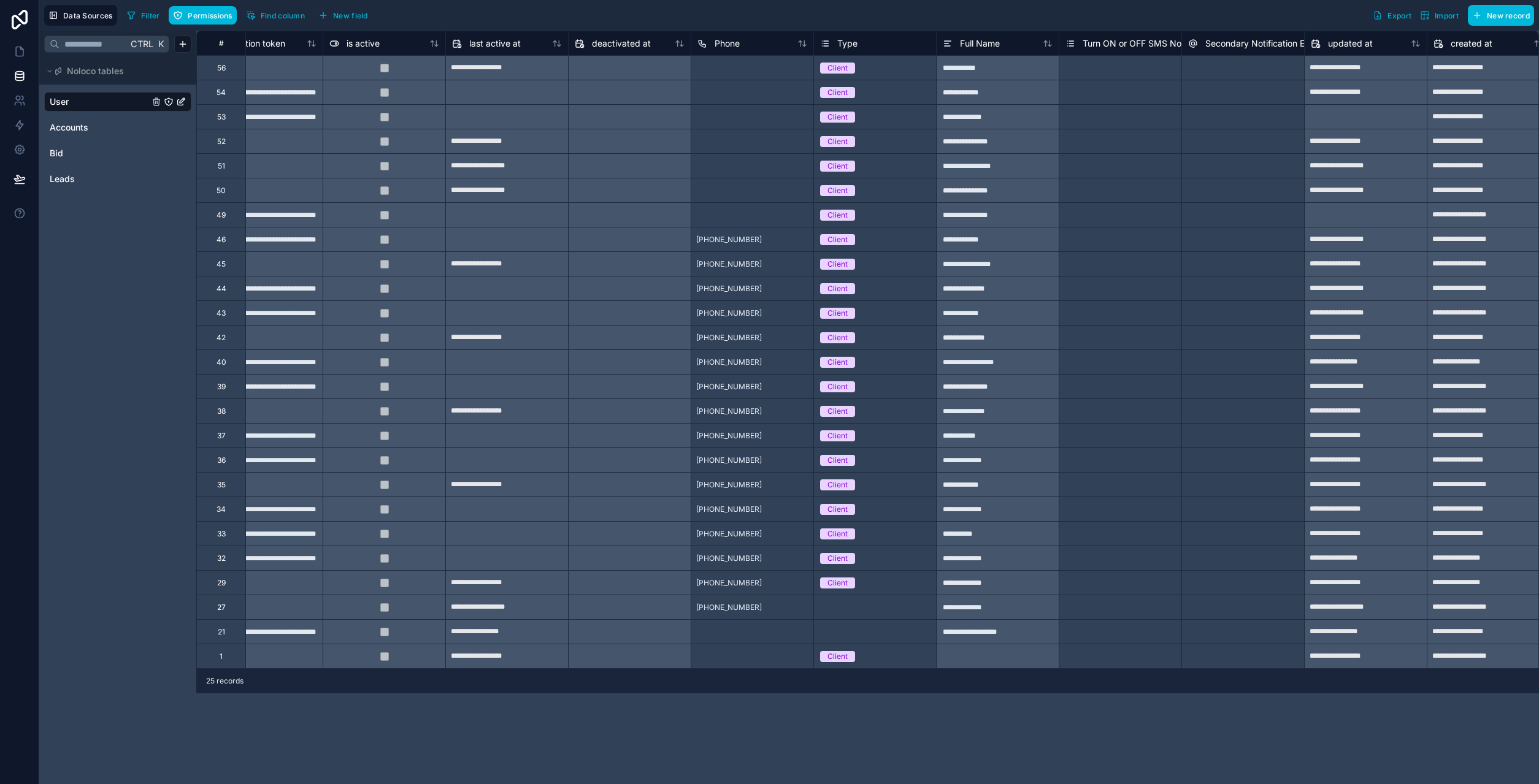
click at [1000, 45] on div "Full Name" at bounding box center [997, 43] width 110 height 15
click at [971, 42] on span "Full Name" at bounding box center [979, 43] width 40 height 12
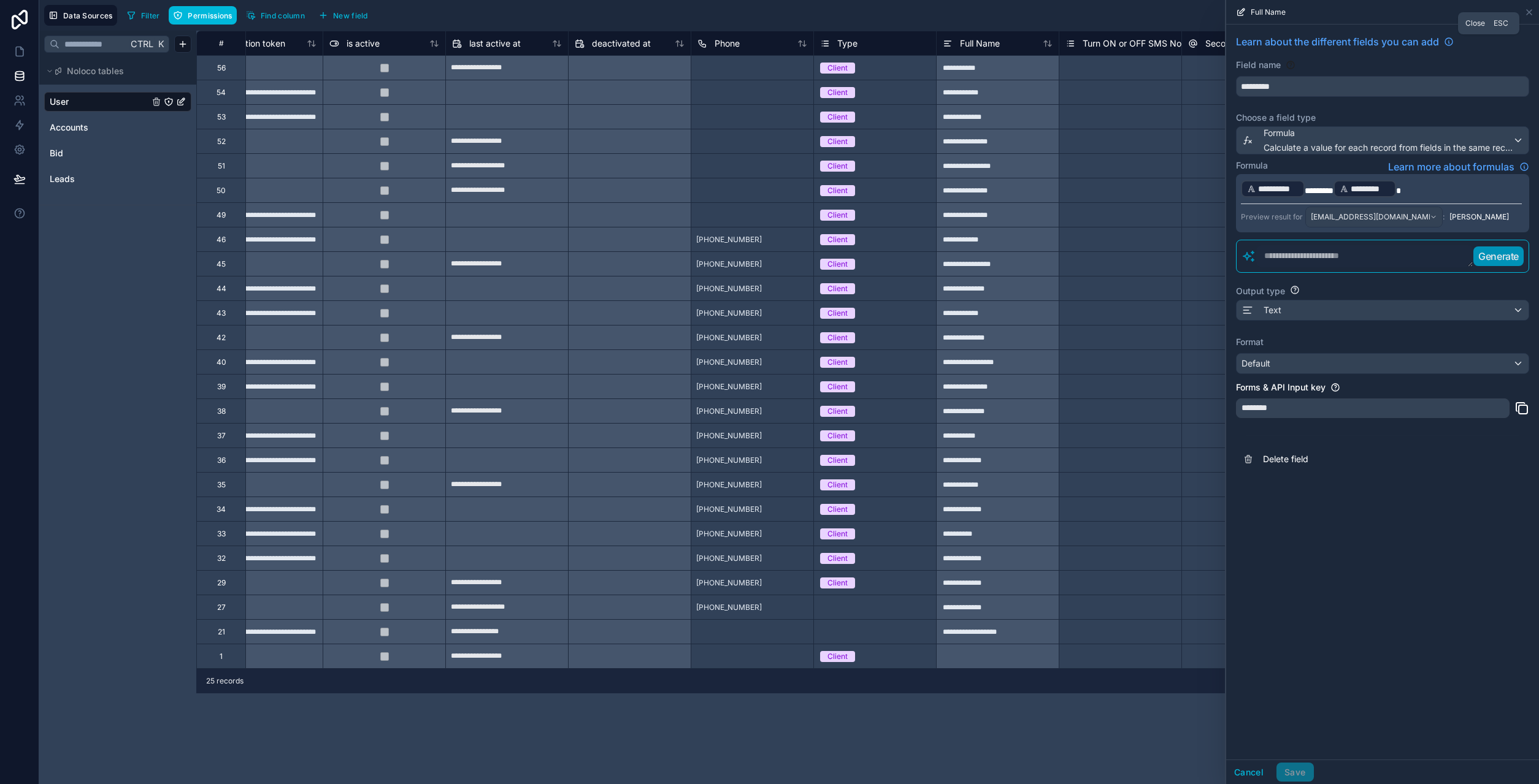
click at [1531, 11] on icon at bounding box center [1529, 12] width 10 height 10
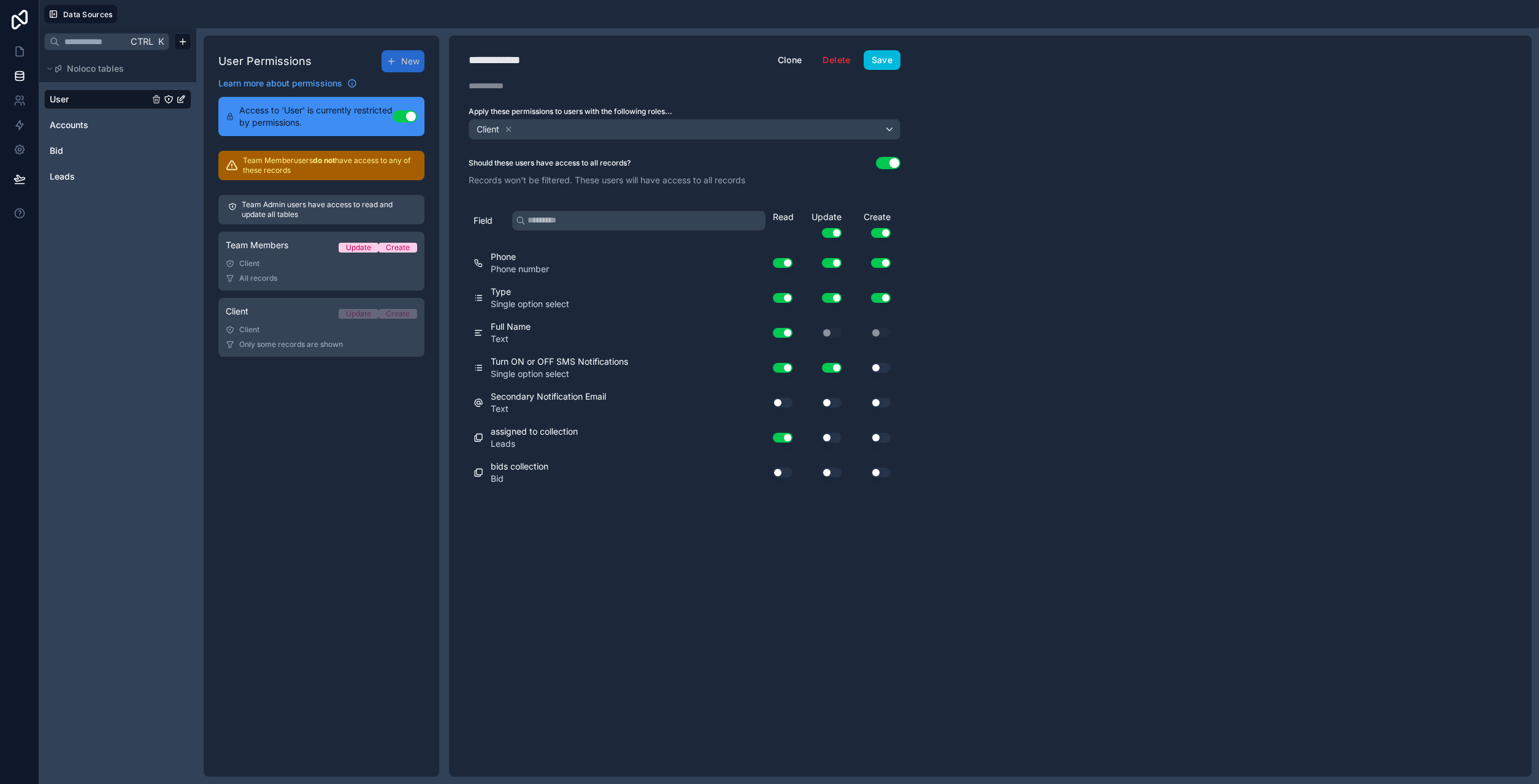
click at [72, 124] on span "Accounts" at bounding box center [69, 124] width 39 height 12
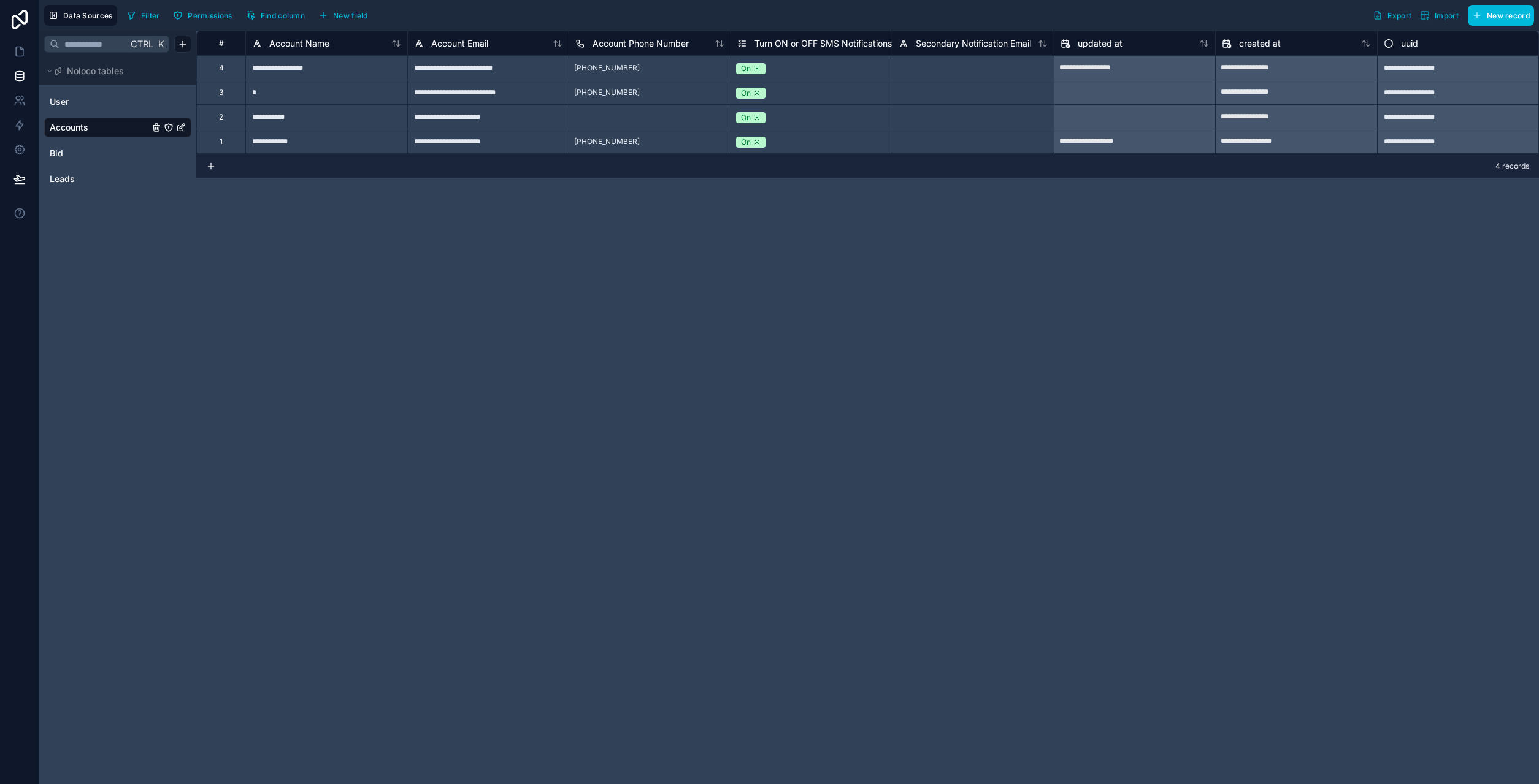
click at [75, 102] on link "User" at bounding box center [99, 102] width 99 height 12
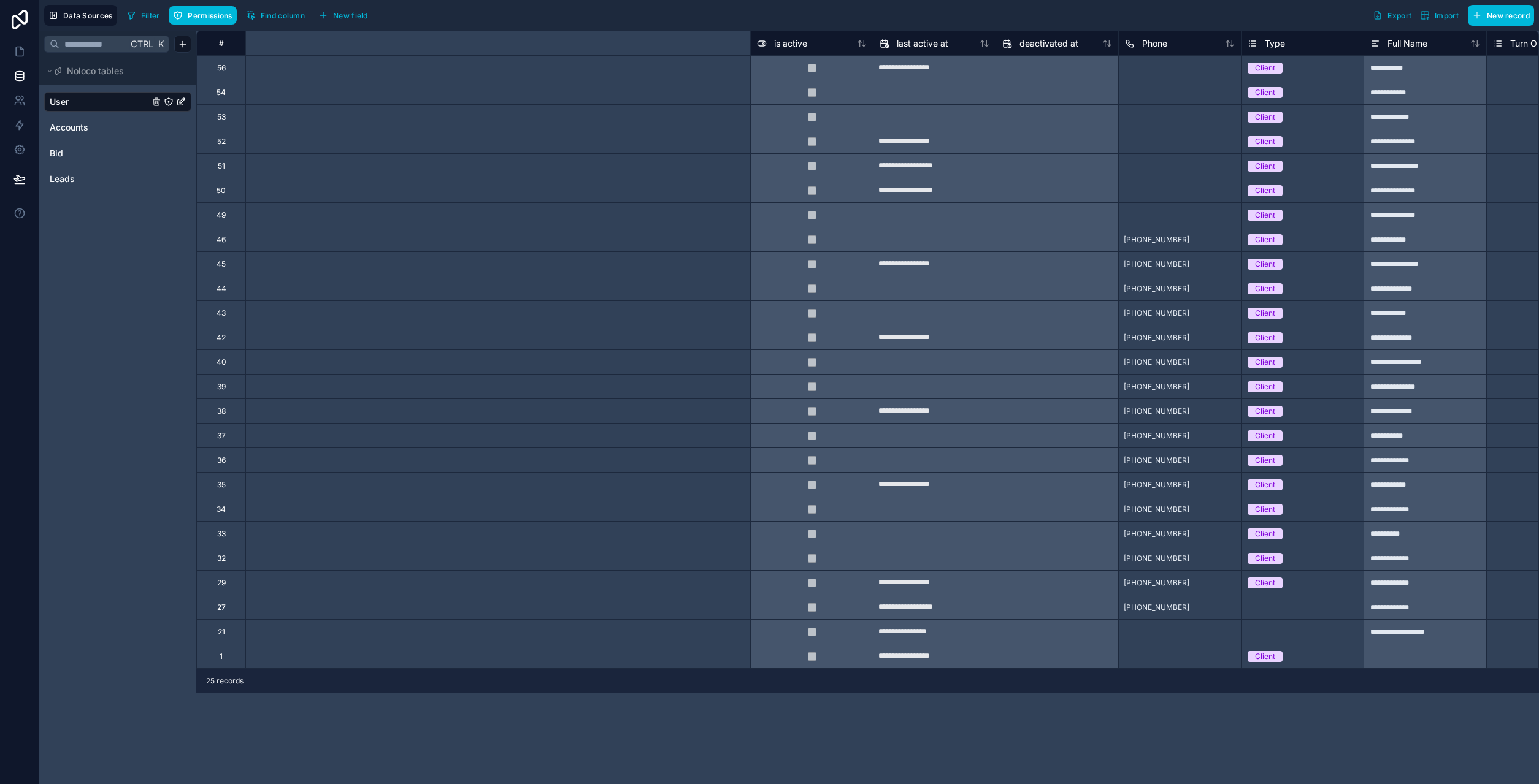
scroll to position [0, 1160]
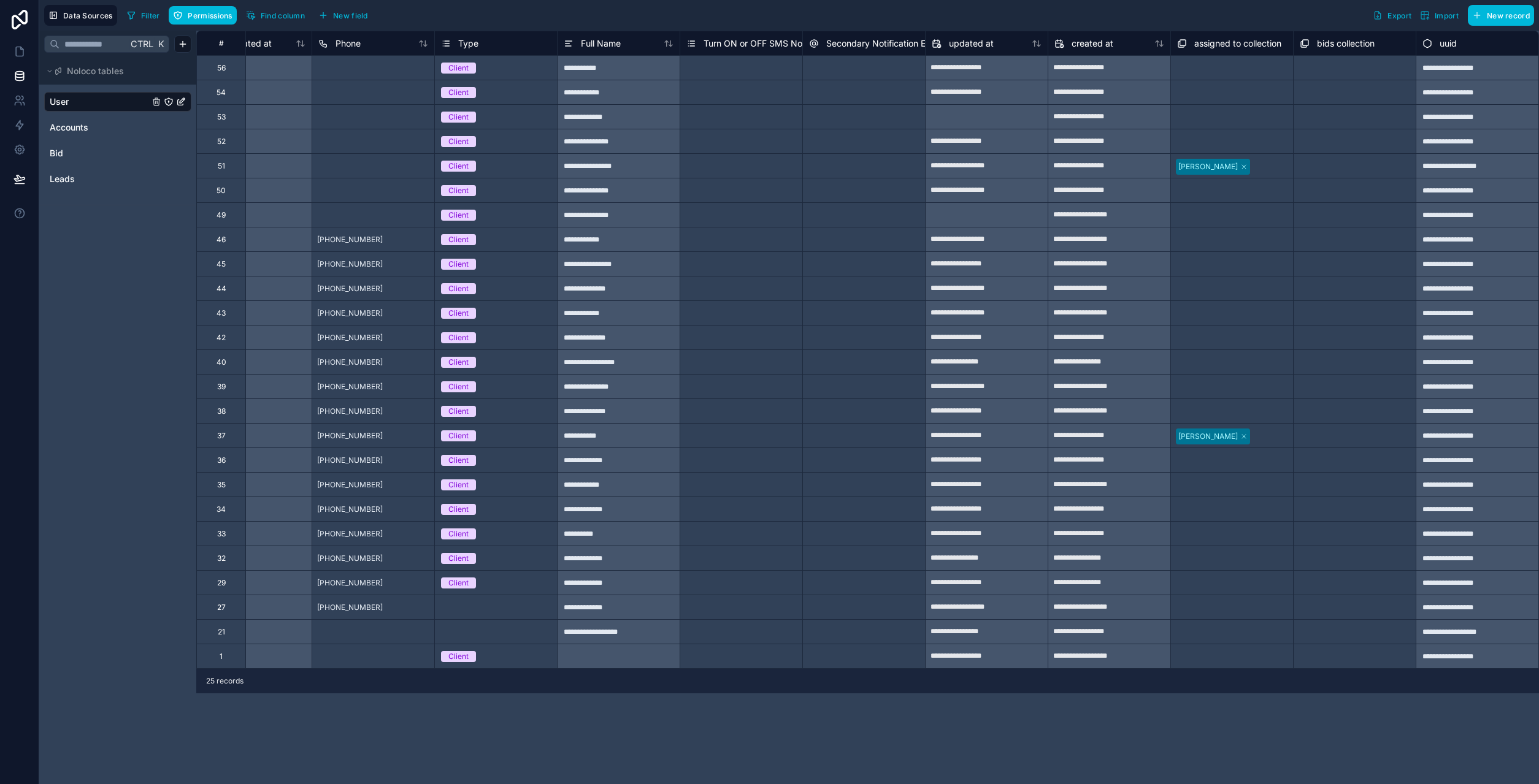
click at [851, 40] on span "Secondary Notification Email" at bounding box center [884, 43] width 116 height 12
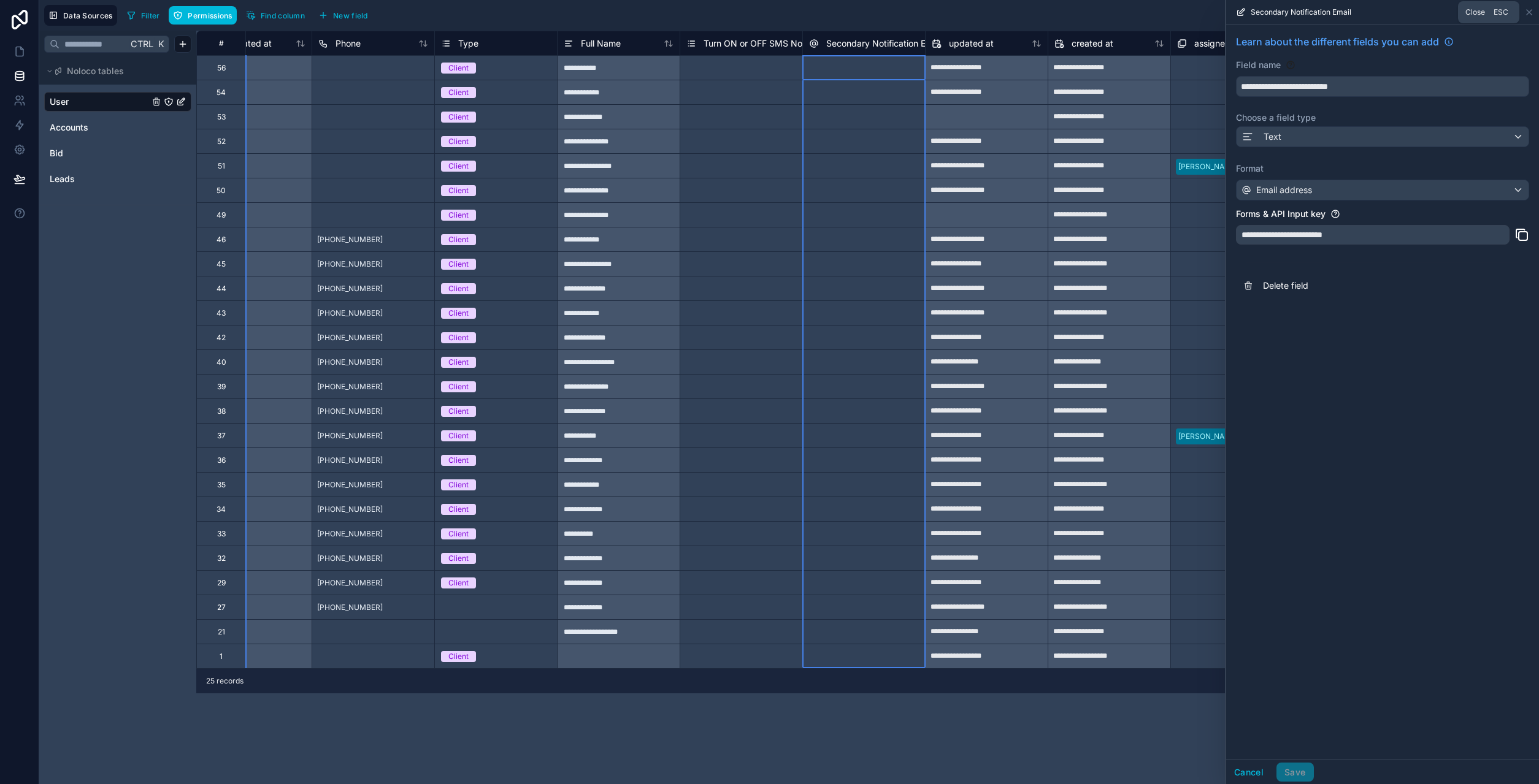
click at [1530, 12] on icon at bounding box center [1529, 12] width 10 height 10
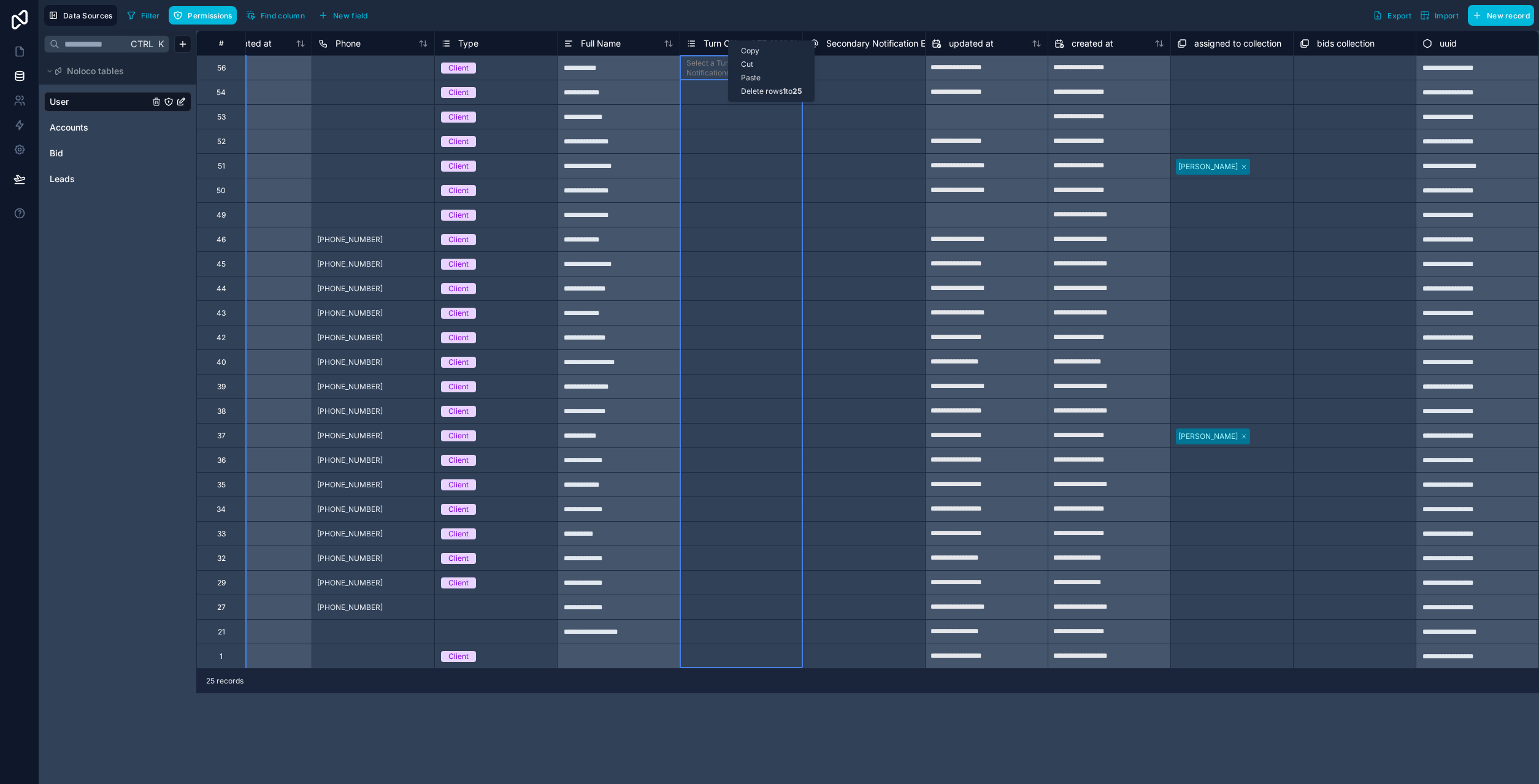
click at [704, 24] on div "Filter Permissions Find column New field Export Import New record" at bounding box center [828, 15] width 1412 height 21
click at [218, 21] on button "Permissions" at bounding box center [203, 15] width 67 height 18
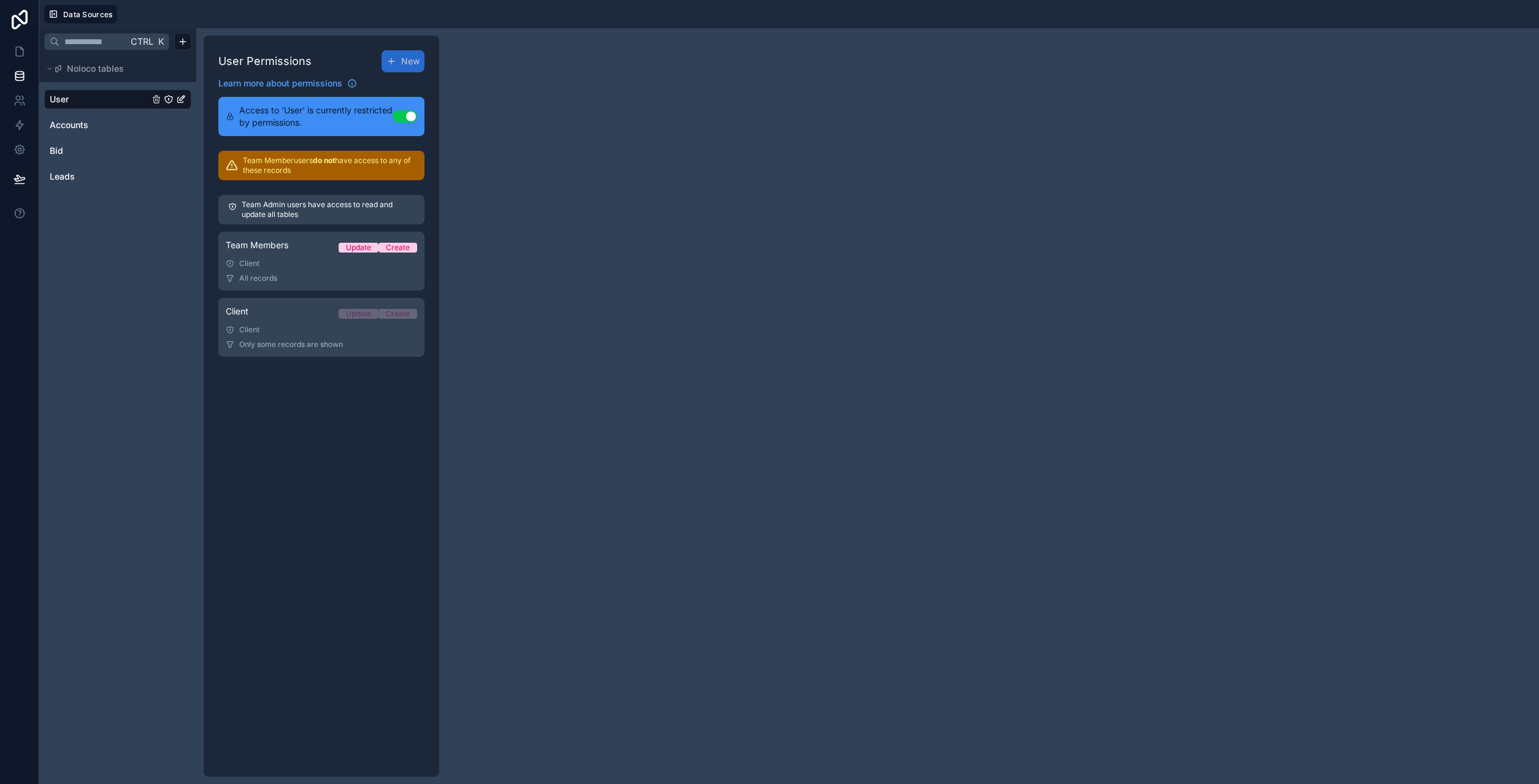
click at [183, 96] on icon "User" at bounding box center [184, 97] width 1 height 1
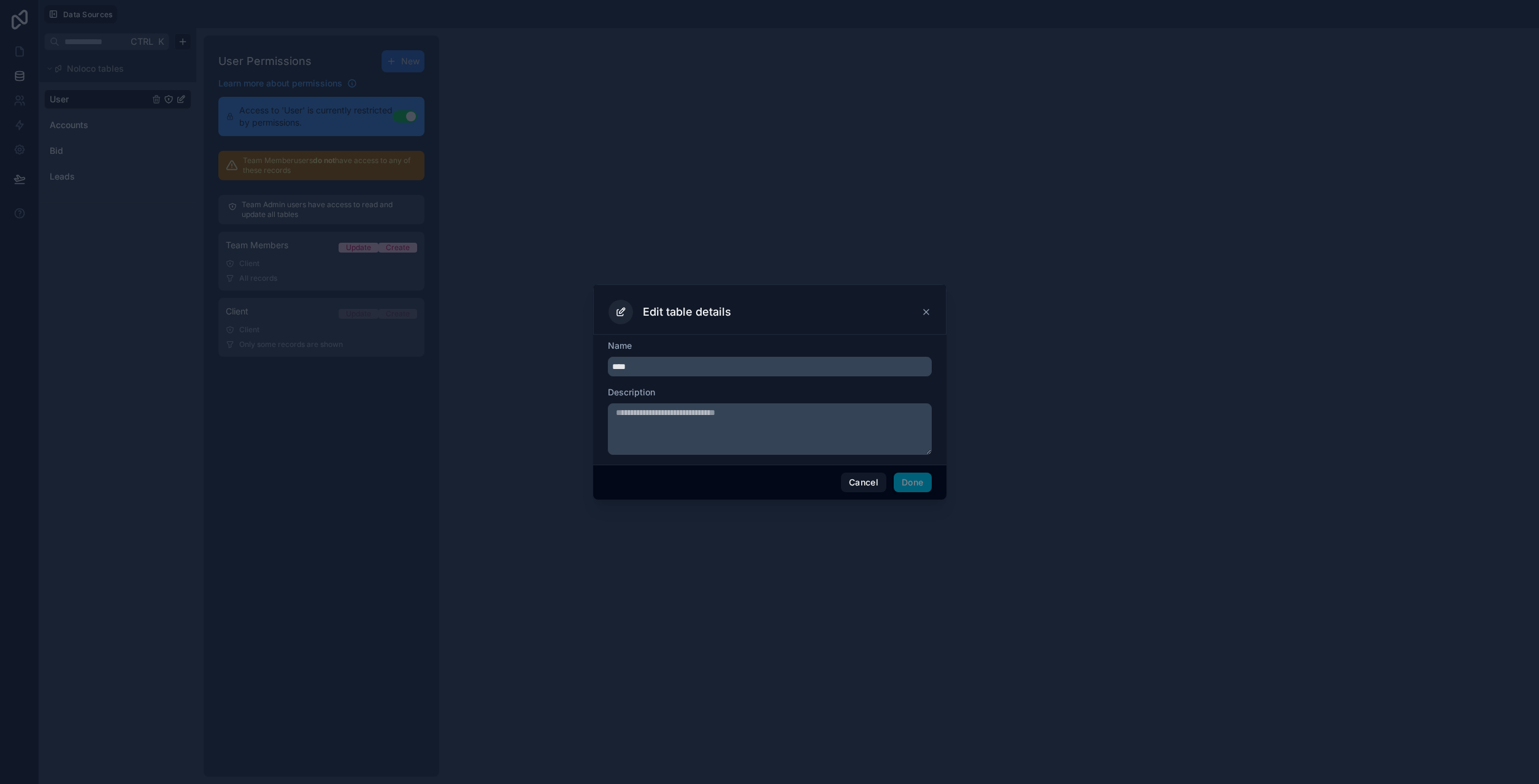
click at [868, 485] on button "Cancel" at bounding box center [863, 482] width 45 height 20
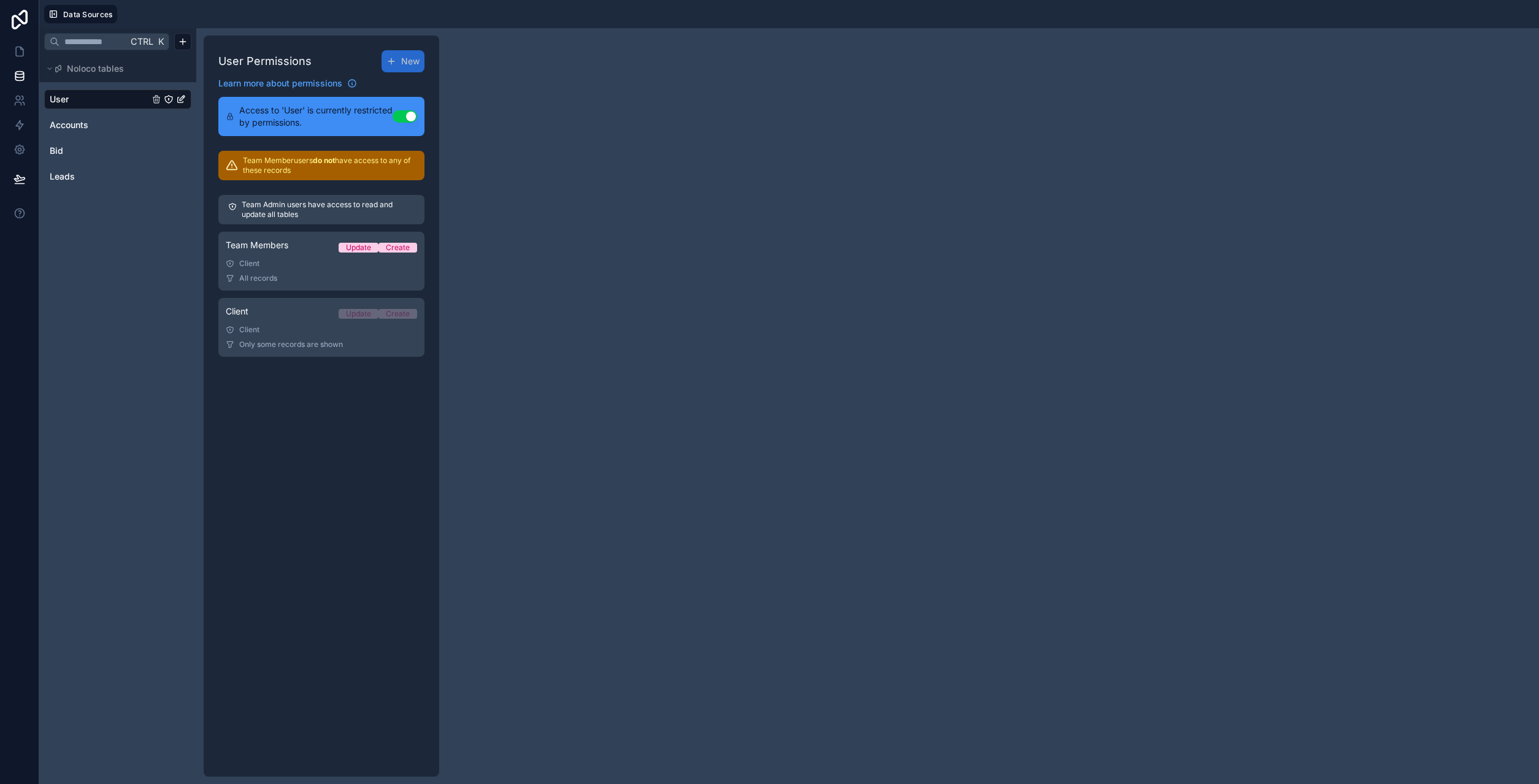
click at [170, 98] on icon "User" at bounding box center [168, 99] width 10 height 10
click at [303, 264] on div "Client" at bounding box center [321, 263] width 191 height 10
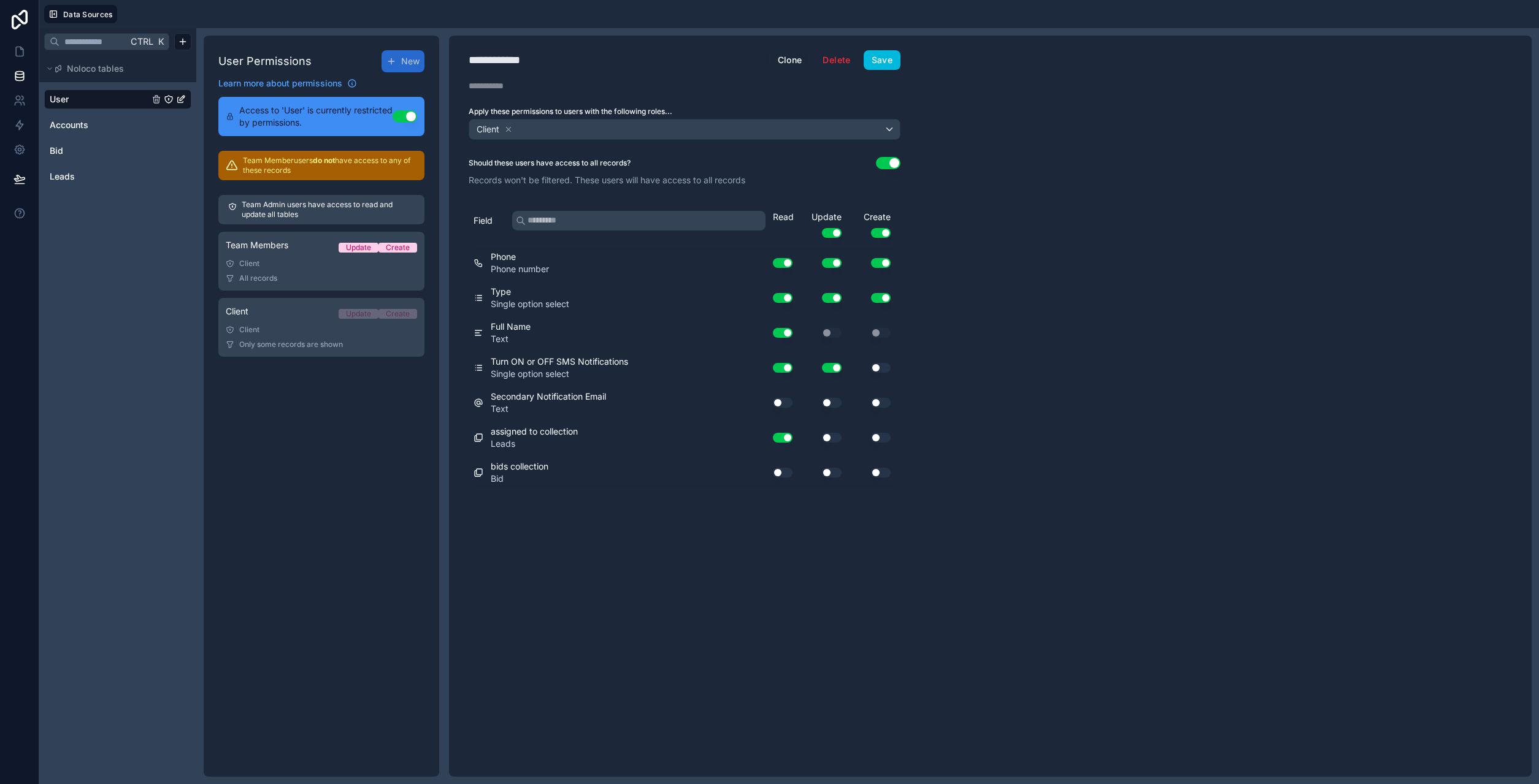
click at [307, 338] on link "Client Update Create Client Only some records are shown" at bounding box center [321, 327] width 206 height 59
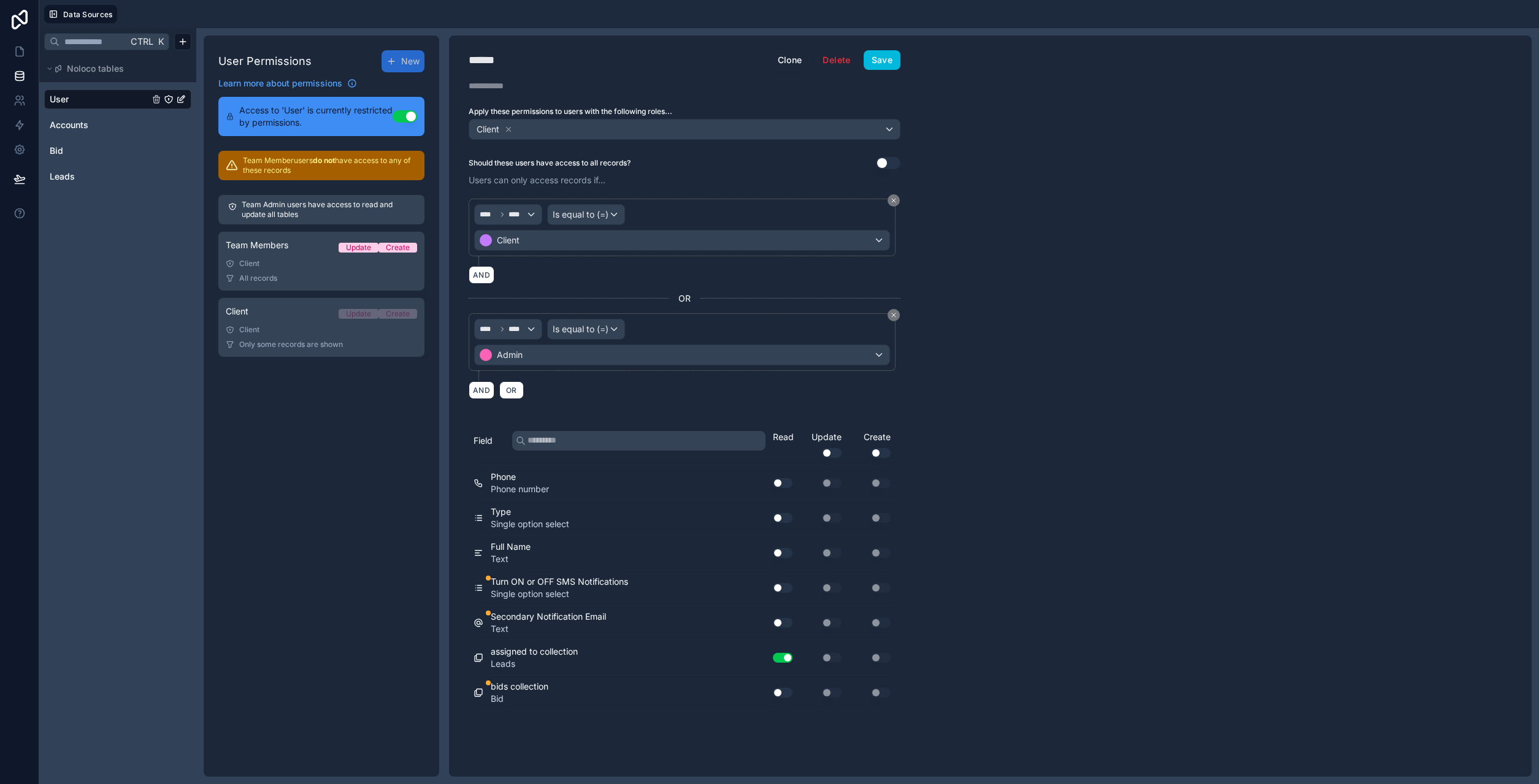
click at [316, 280] on div "All records" at bounding box center [321, 278] width 191 height 10
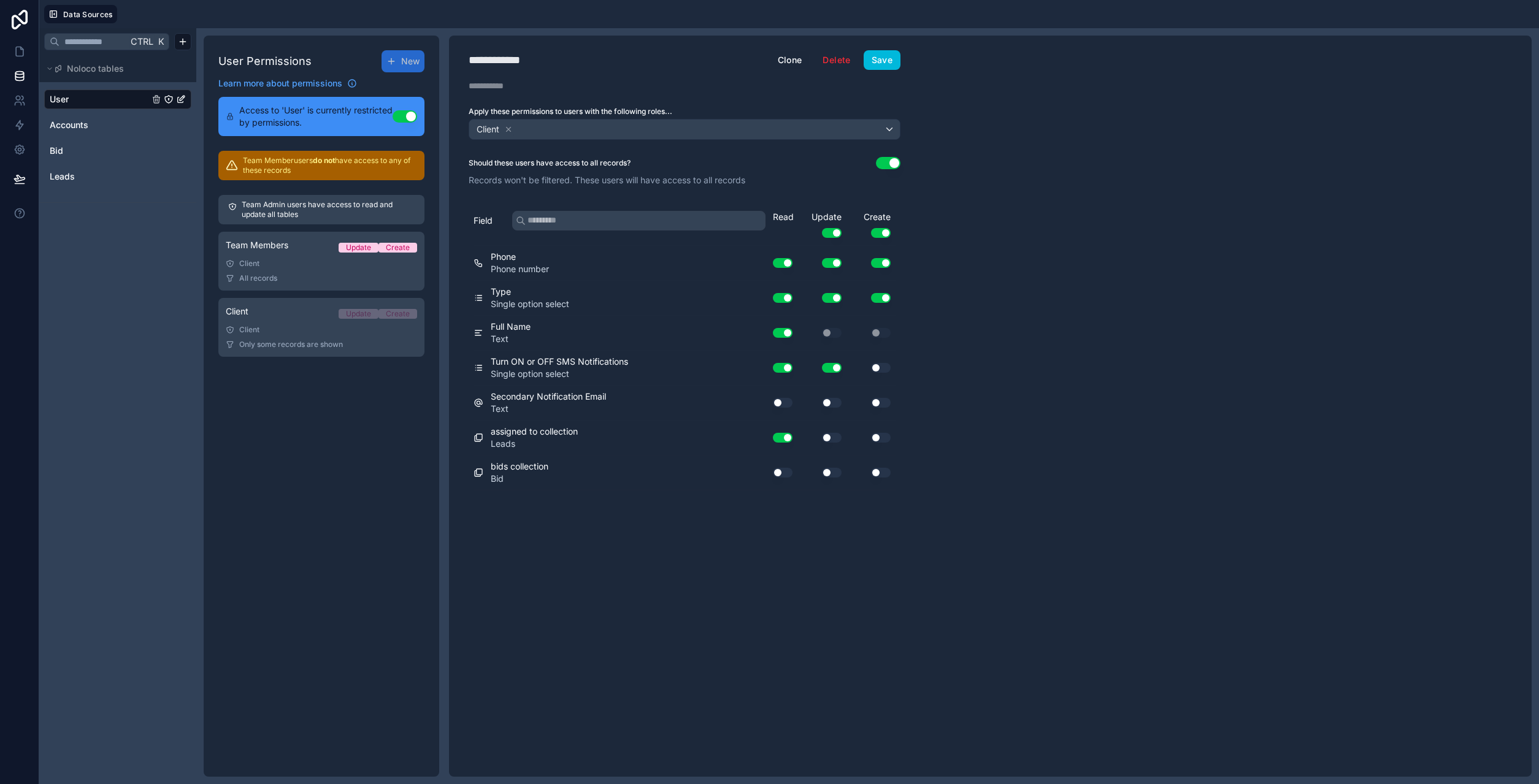
click at [779, 402] on button "Use setting" at bounding box center [783, 402] width 20 height 10
click at [840, 403] on button "Use setting" at bounding box center [831, 402] width 20 height 10
click at [306, 336] on link "Client Update Create Client Only some records are shown" at bounding box center [321, 327] width 206 height 59
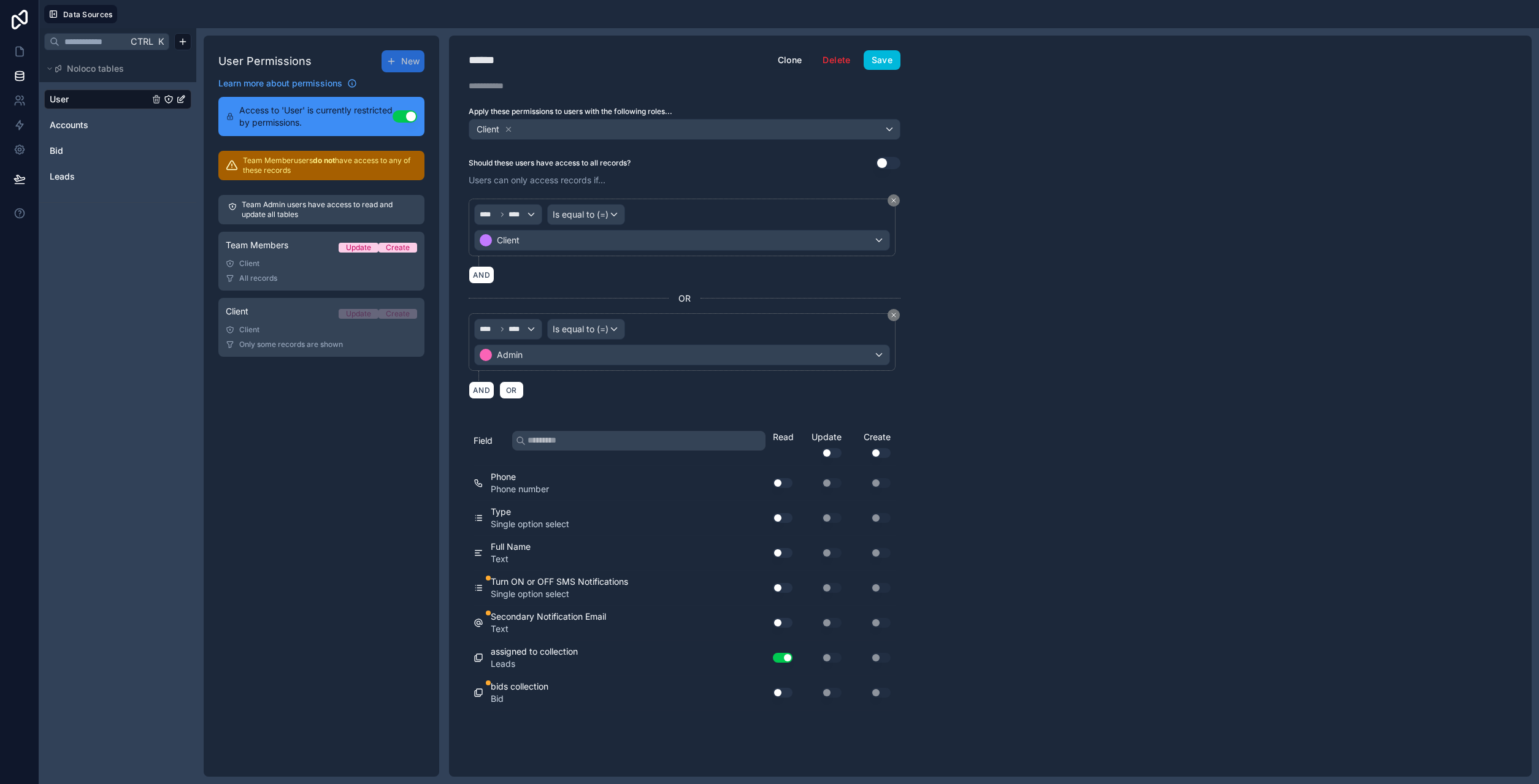
click at [884, 65] on button "Save" at bounding box center [882, 60] width 37 height 20
click at [97, 96] on link "User" at bounding box center [99, 99] width 99 height 12
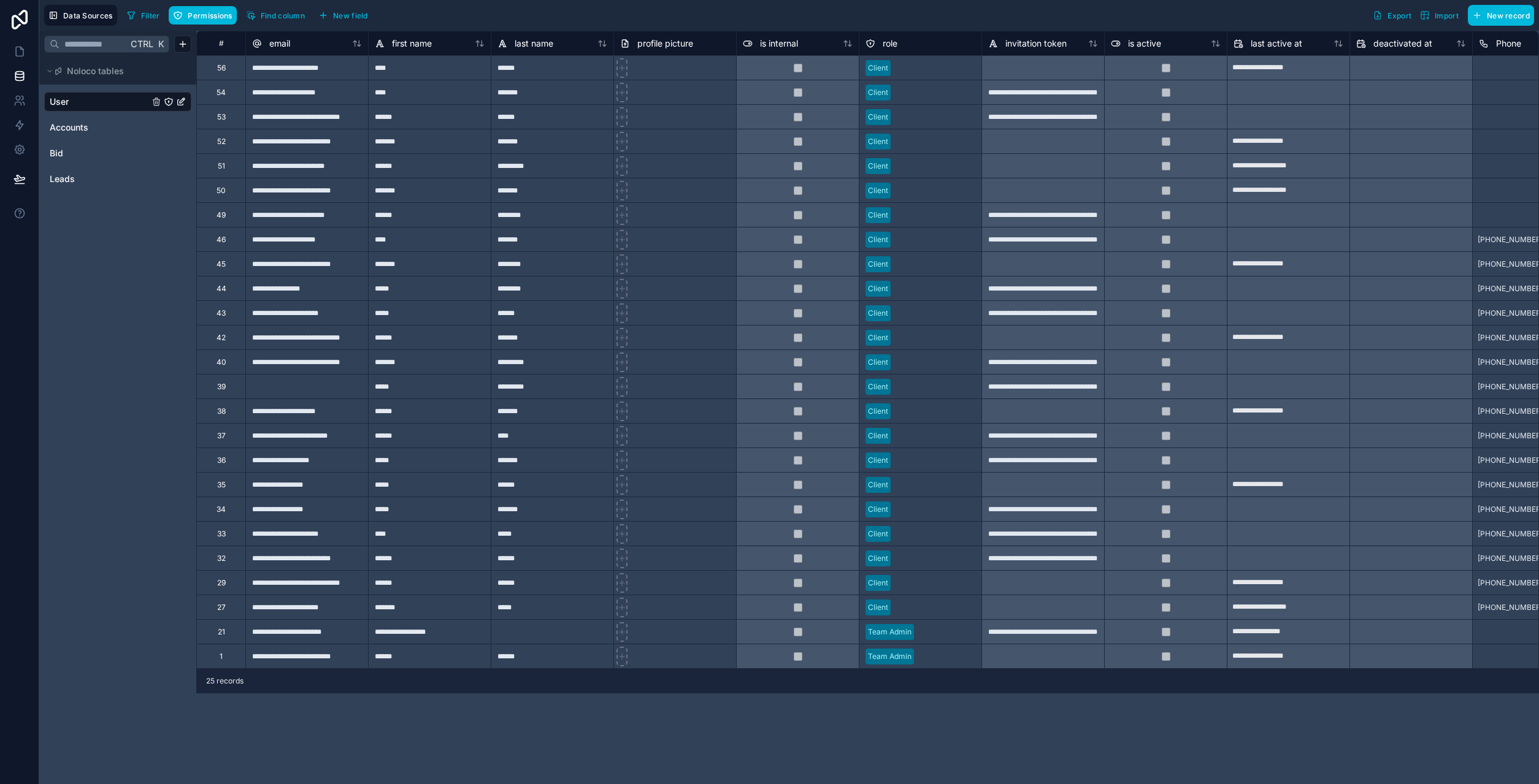
click at [166, 101] on icon "User" at bounding box center [168, 102] width 10 height 10
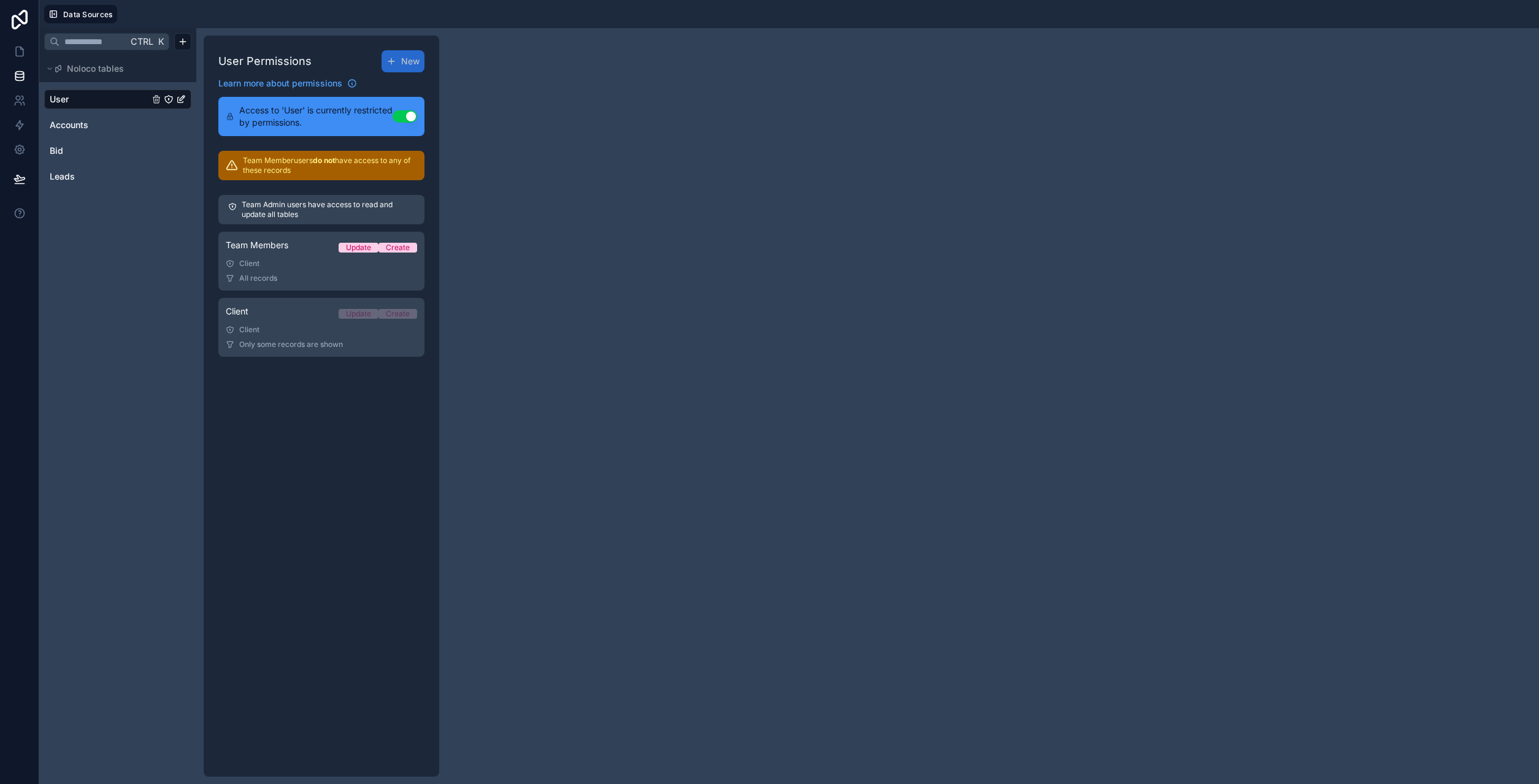
click at [307, 325] on div "Client" at bounding box center [321, 329] width 191 height 10
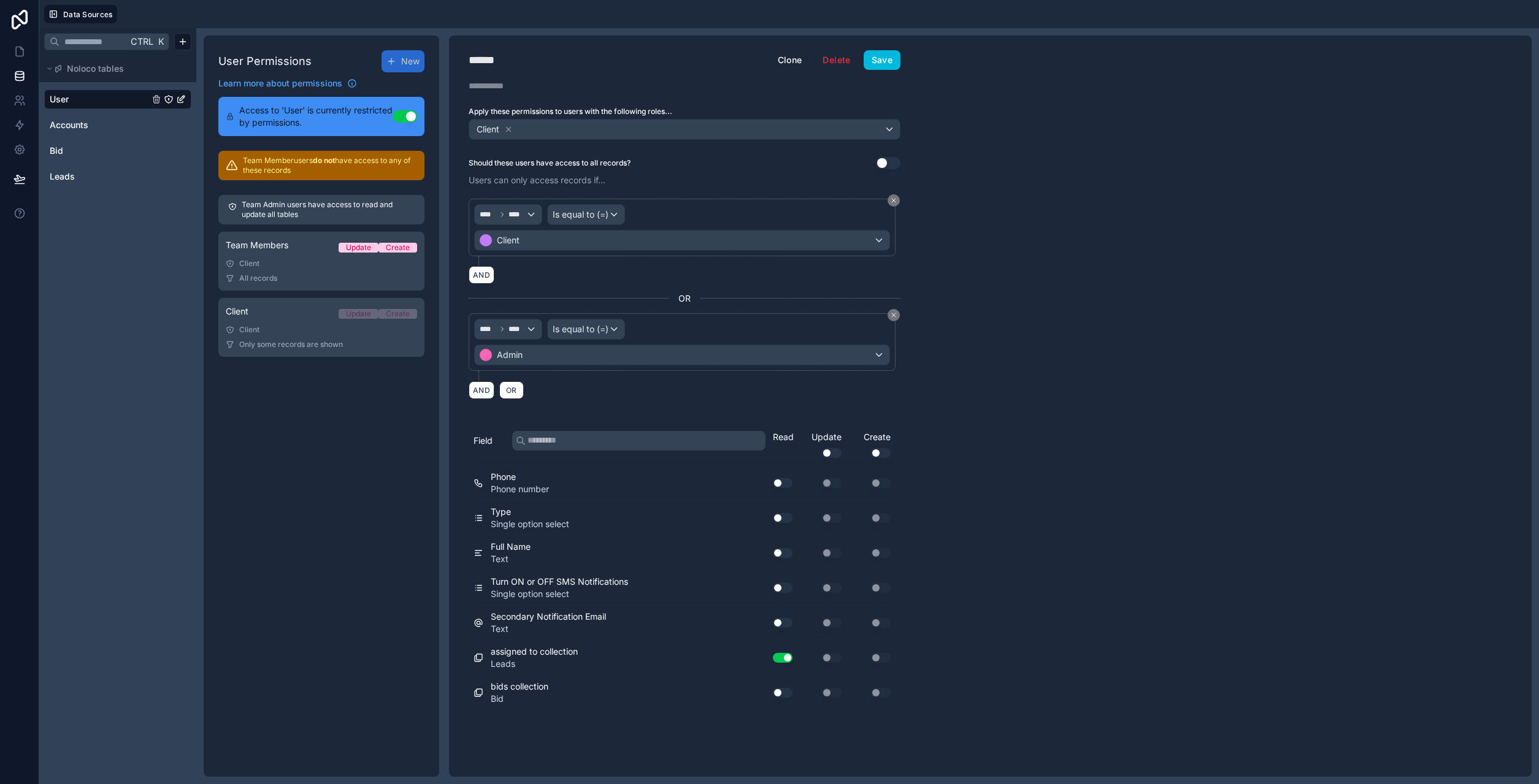
click at [890, 57] on button "Save" at bounding box center [882, 60] width 37 height 20
click at [24, 183] on icon at bounding box center [19, 178] width 12 height 12
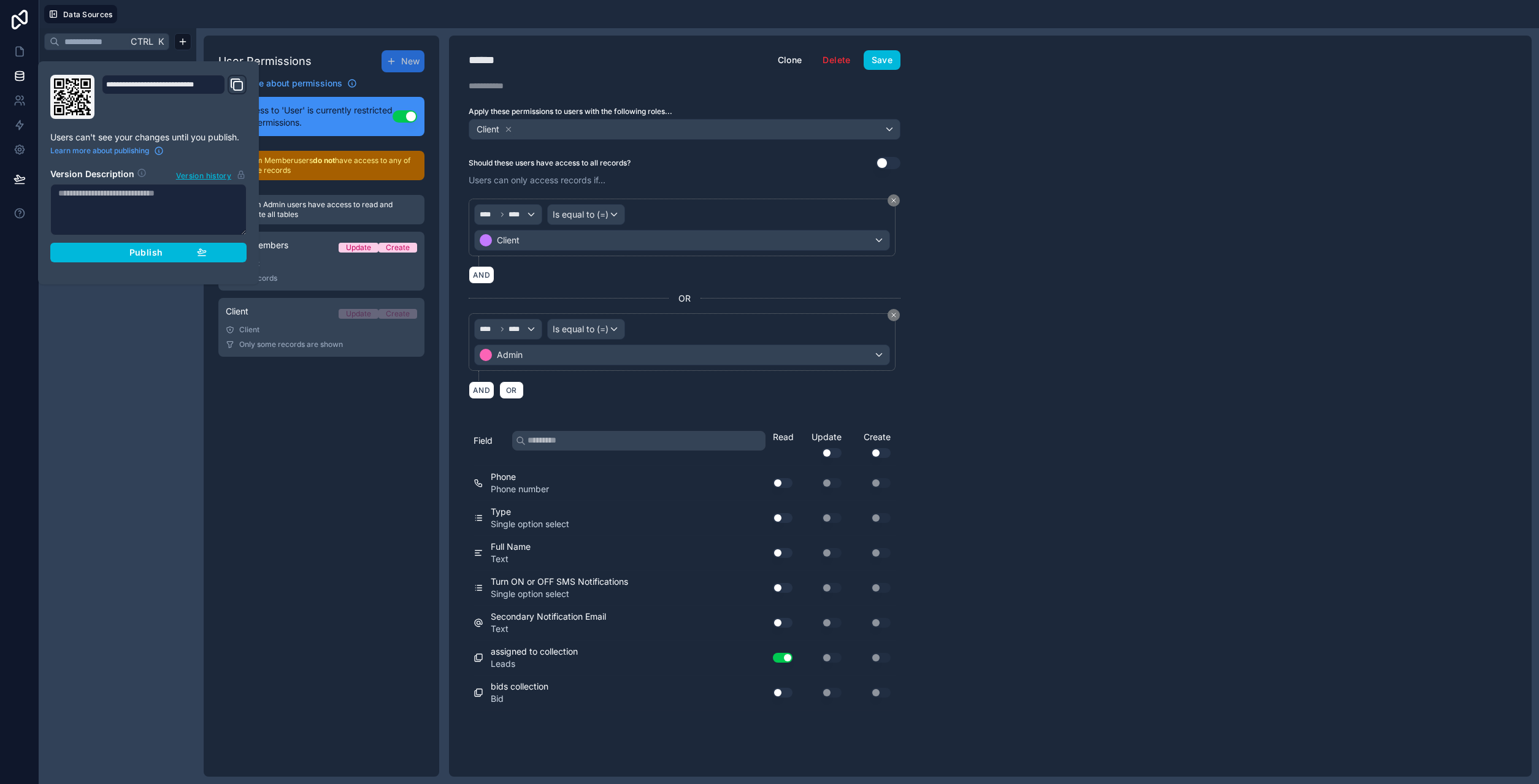
click at [200, 249] on icon "button" at bounding box center [202, 251] width 9 height 5
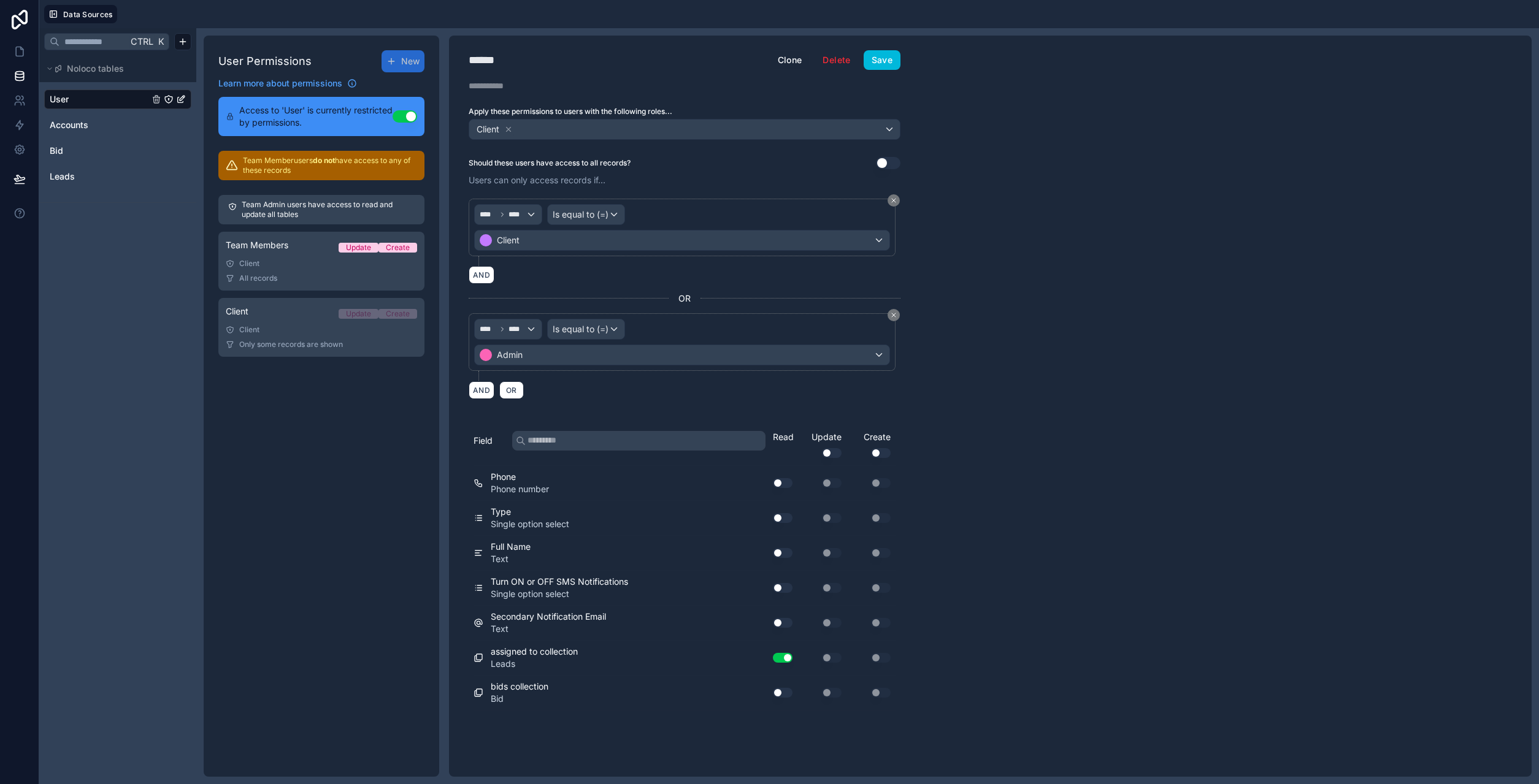
click at [179, 409] on div "Ctrl K Noloco tables User Accounts Bid Leads" at bounding box center [118, 406] width 157 height 756
click at [84, 98] on link "User" at bounding box center [99, 99] width 99 height 12
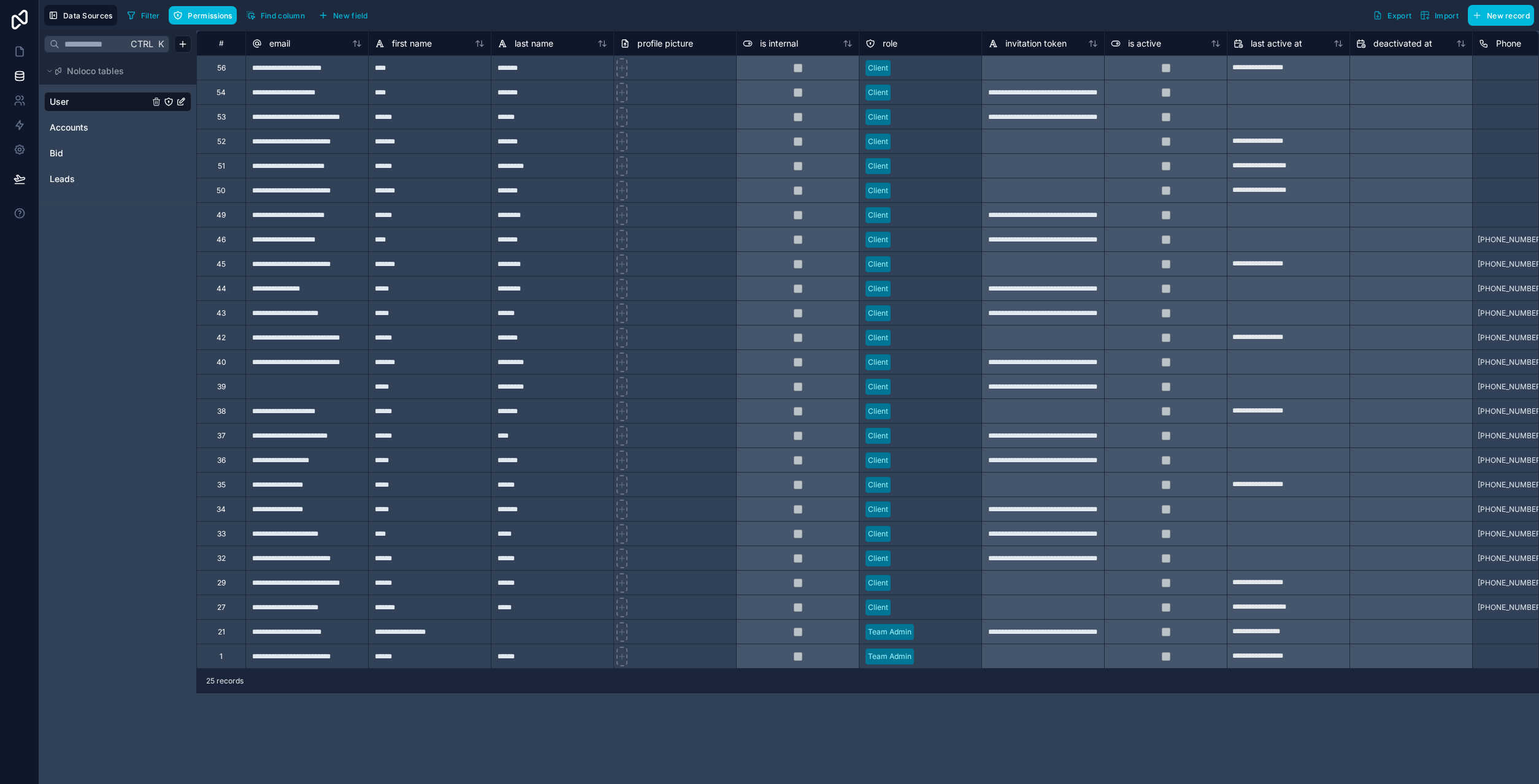
click at [109, 102] on link "User" at bounding box center [99, 102] width 99 height 12
click at [76, 125] on span "Accounts" at bounding box center [69, 127] width 39 height 12
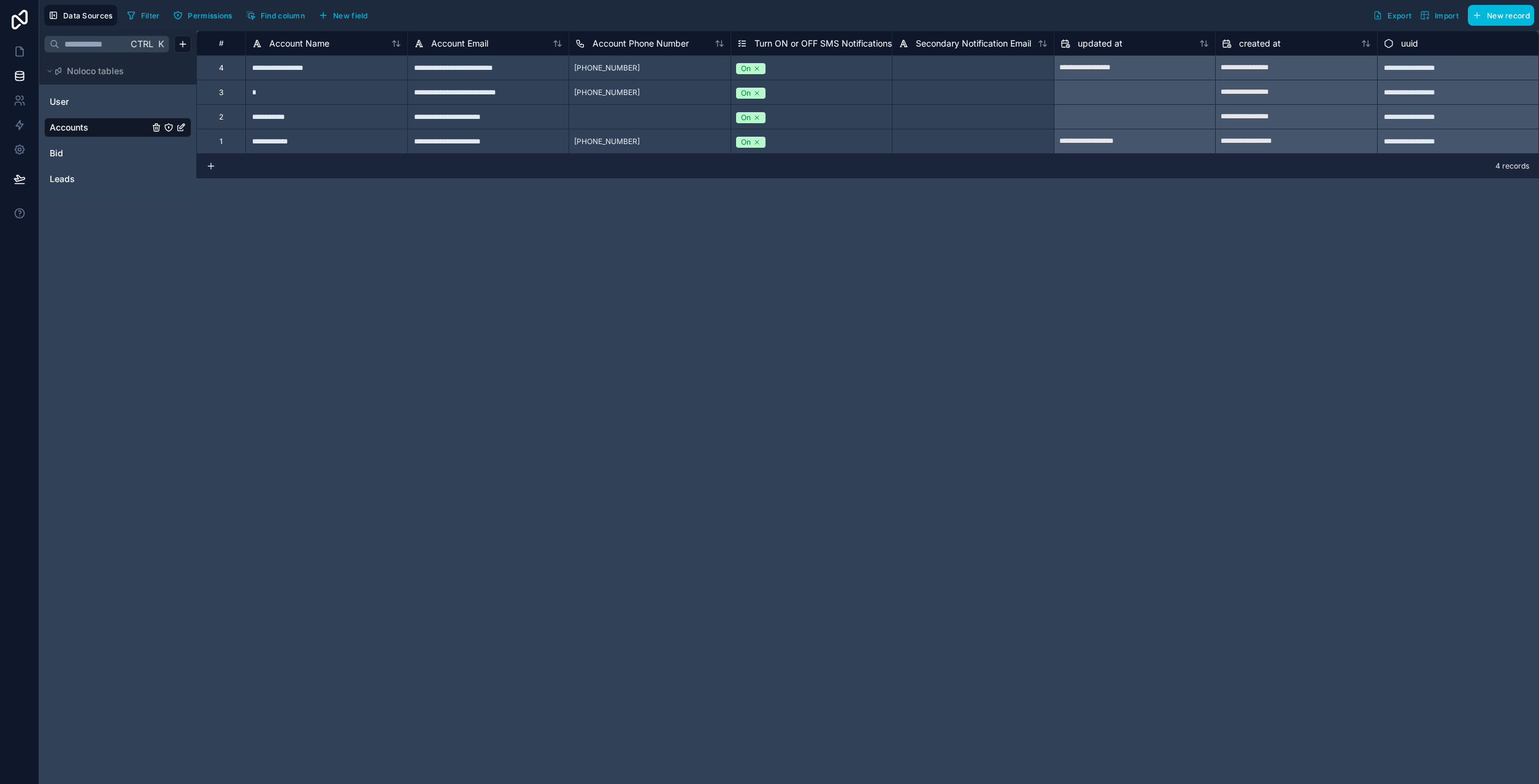
click at [83, 98] on link "User" at bounding box center [99, 102] width 99 height 12
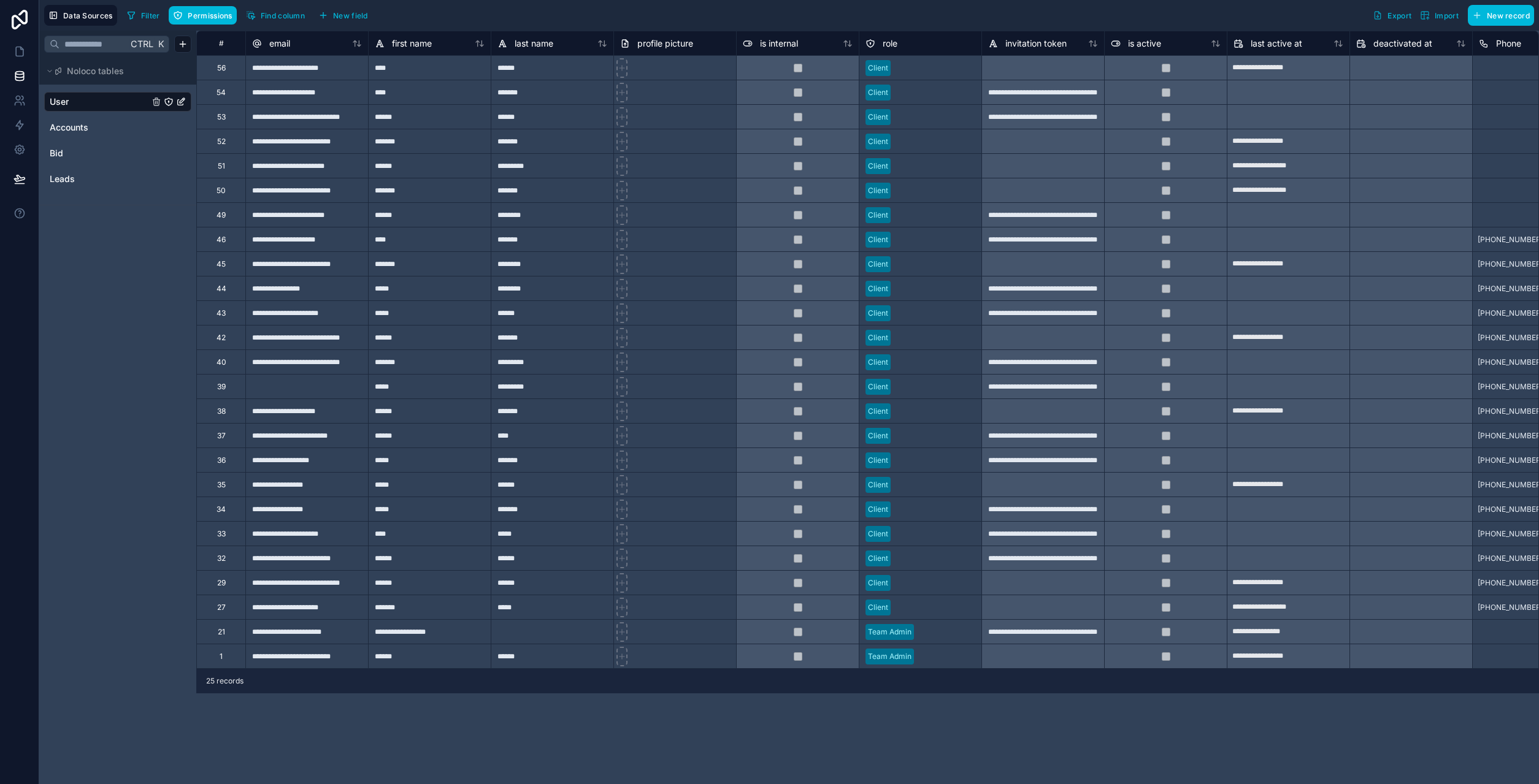
click at [168, 100] on icon "User" at bounding box center [168, 102] width 10 height 10
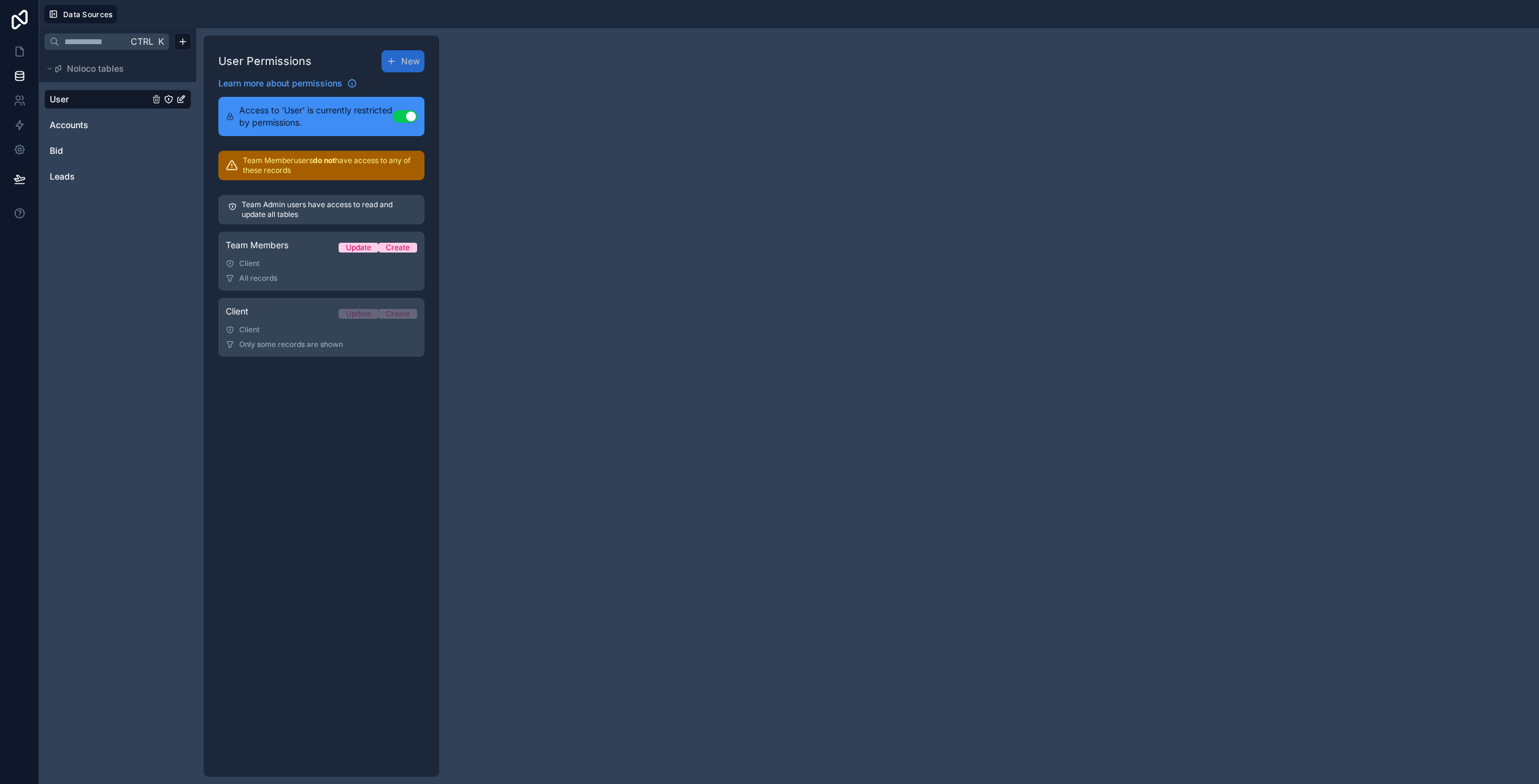
click at [292, 324] on link "Client Update Create Client Only some records are shown" at bounding box center [321, 327] width 206 height 59
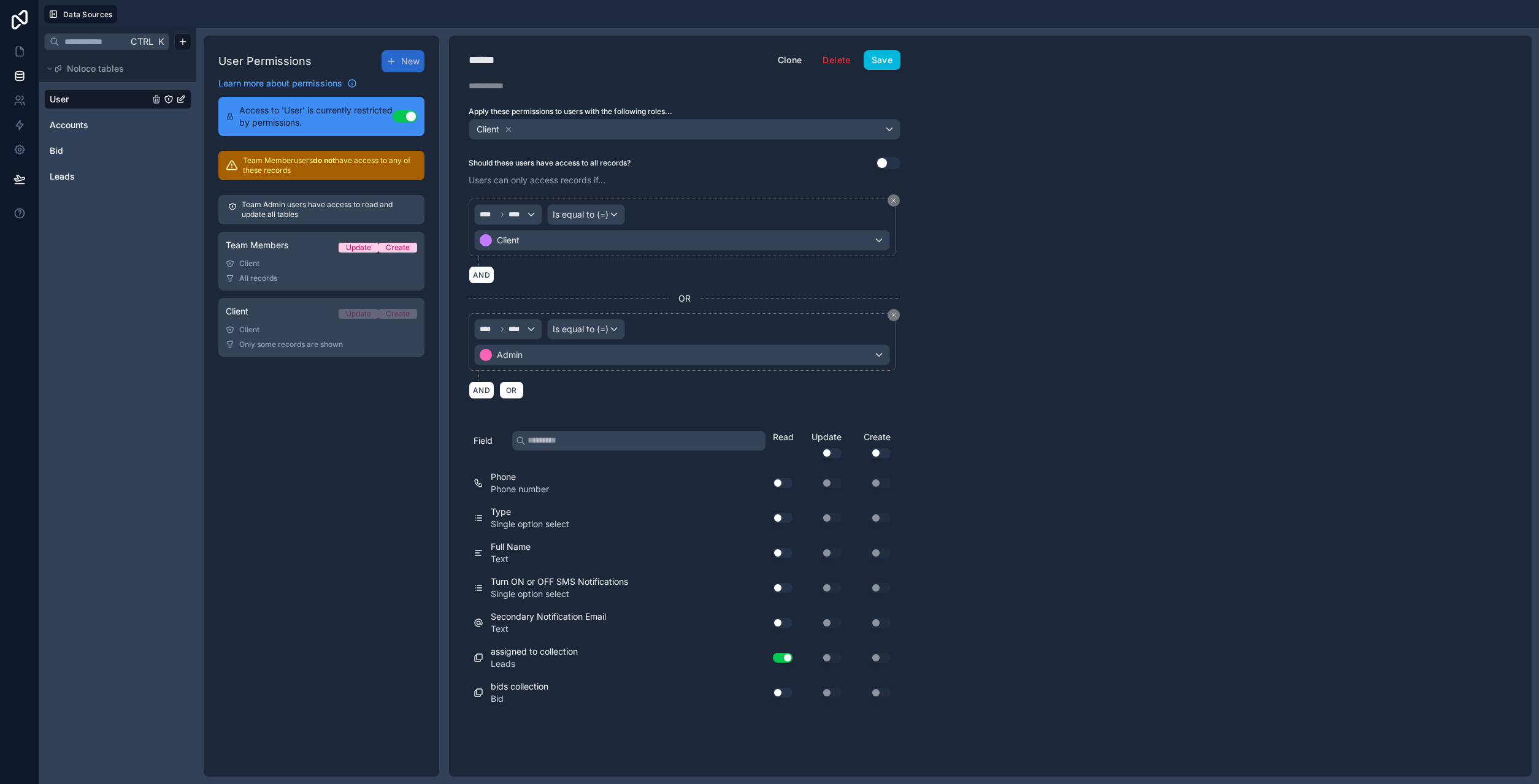
click at [788, 590] on button "Use setting" at bounding box center [783, 587] width 20 height 10
click at [788, 628] on div "Use setting" at bounding box center [778, 623] width 39 height 20
click at [788, 623] on button "Use setting" at bounding box center [783, 622] width 20 height 10
click at [784, 557] on button "Use setting" at bounding box center [783, 552] width 20 height 10
click at [311, 260] on div "Client" at bounding box center [321, 263] width 191 height 10
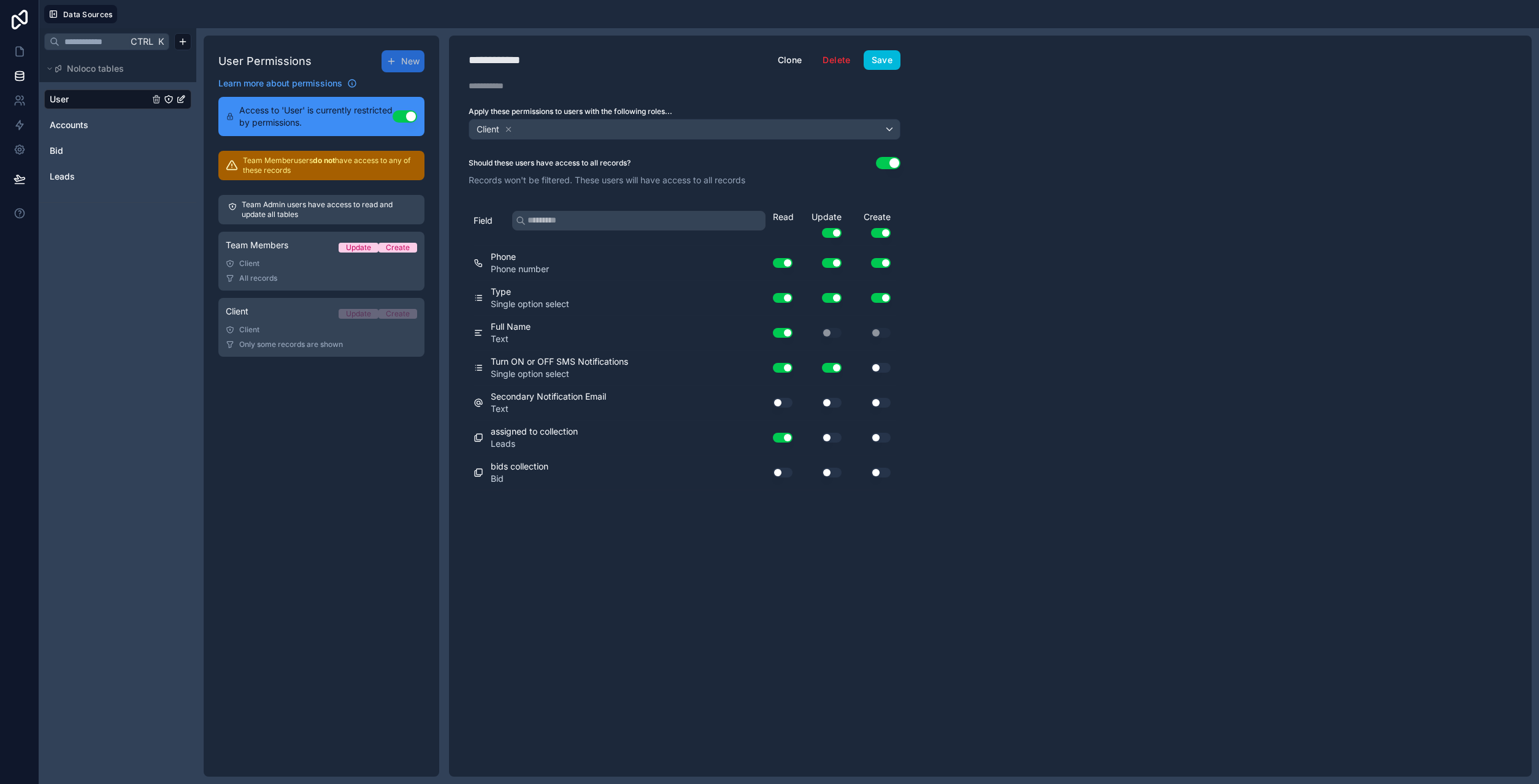
click at [783, 399] on button "Use setting" at bounding box center [783, 402] width 20 height 10
click at [829, 402] on button "Use setting" at bounding box center [831, 402] width 20 height 10
click at [889, 59] on button "Save" at bounding box center [882, 60] width 37 height 20
click at [314, 334] on div "Client" at bounding box center [321, 329] width 191 height 10
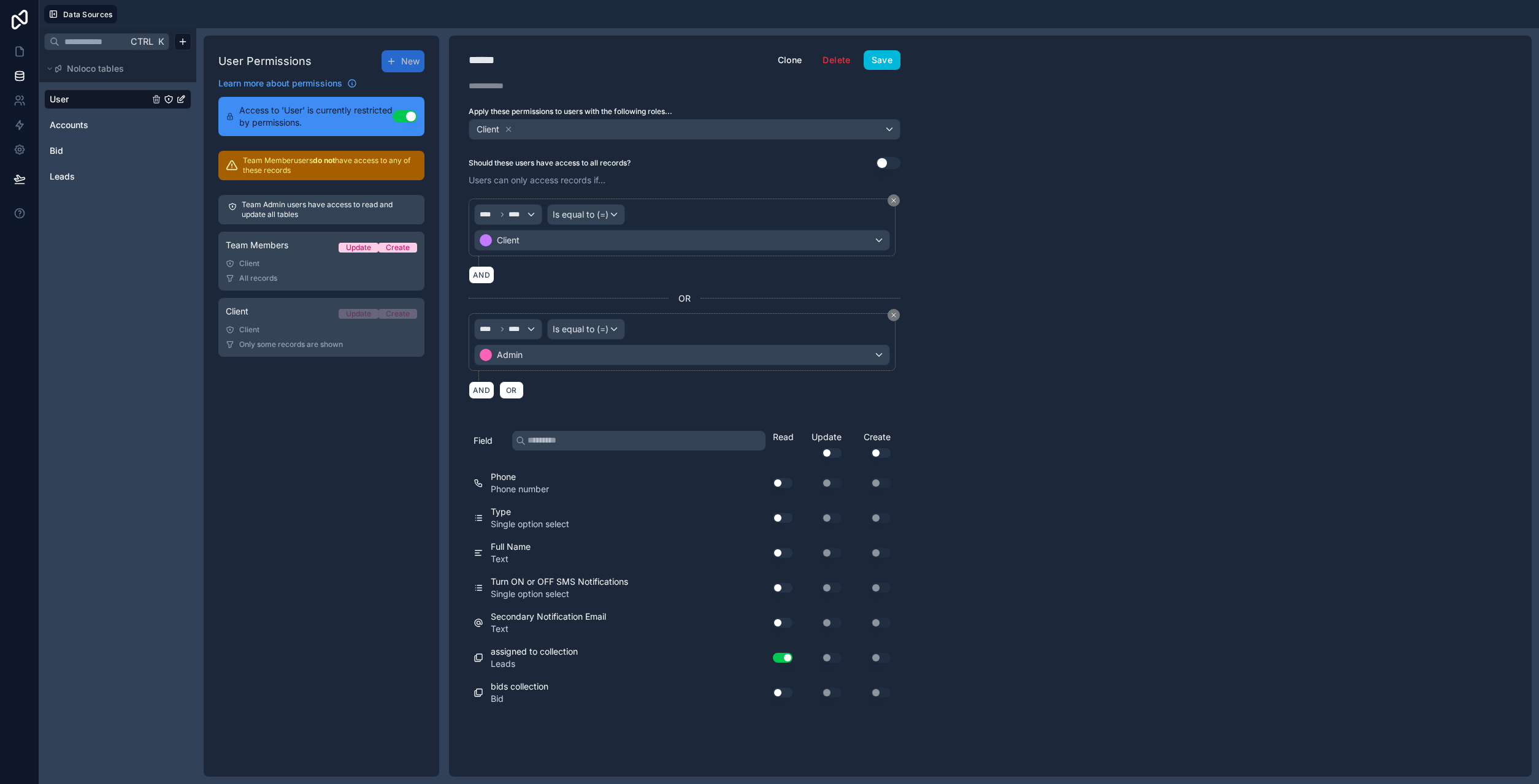
click at [288, 257] on link "Team Members Update Create Client All records" at bounding box center [321, 261] width 206 height 59
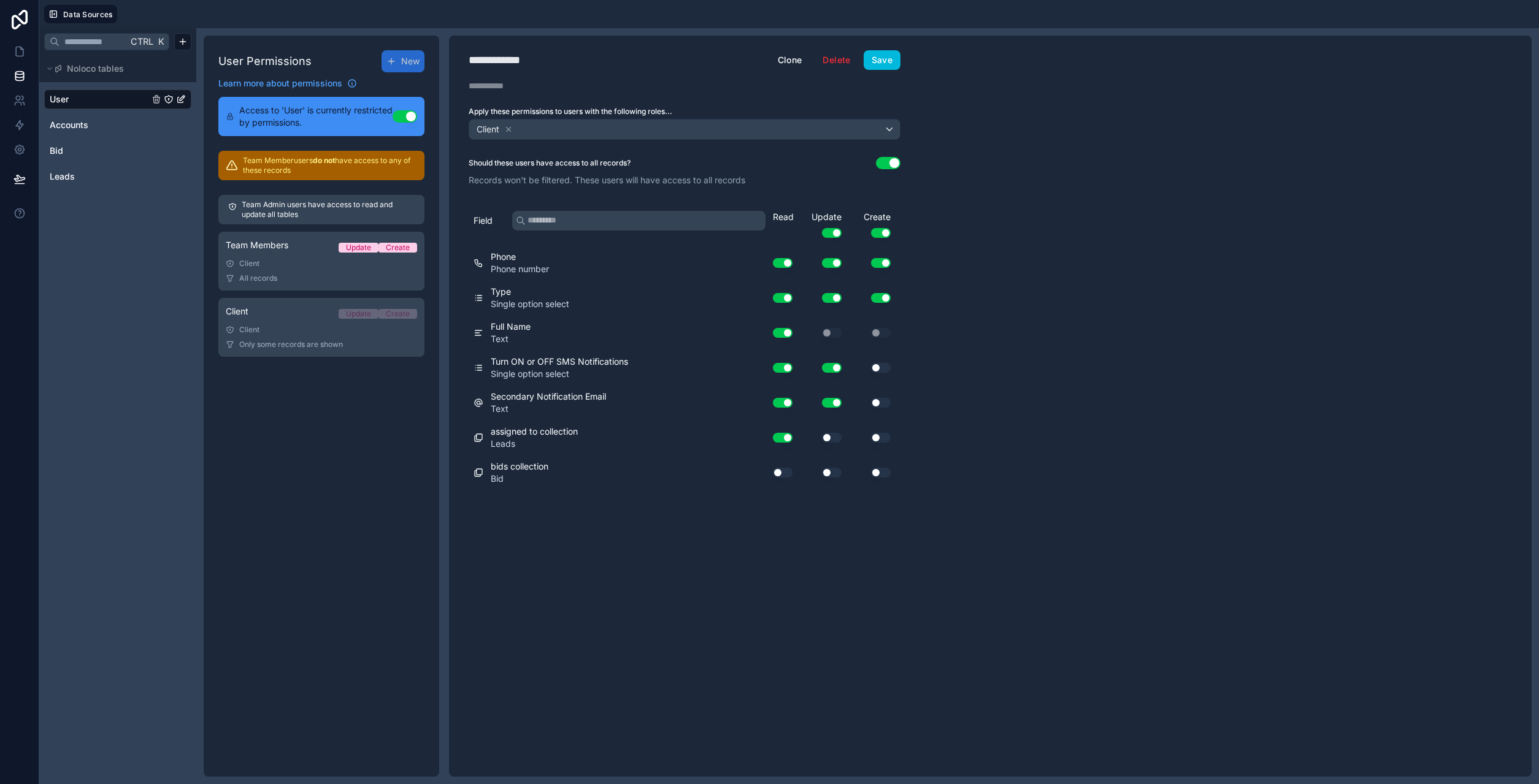
click at [880, 406] on button "Use setting" at bounding box center [880, 402] width 20 height 10
click at [891, 63] on button "Save" at bounding box center [882, 60] width 37 height 20
